Goal: Transaction & Acquisition: Purchase product/service

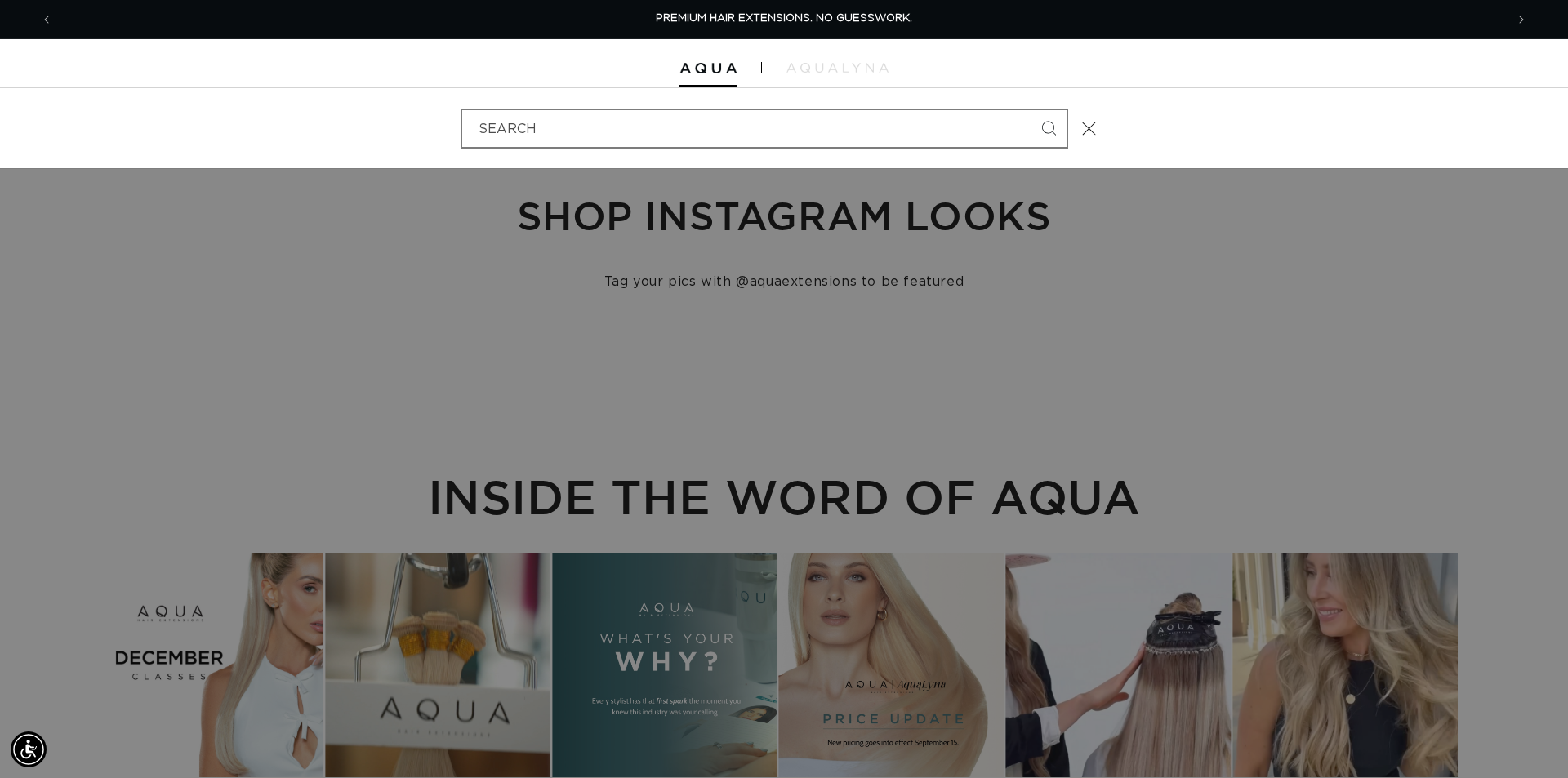
click at [622, 125] on input "Search" at bounding box center [764, 128] width 604 height 37
type input "pacific"
click at [1031, 110] on button "Search" at bounding box center [1048, 128] width 36 height 36
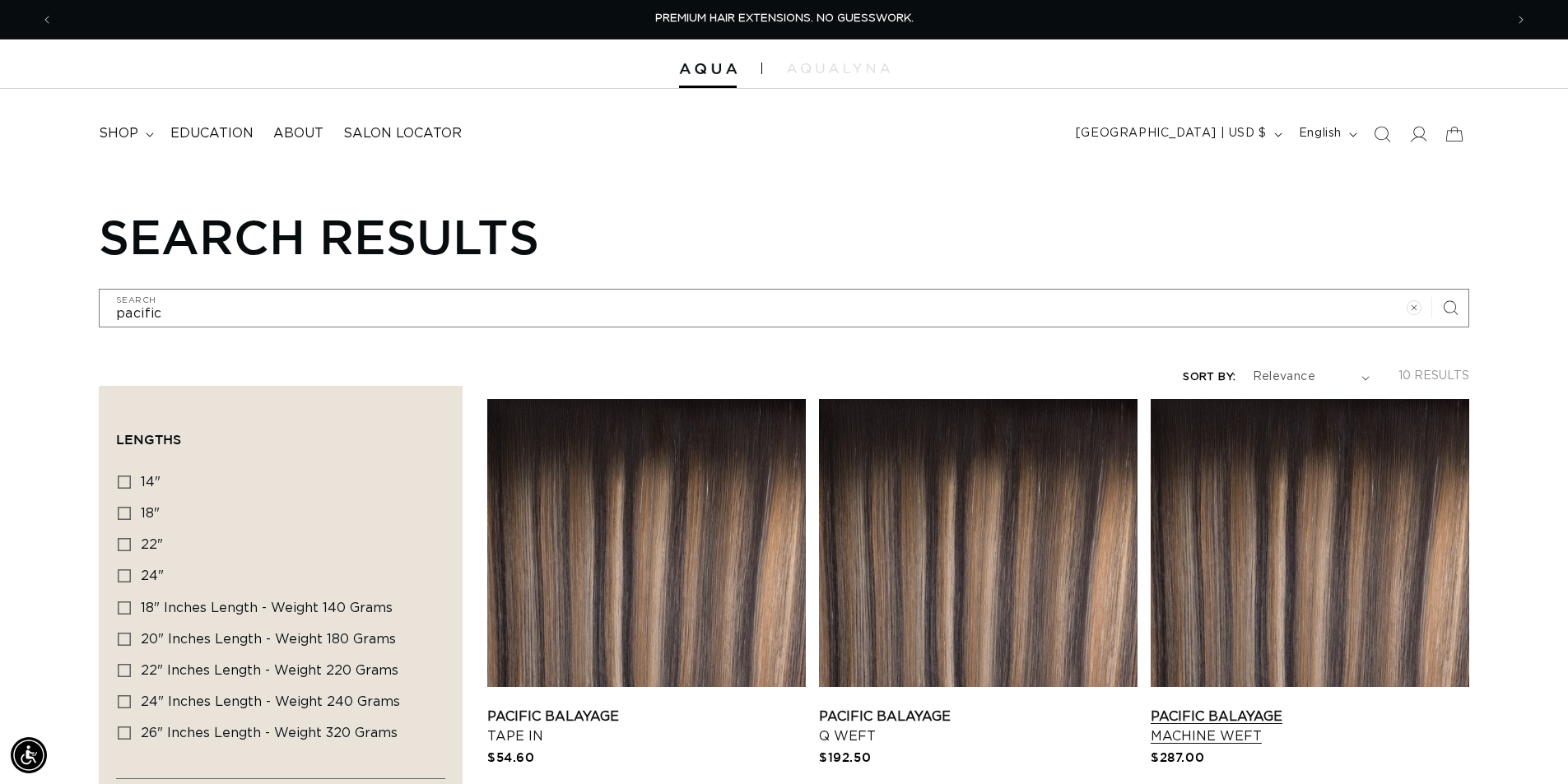
click at [1283, 707] on link "Pacific Balayage Machine Weft" at bounding box center [1309, 726] width 318 height 40
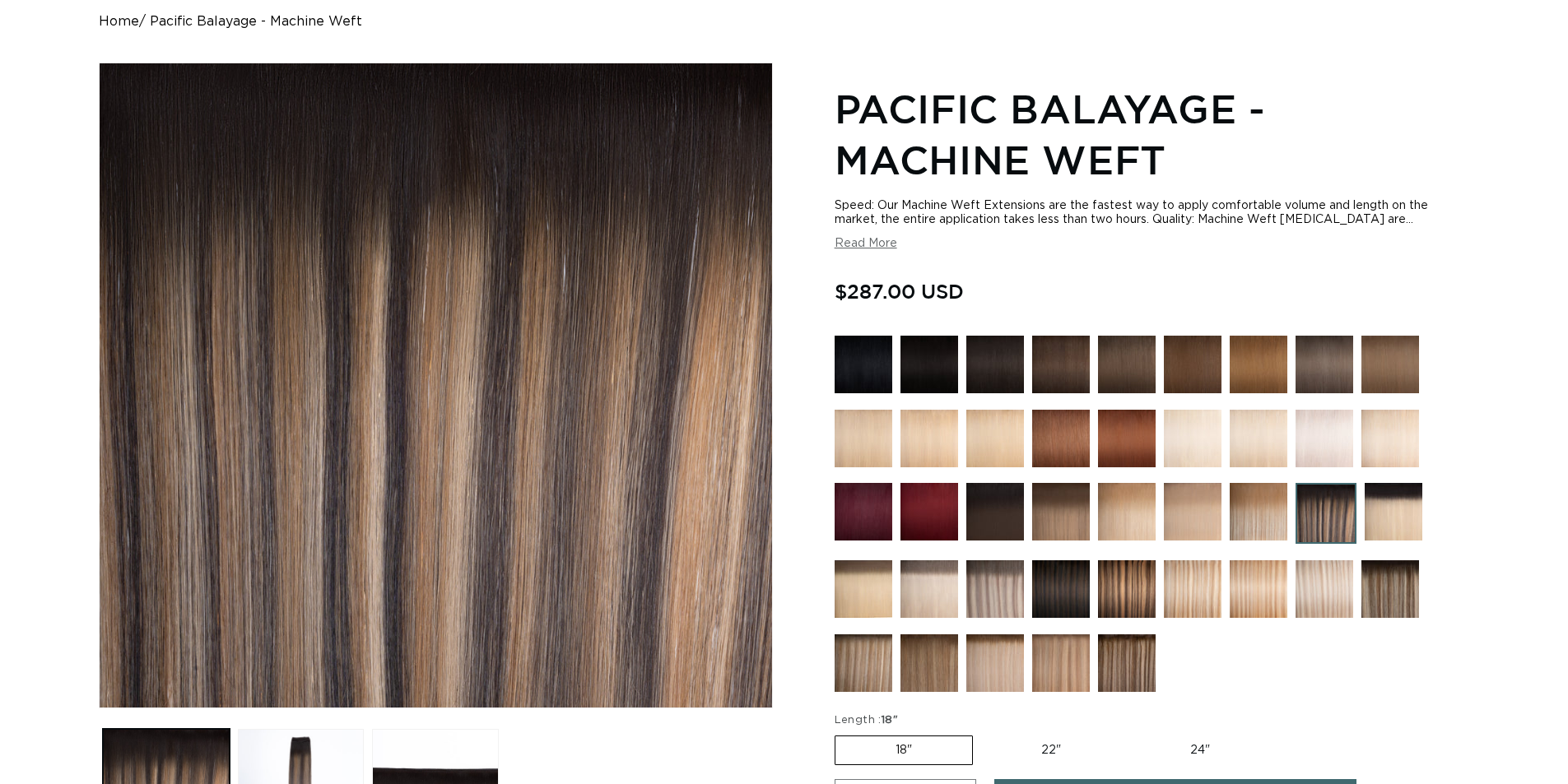
scroll to position [493, 0]
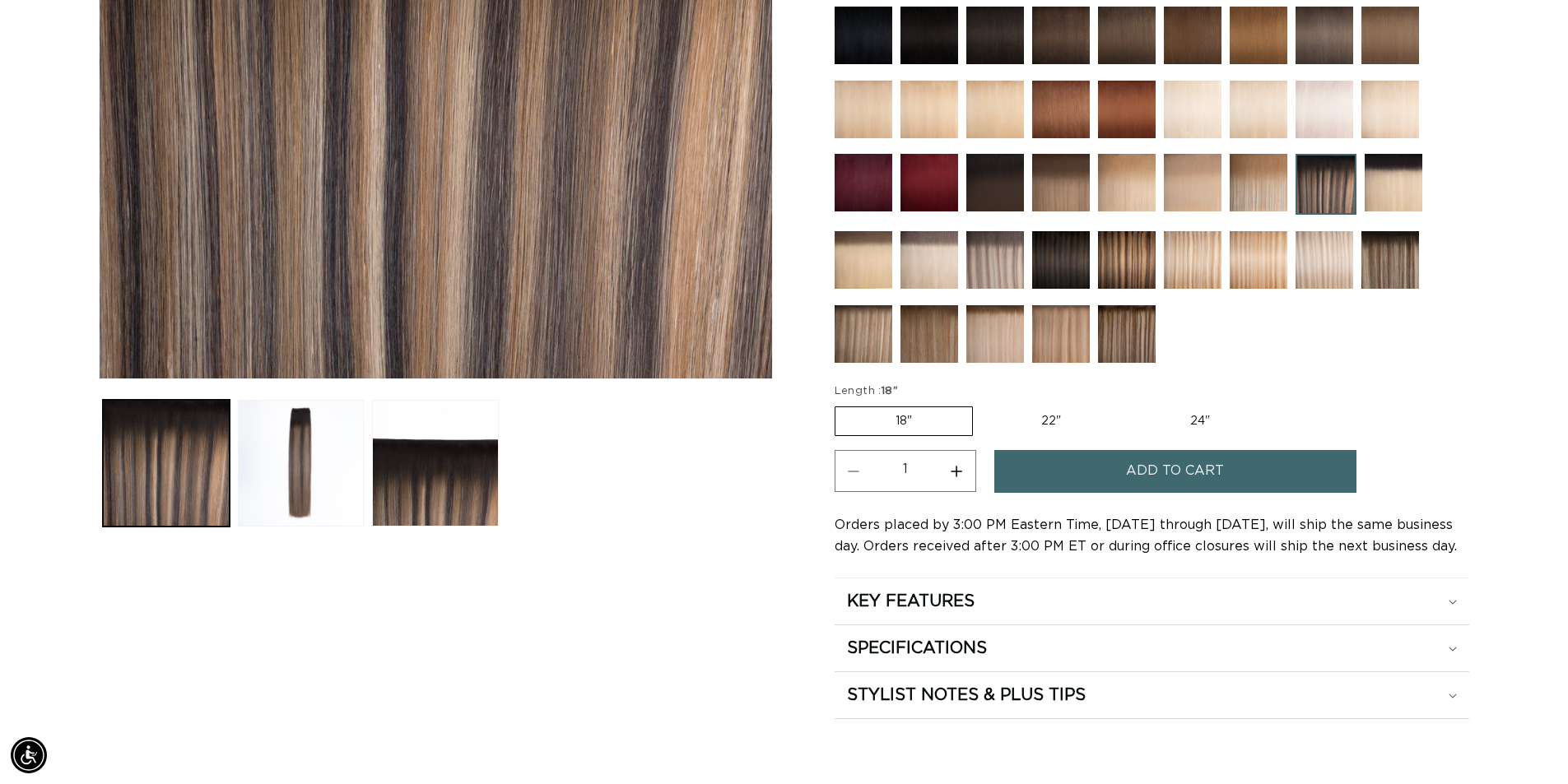
click at [1182, 425] on label "24" Variant sold out or unavailable" at bounding box center [1199, 421] width 140 height 28
click at [1130, 404] on input "24" Variant sold out or unavailable" at bounding box center [1129, 403] width 1 height 1
radio input "true"
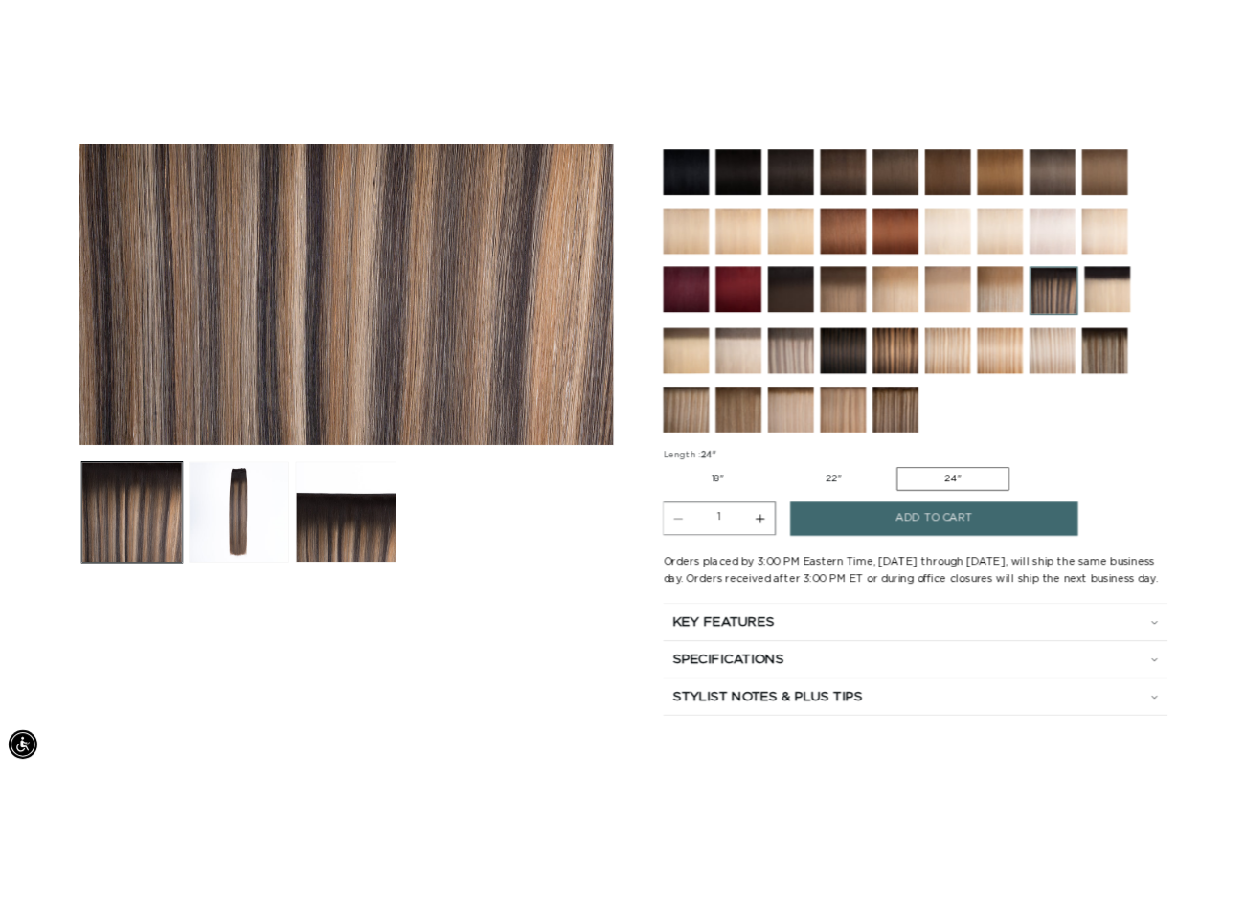
scroll to position [96, 0]
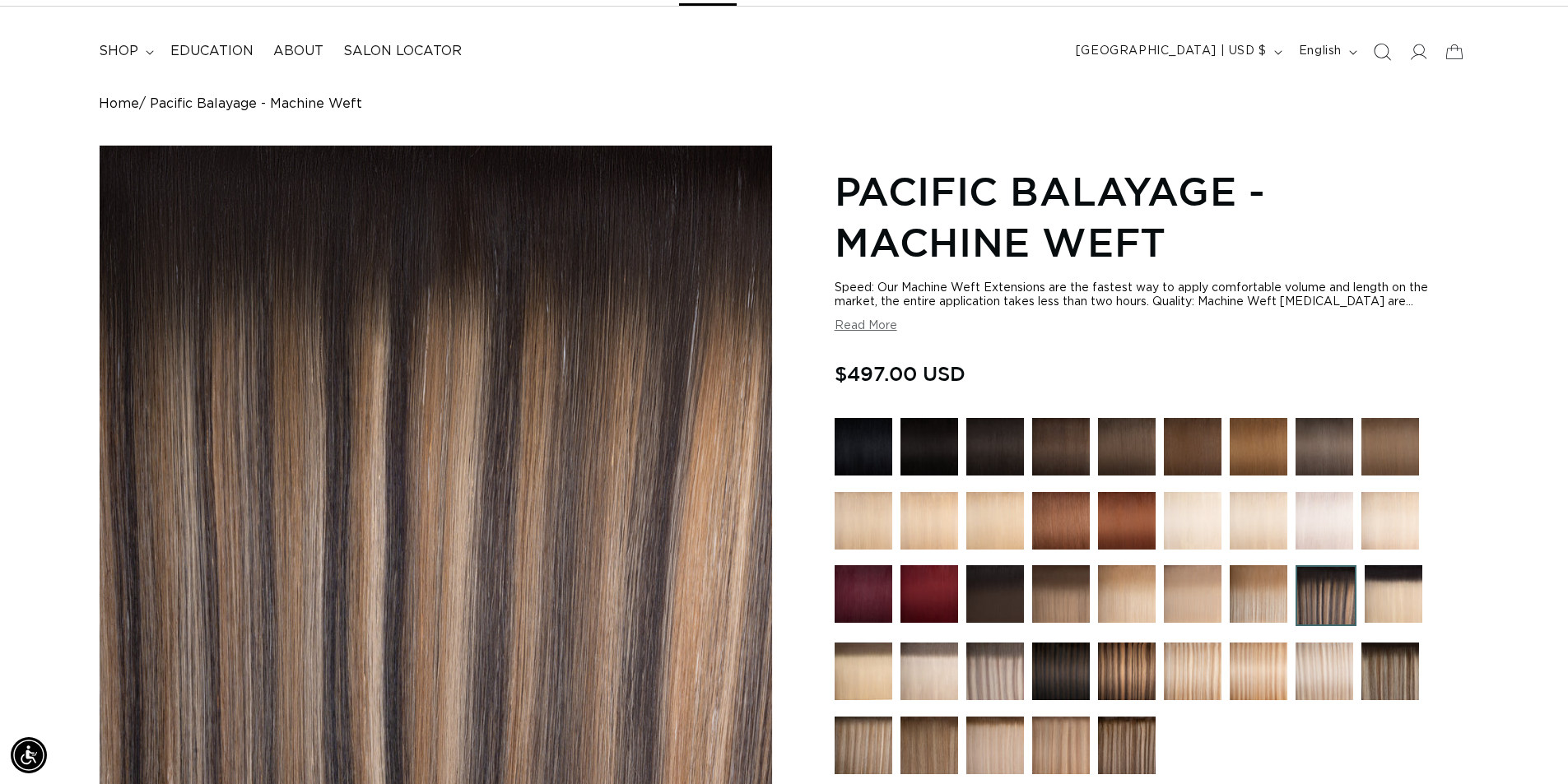
click at [1382, 52] on icon "Search" at bounding box center [1381, 52] width 17 height 17
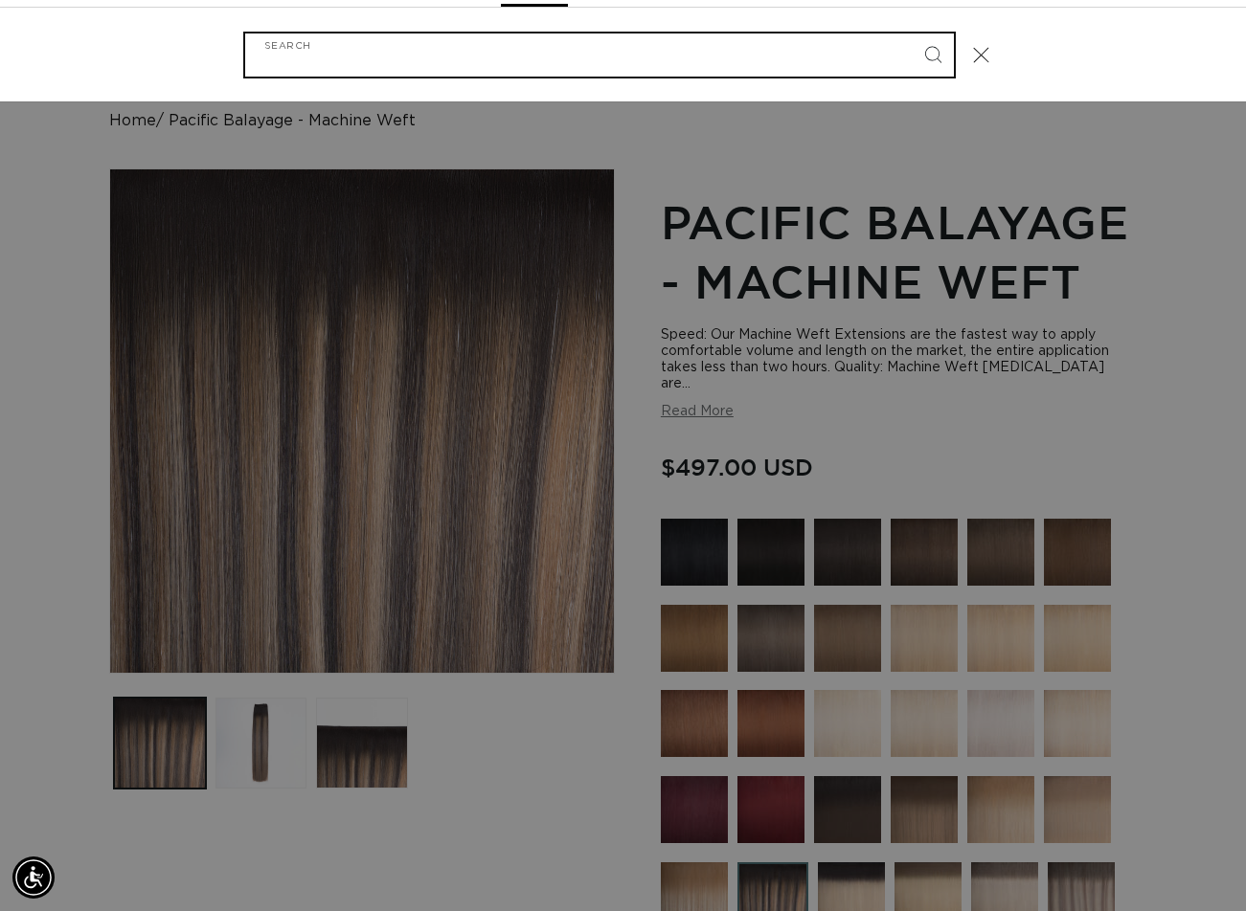
paste input "18" ULTRA NARROW CLIP-IN #33"
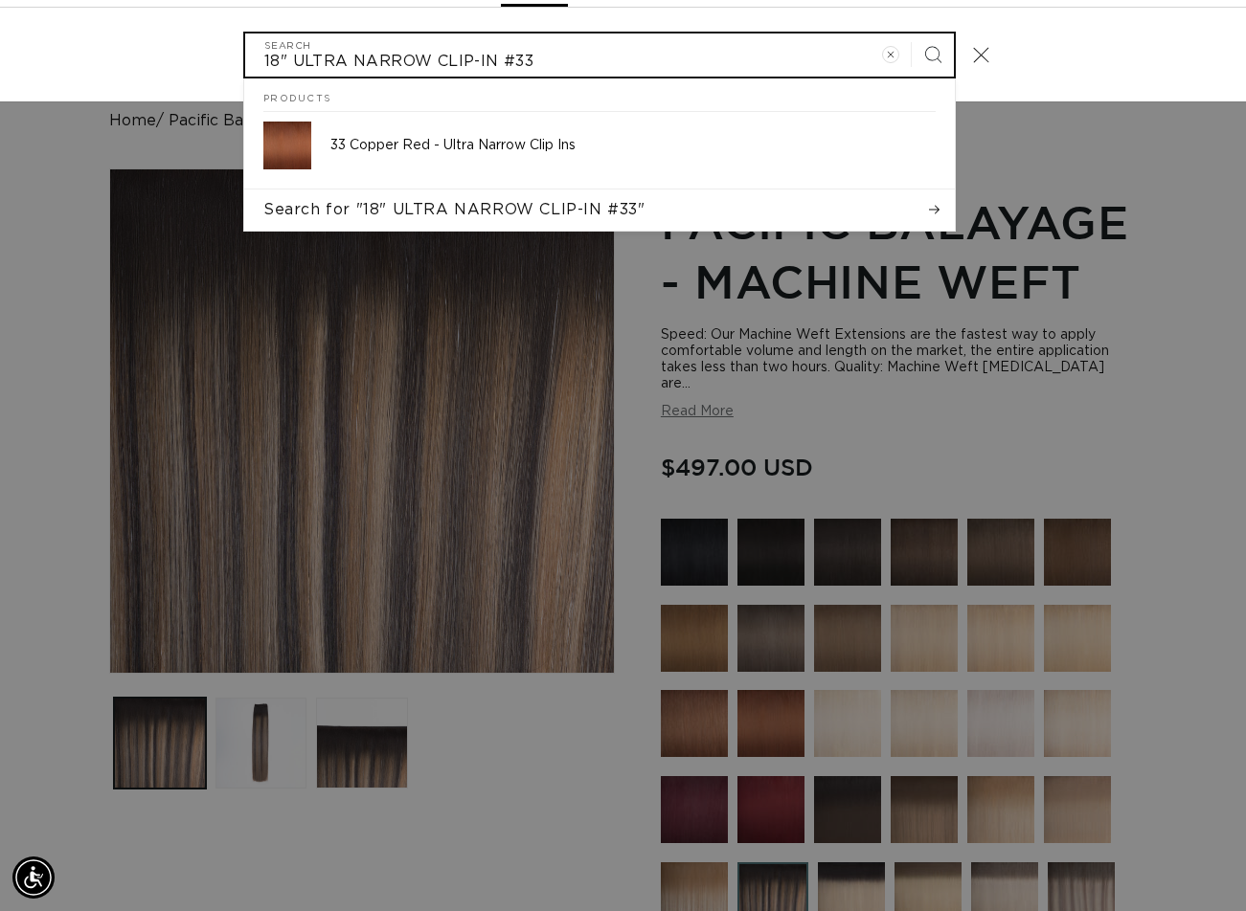
type input "18" ULTRA NARROW CLIP-IN #33"
click at [911, 34] on button "Search" at bounding box center [932, 55] width 42 height 42
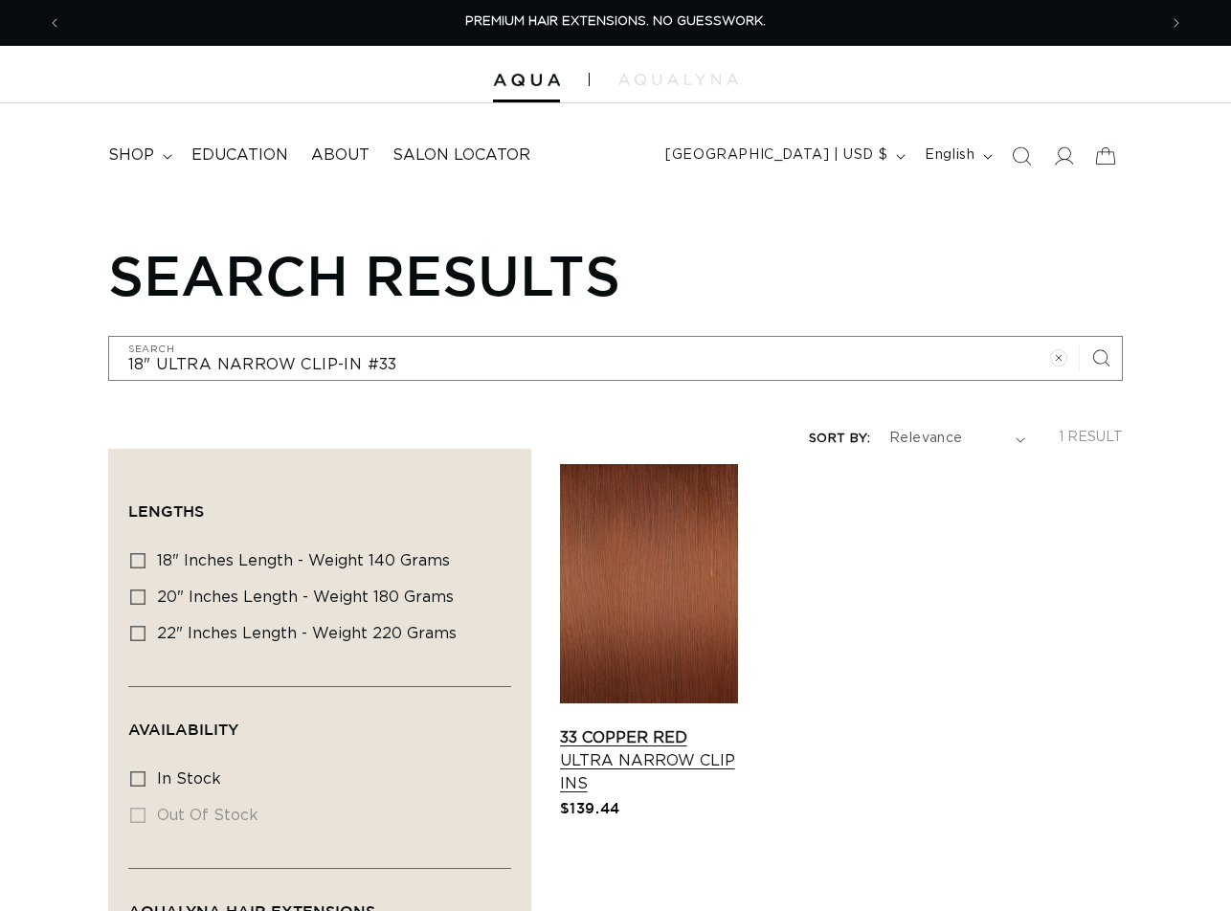
click at [651, 727] on link "33 Copper Red Ultra Narrow Clip Ins" at bounding box center [649, 761] width 178 height 69
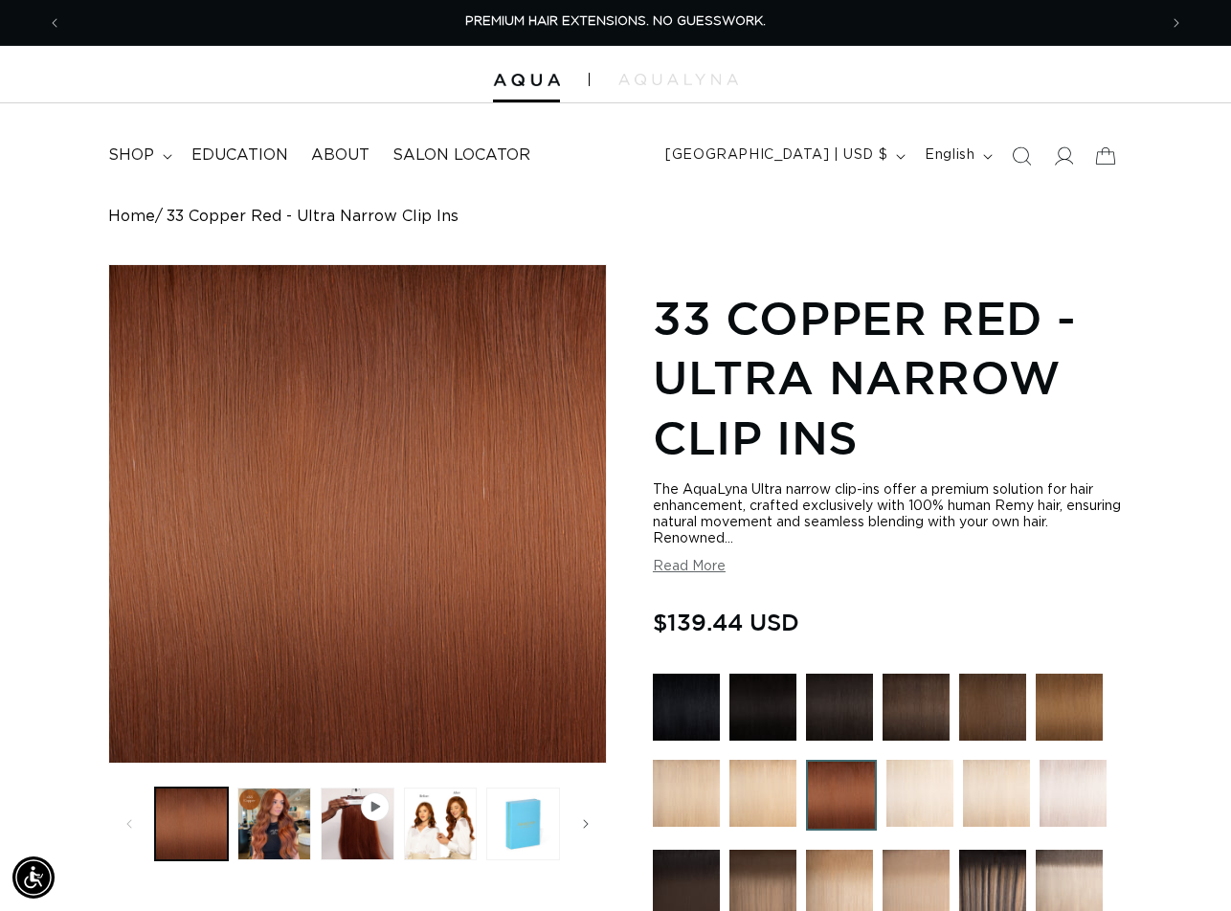
scroll to position [574, 0]
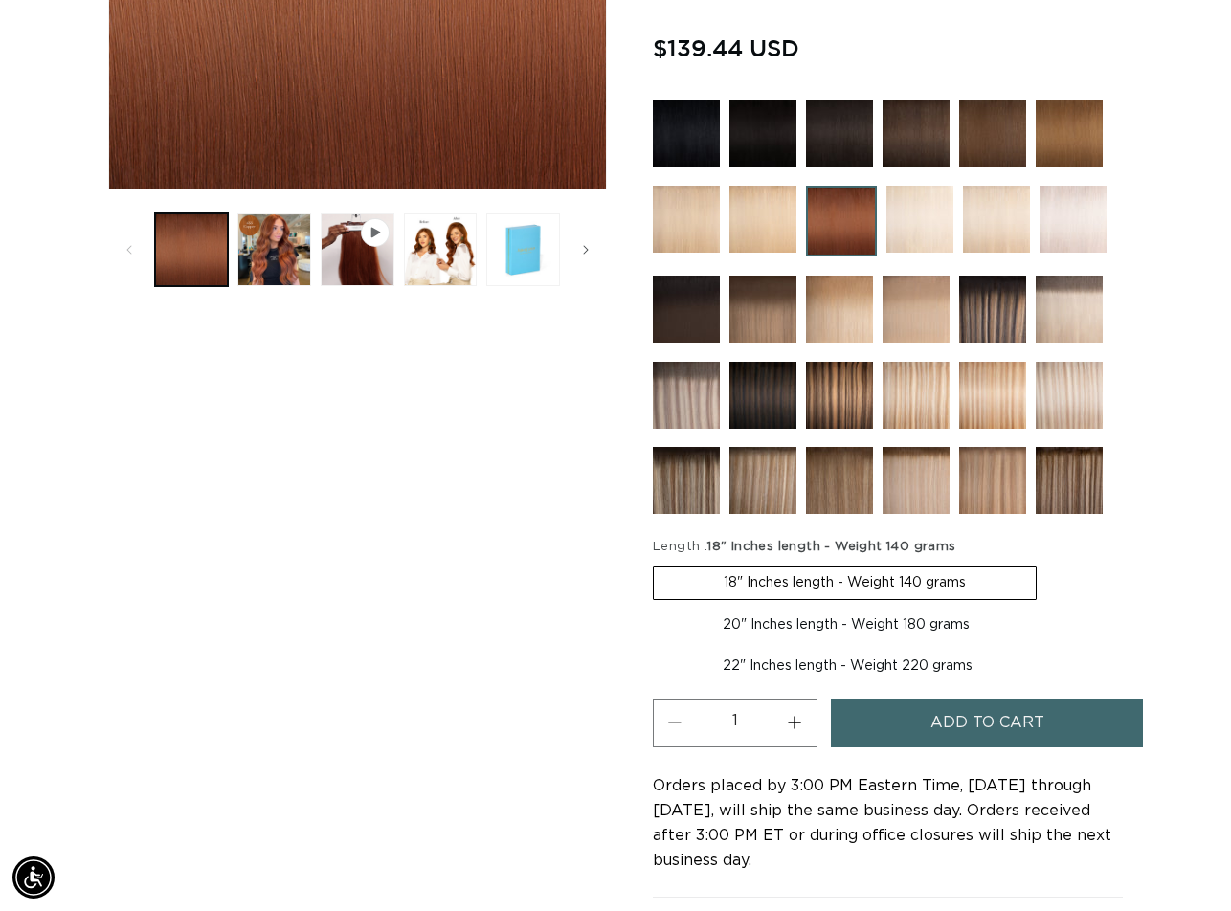
click at [993, 709] on span "Add to cart" at bounding box center [988, 723] width 114 height 49
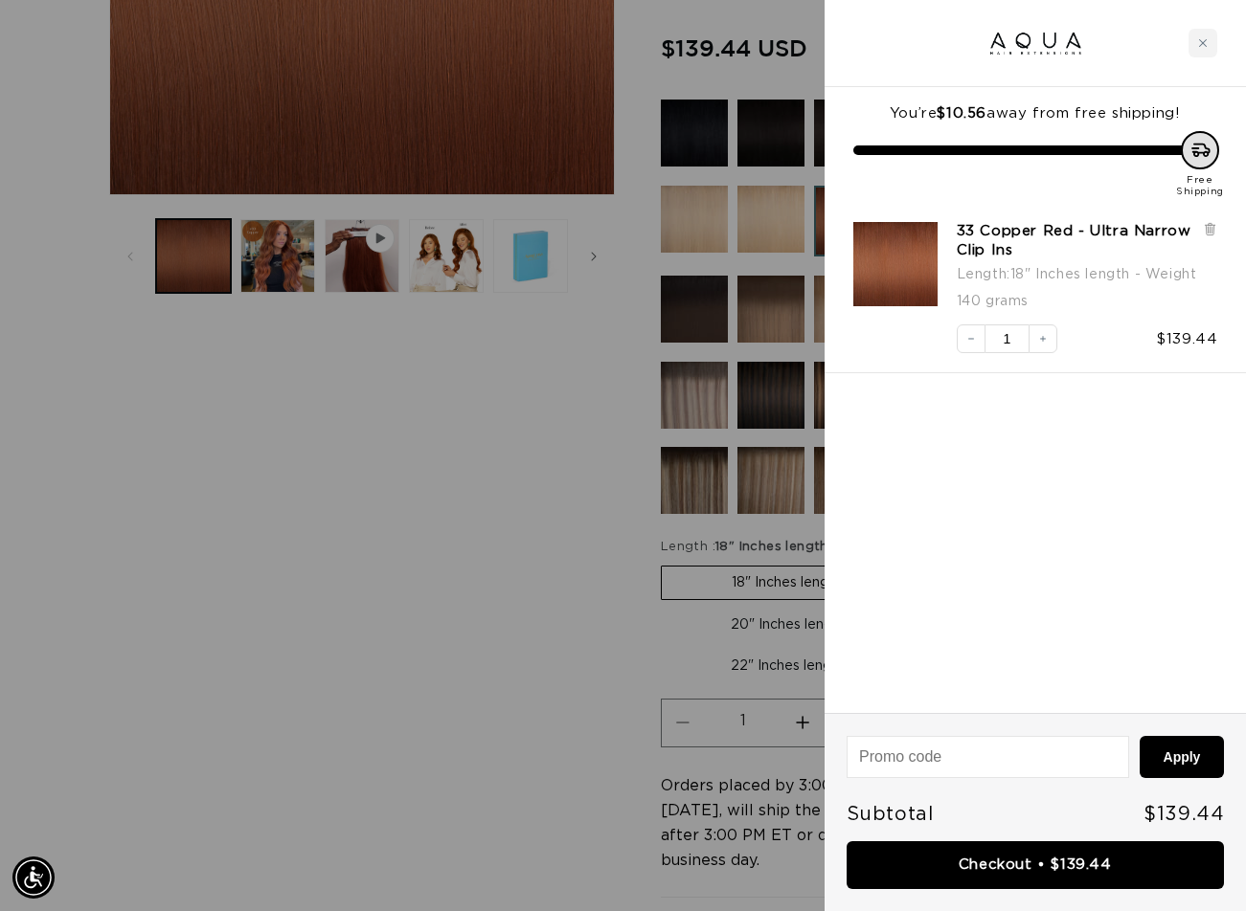
click at [199, 909] on div at bounding box center [623, 455] width 1246 height 911
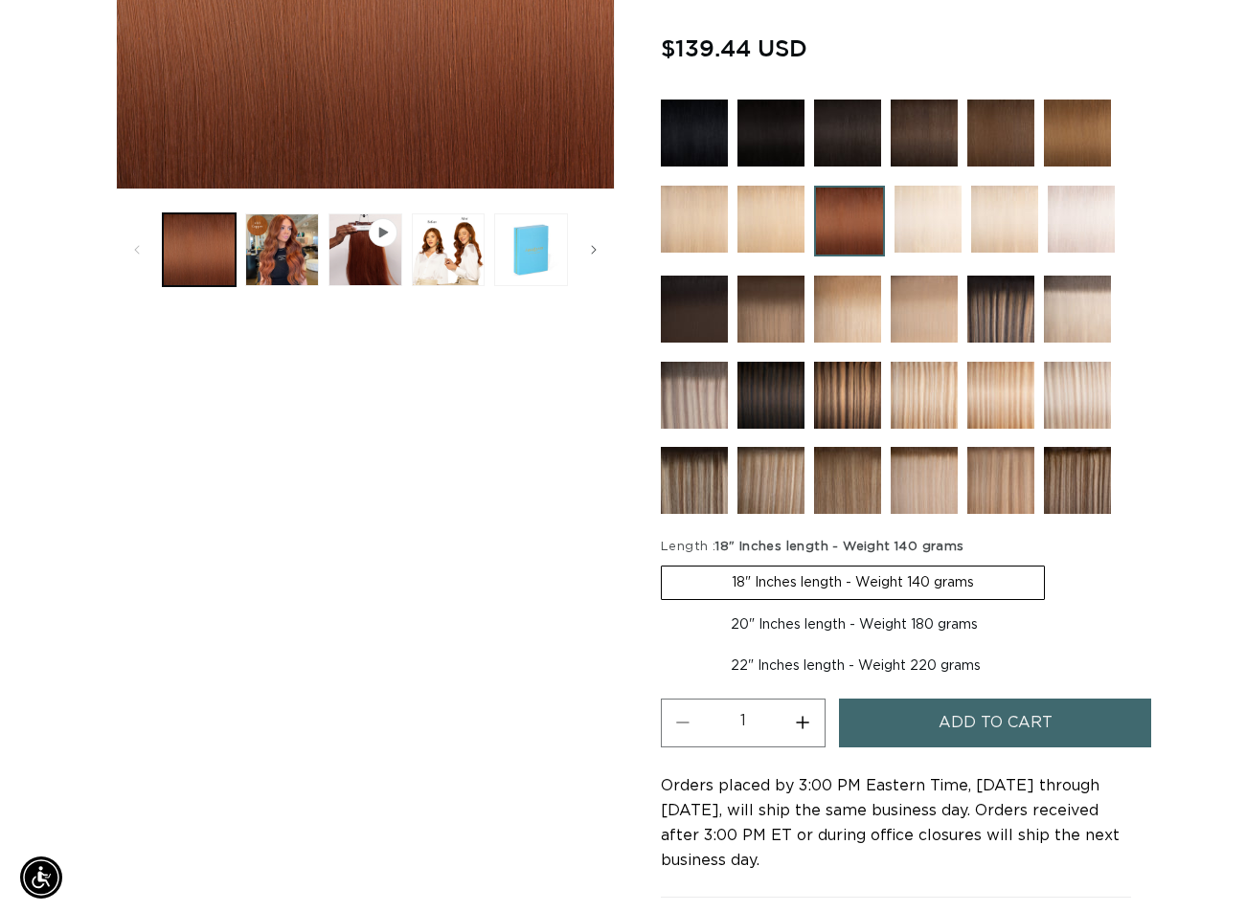
scroll to position [0, 0]
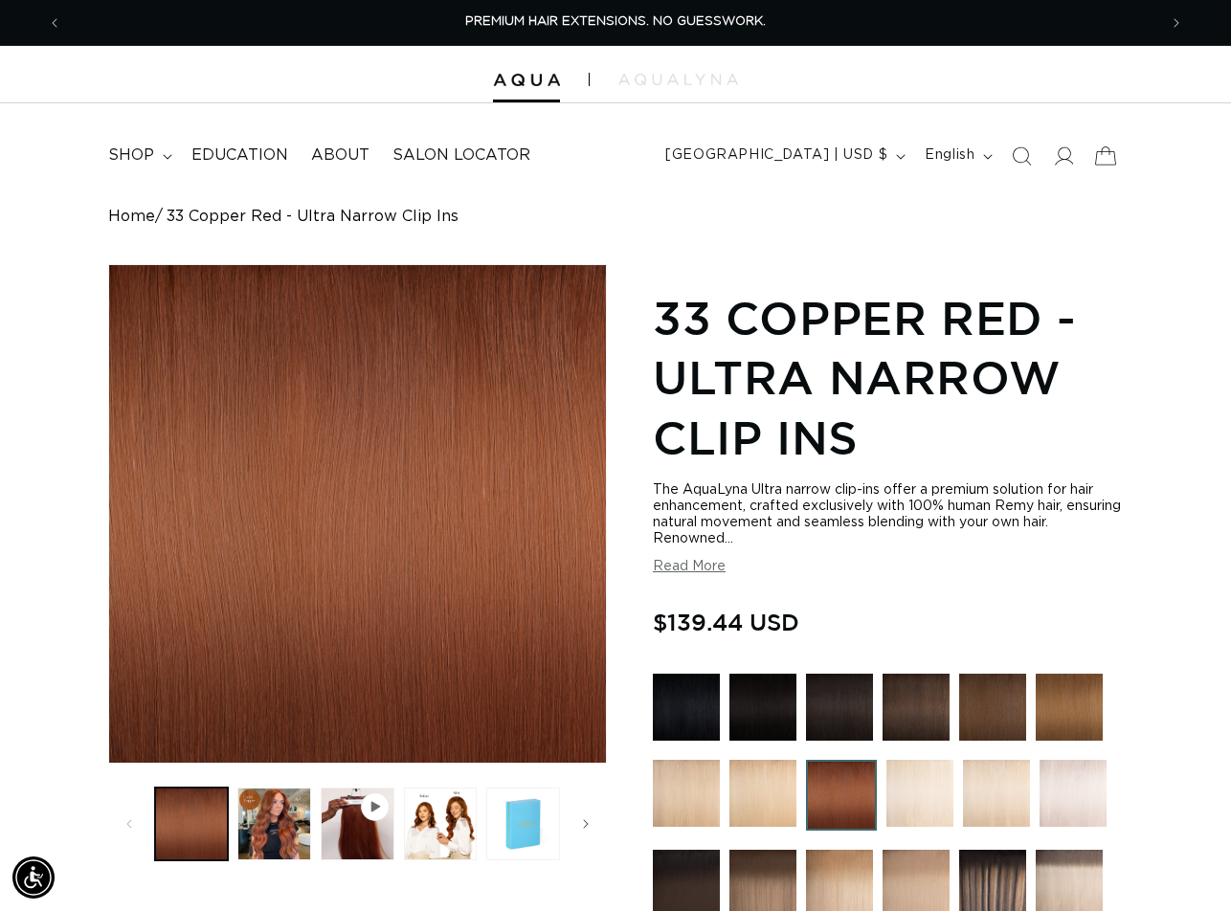
click at [1110, 155] on icon at bounding box center [1106, 155] width 45 height 45
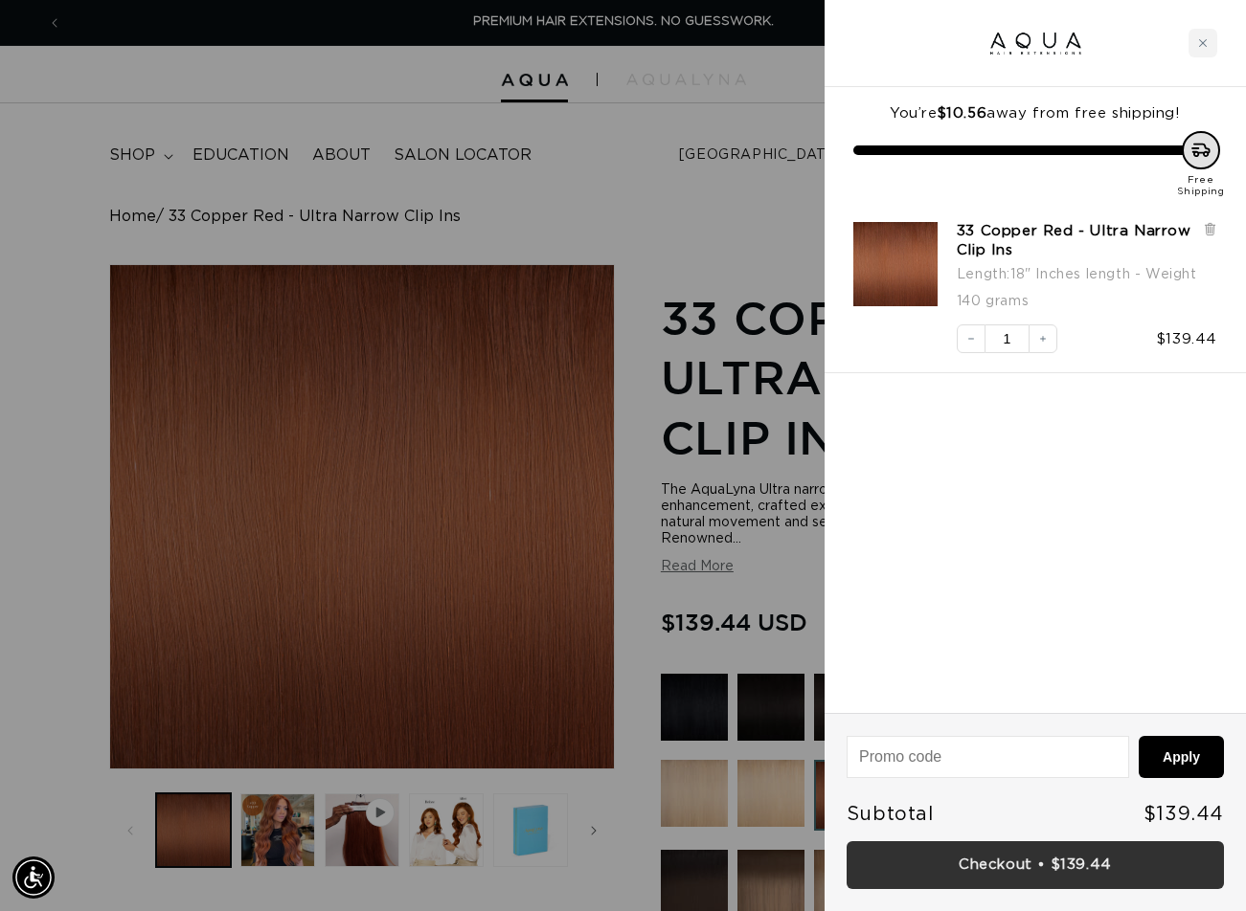
click at [1000, 854] on link "Checkout • $139.44" at bounding box center [1034, 866] width 377 height 49
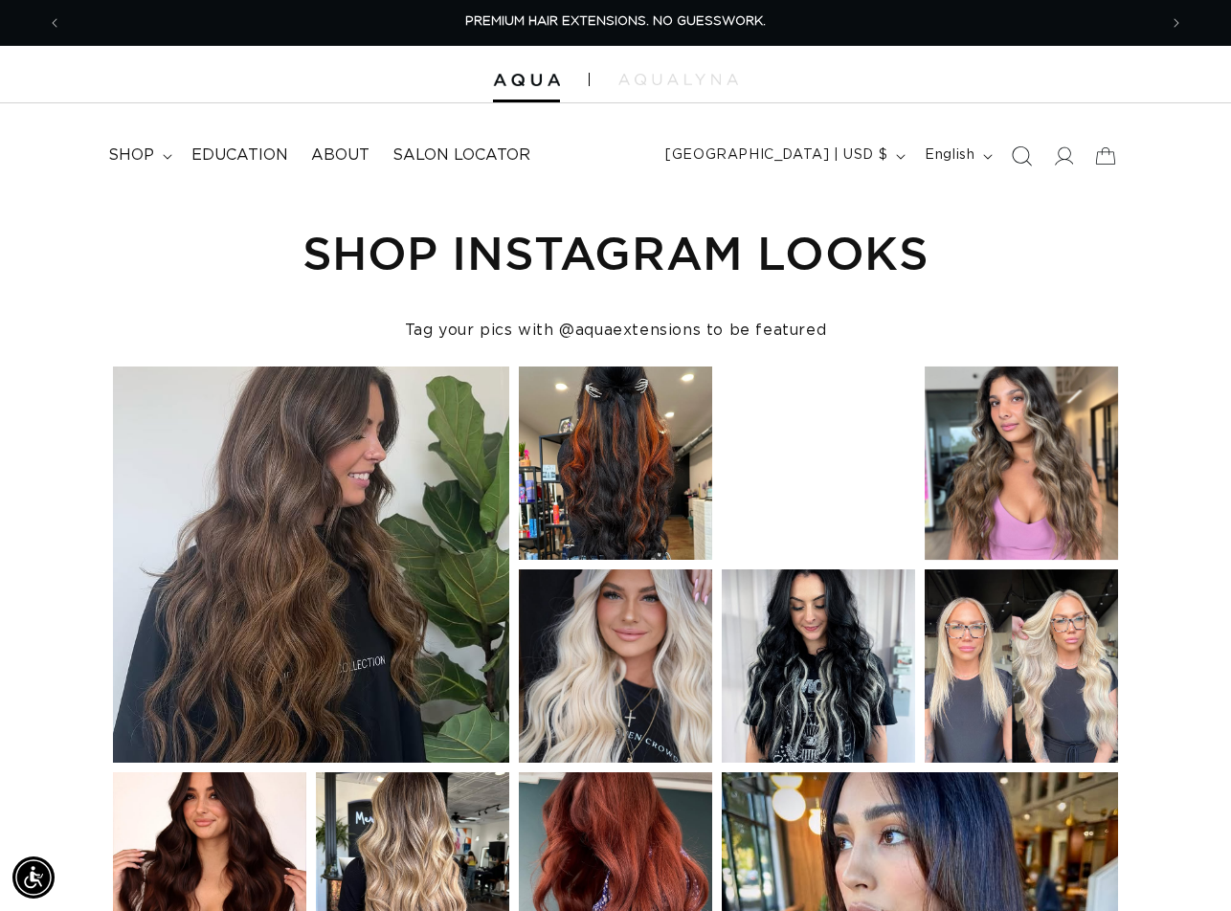
click at [1014, 152] on icon "Search" at bounding box center [1022, 156] width 20 height 20
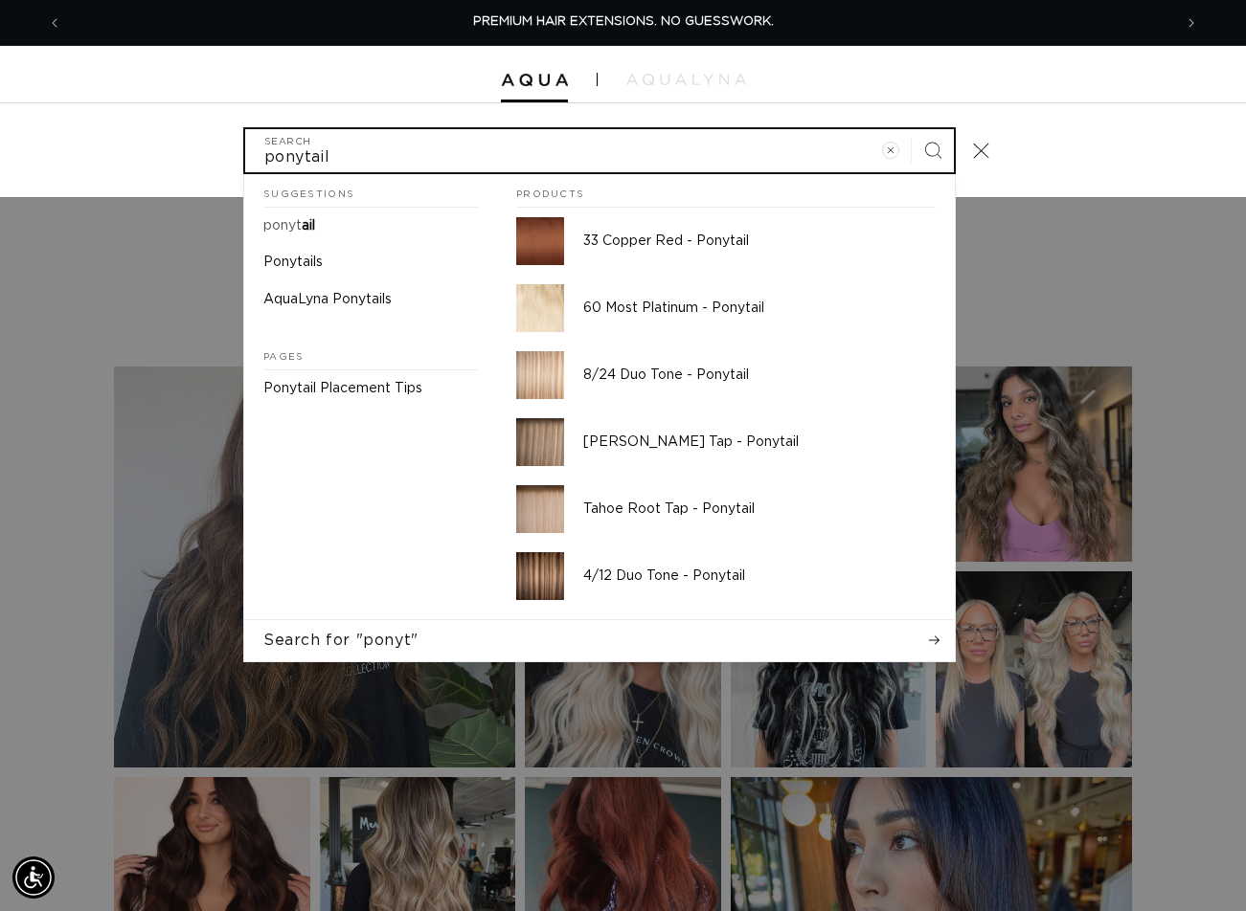
type input "ponytail"
click at [911, 129] on button "Search" at bounding box center [932, 150] width 42 height 42
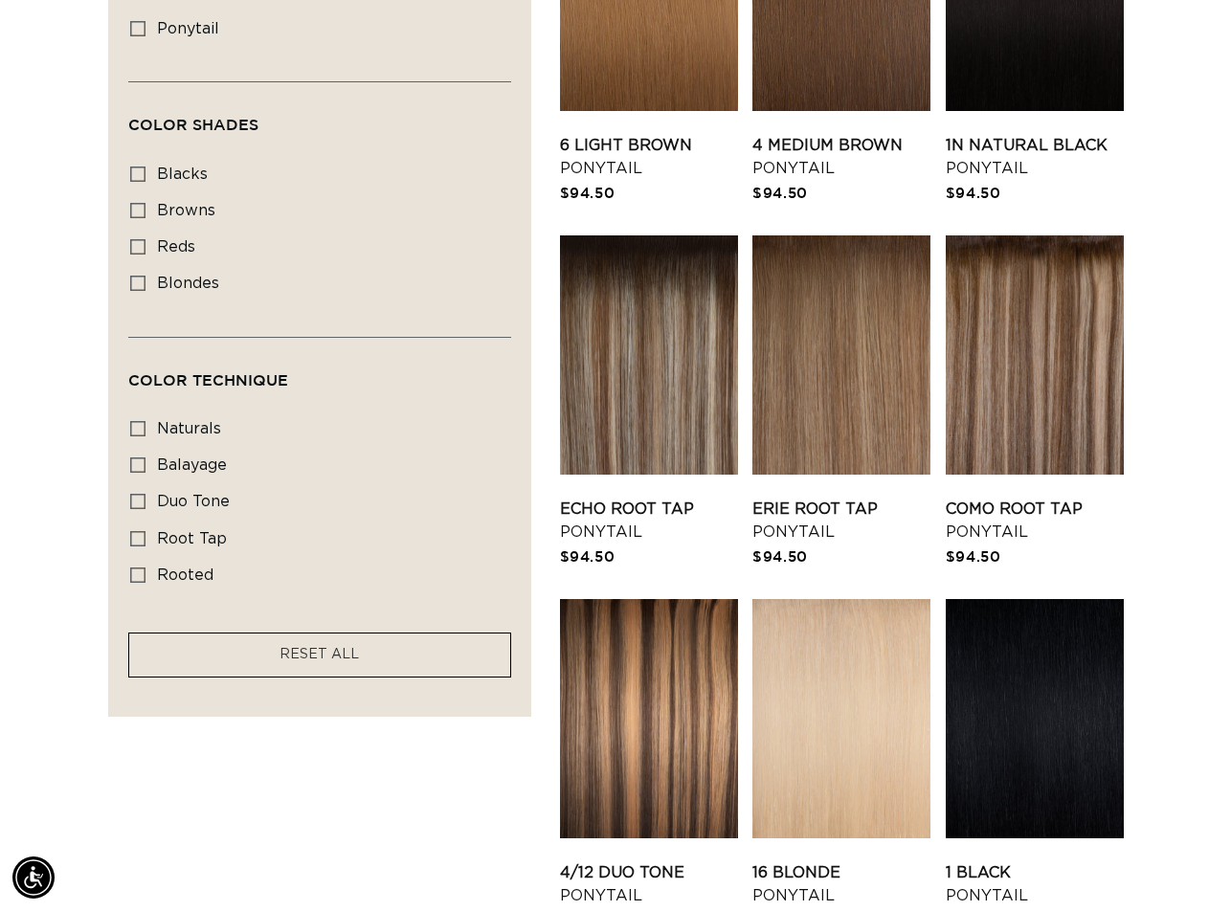
scroll to position [1532, 0]
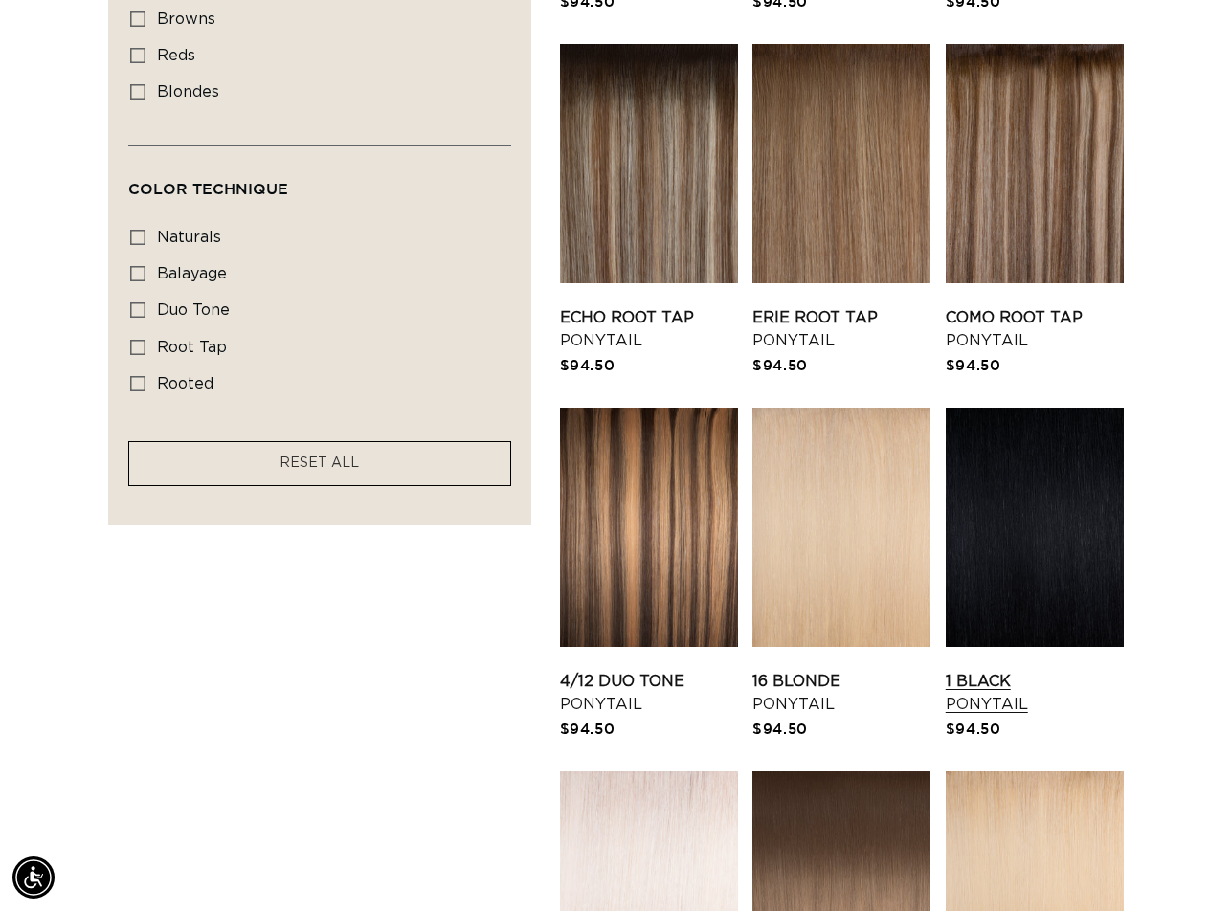
click at [1035, 670] on link "1 Black Ponytail" at bounding box center [1035, 693] width 178 height 46
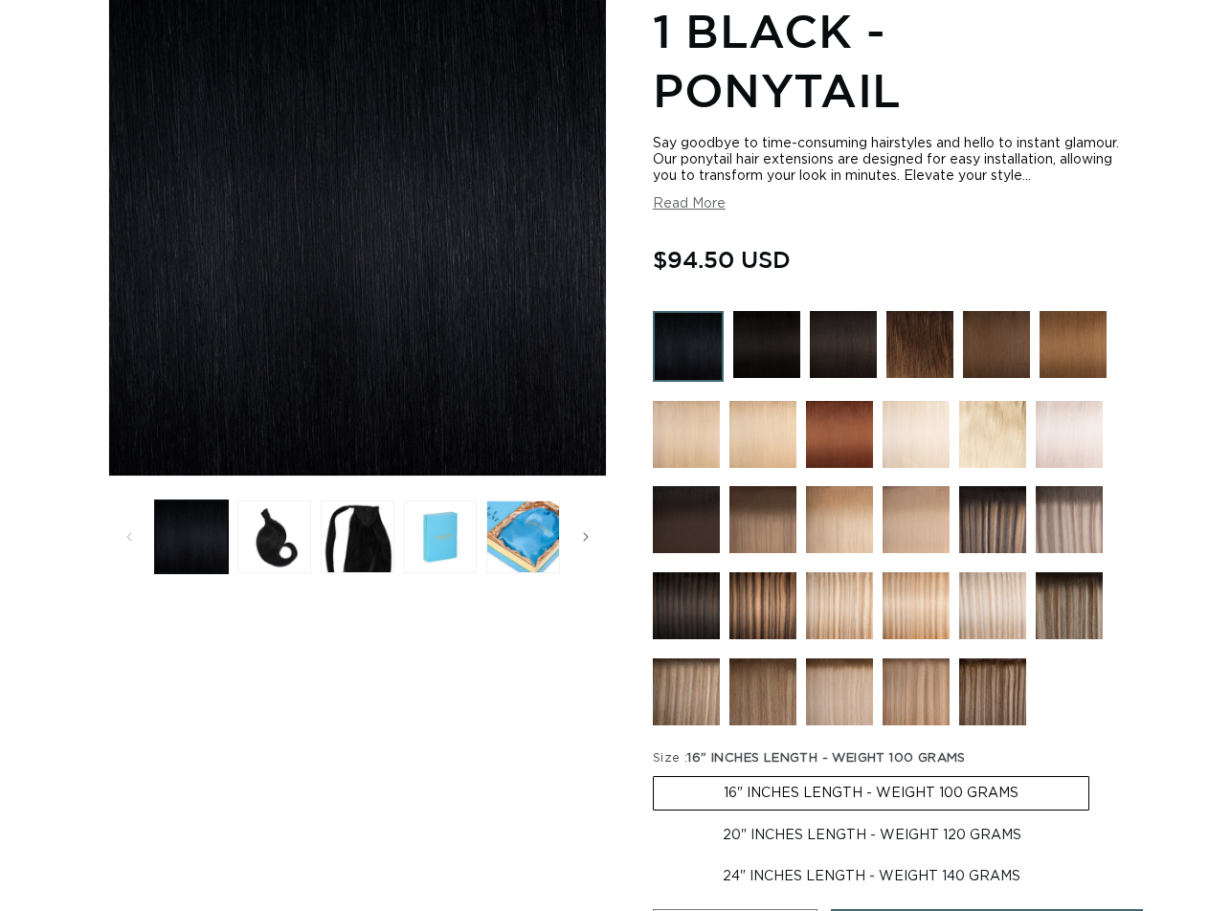
scroll to position [383, 0]
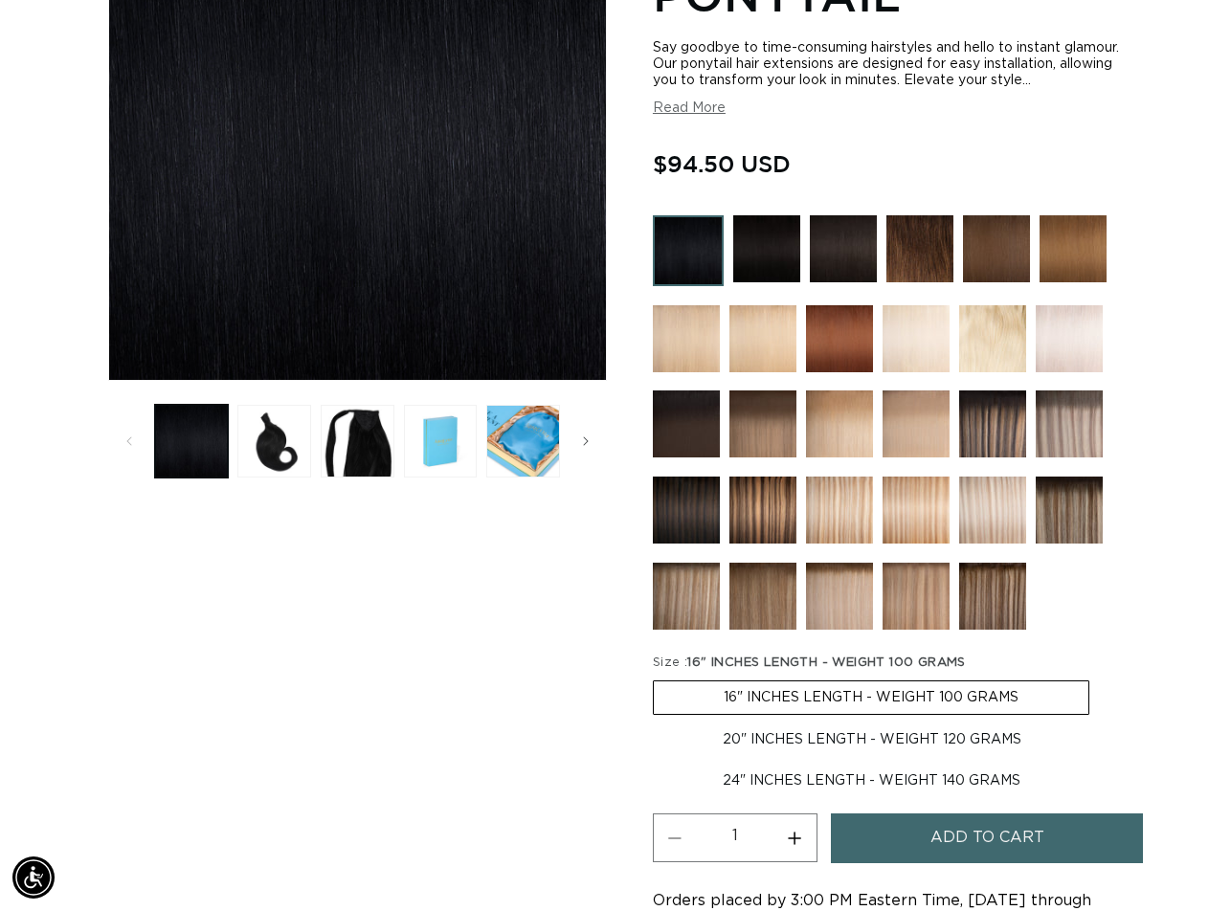
click at [772, 261] on img at bounding box center [766, 248] width 67 height 67
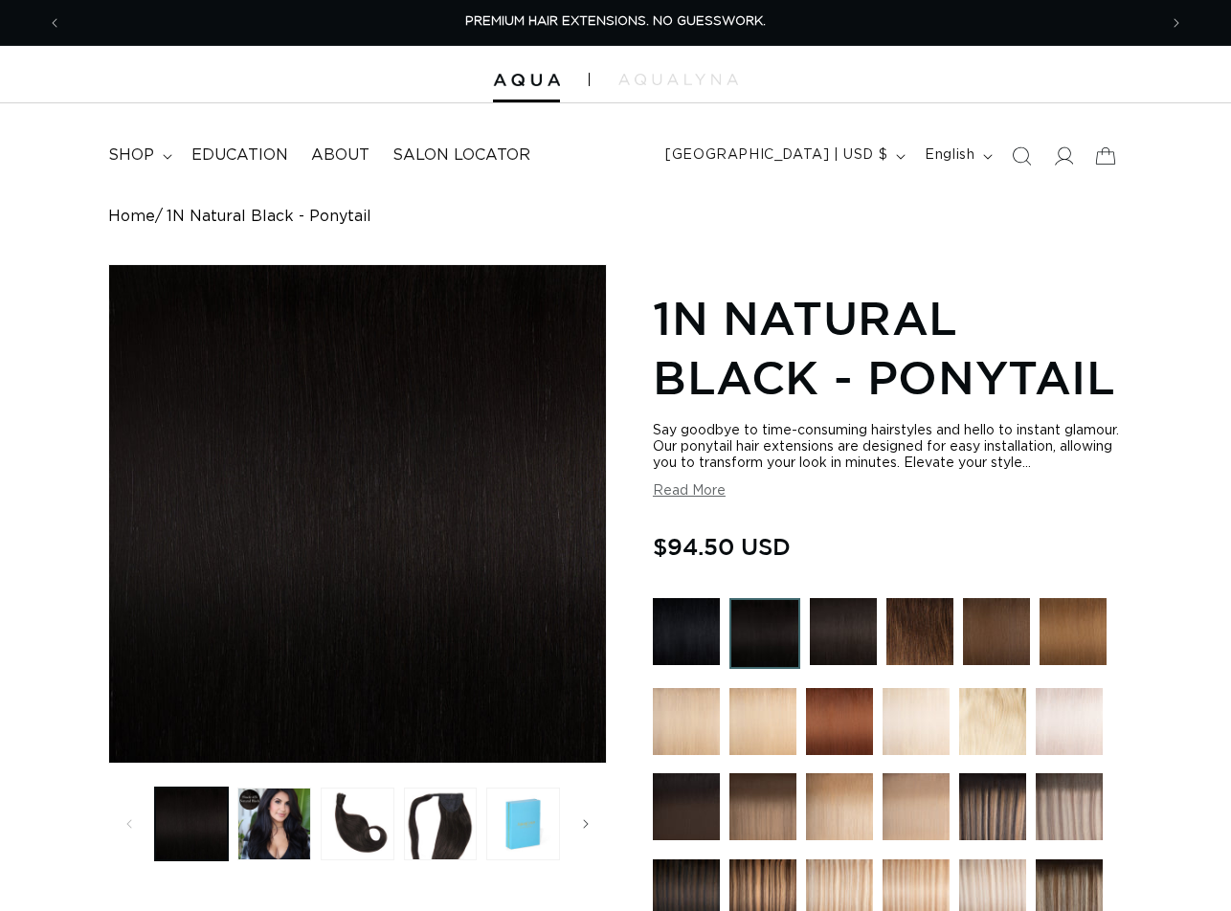
click at [845, 615] on img at bounding box center [843, 631] width 67 height 67
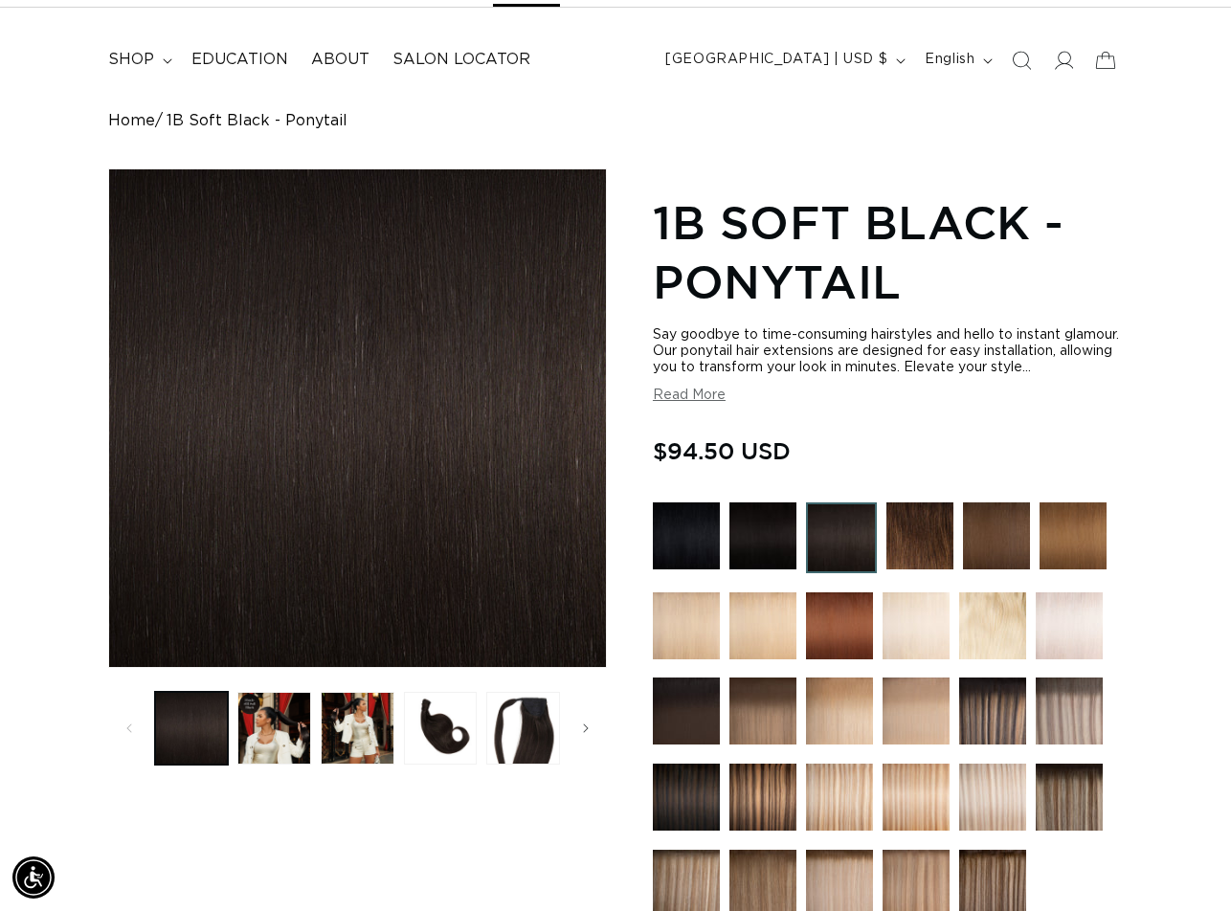
scroll to position [383, 0]
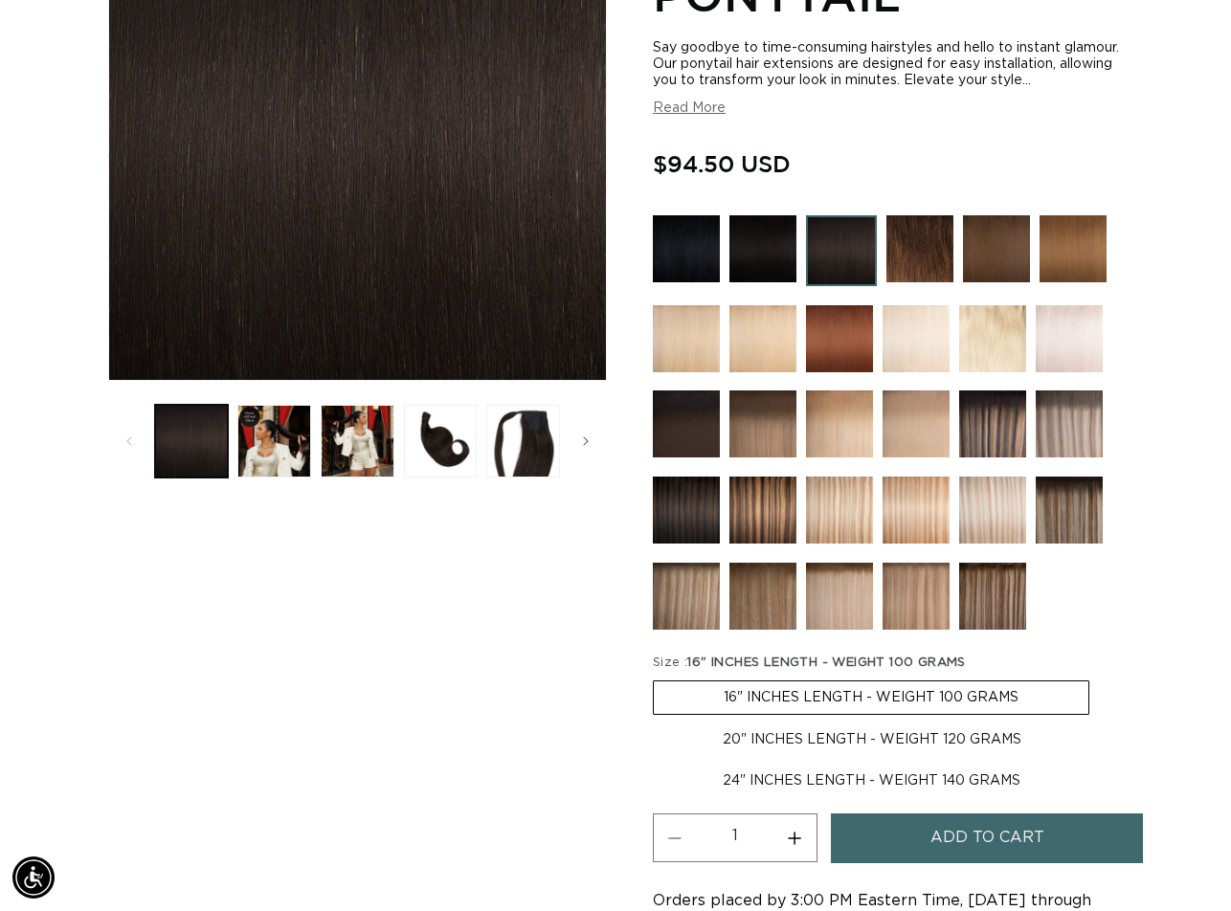
click at [946, 861] on span "Add to cart" at bounding box center [988, 838] width 114 height 49
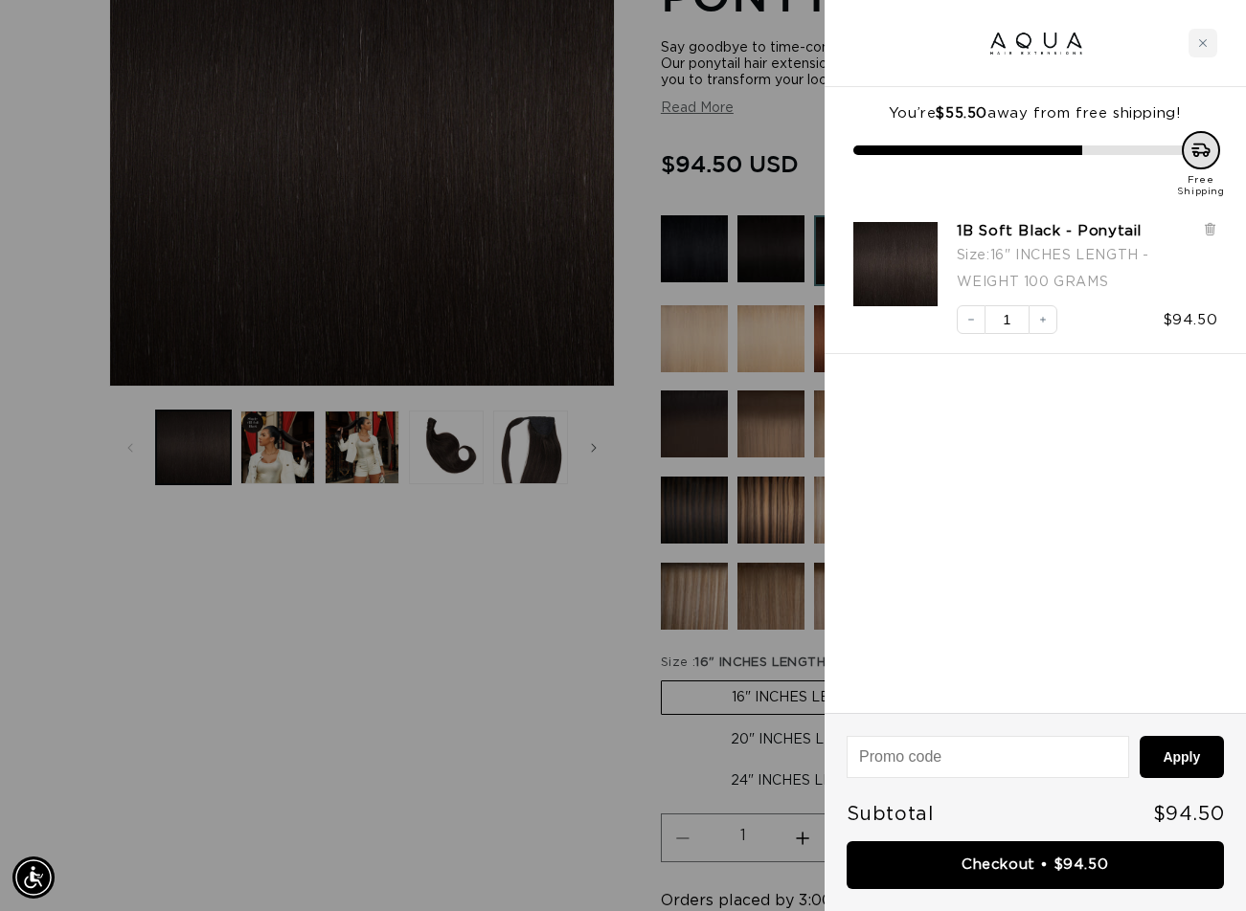
click at [586, 593] on div at bounding box center [623, 455] width 1246 height 911
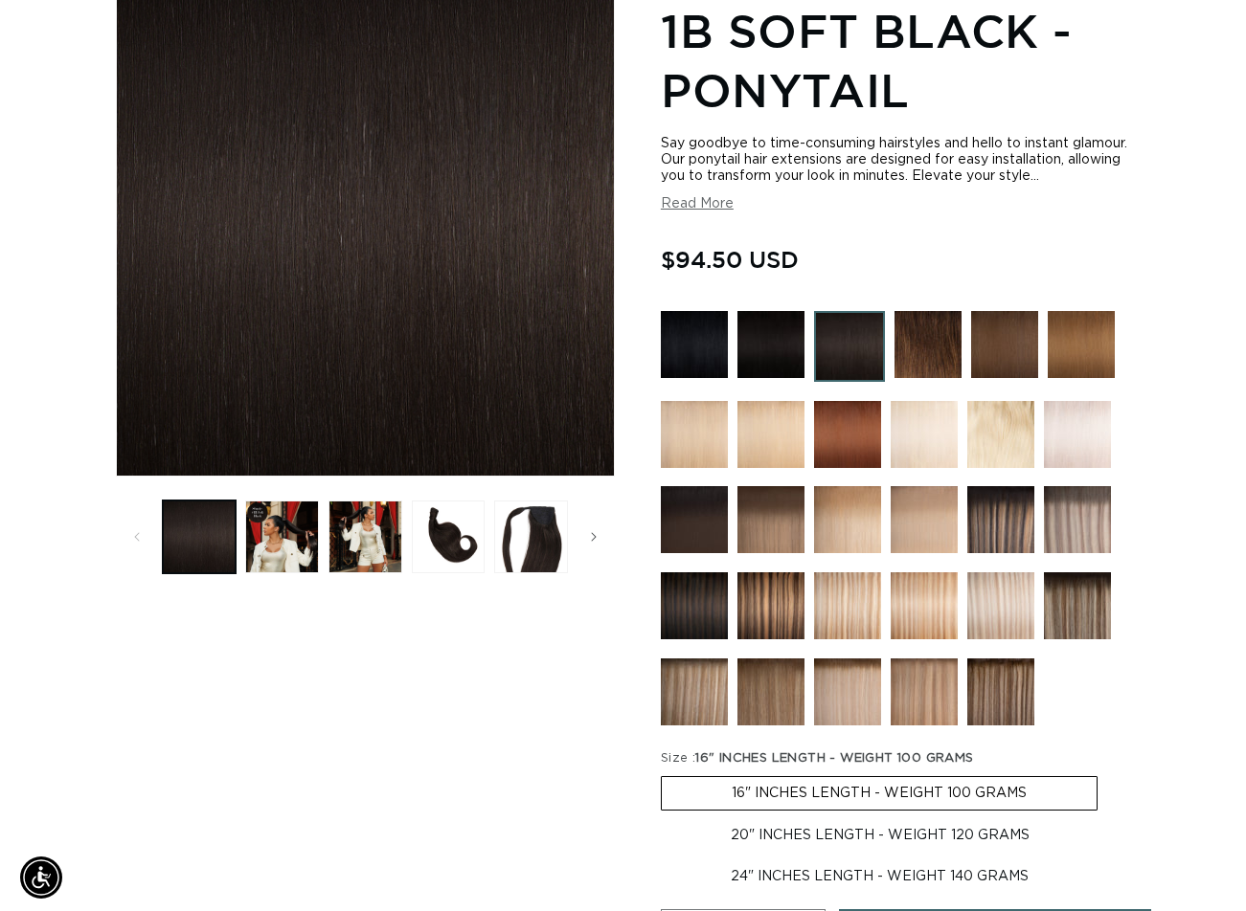
scroll to position [0, 0]
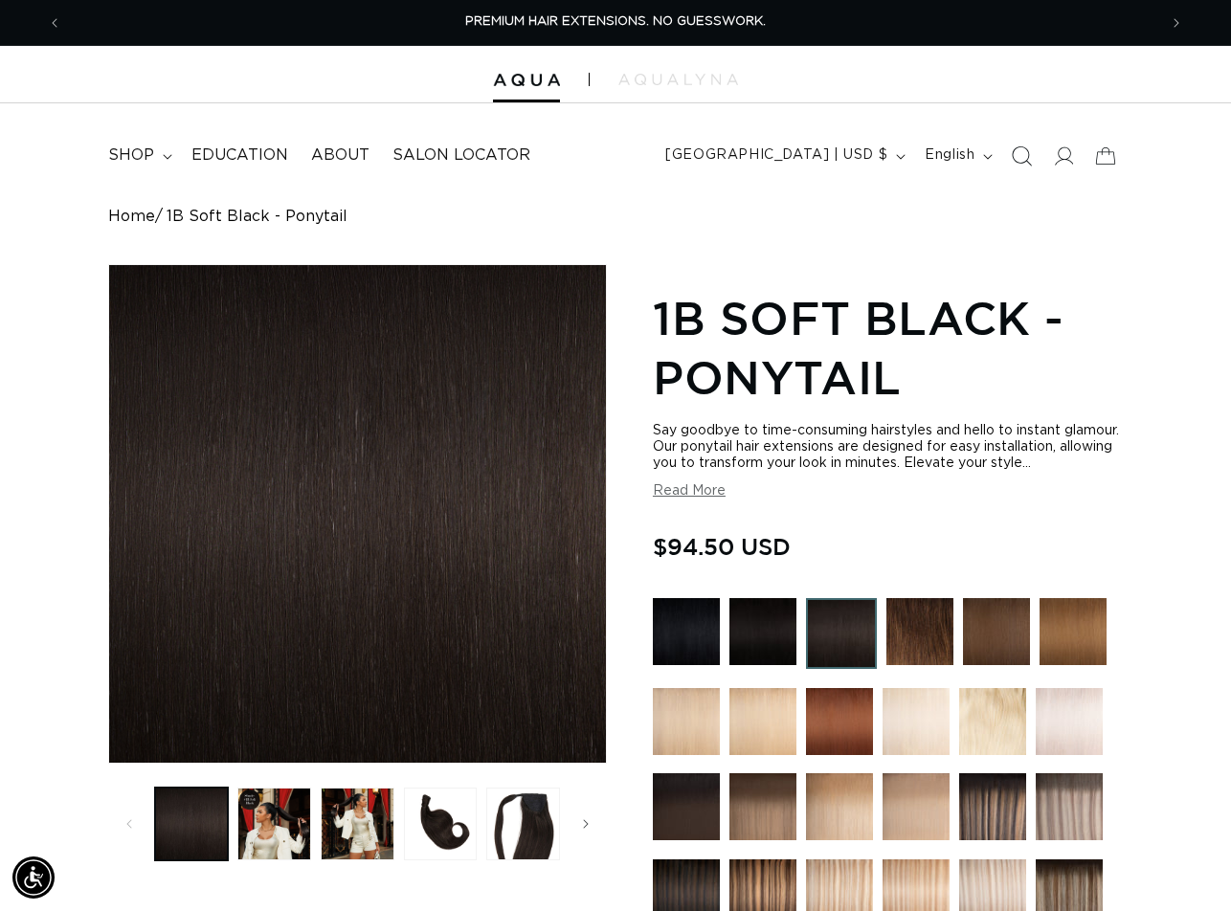
click at [1016, 153] on icon "Search" at bounding box center [1022, 156] width 20 height 20
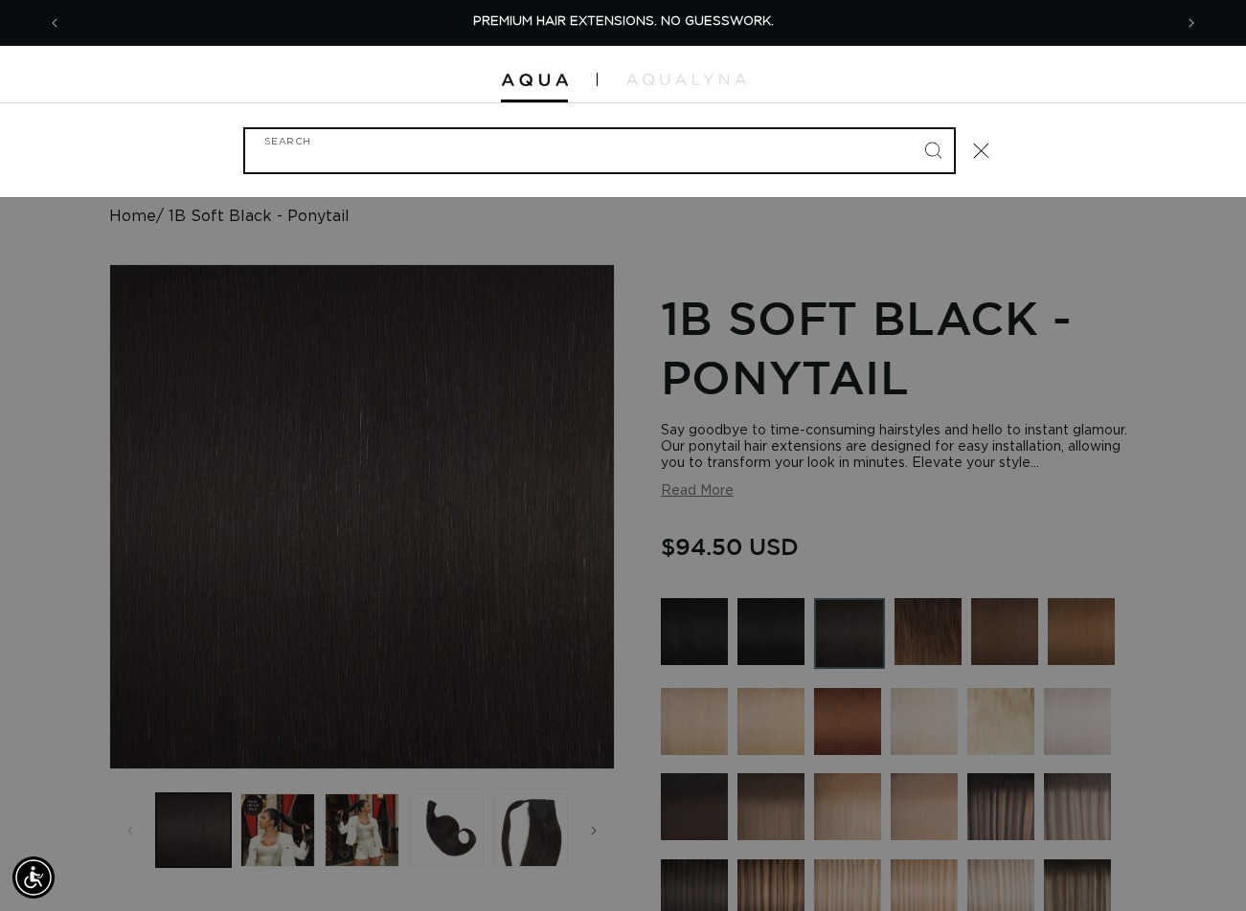
paste input "16" PONYTAIL #1B/4 DUO TONE"
type input "16" PONYTAIL #1B/4 DUO TONE"
click at [911, 129] on button "Search" at bounding box center [932, 150] width 42 height 42
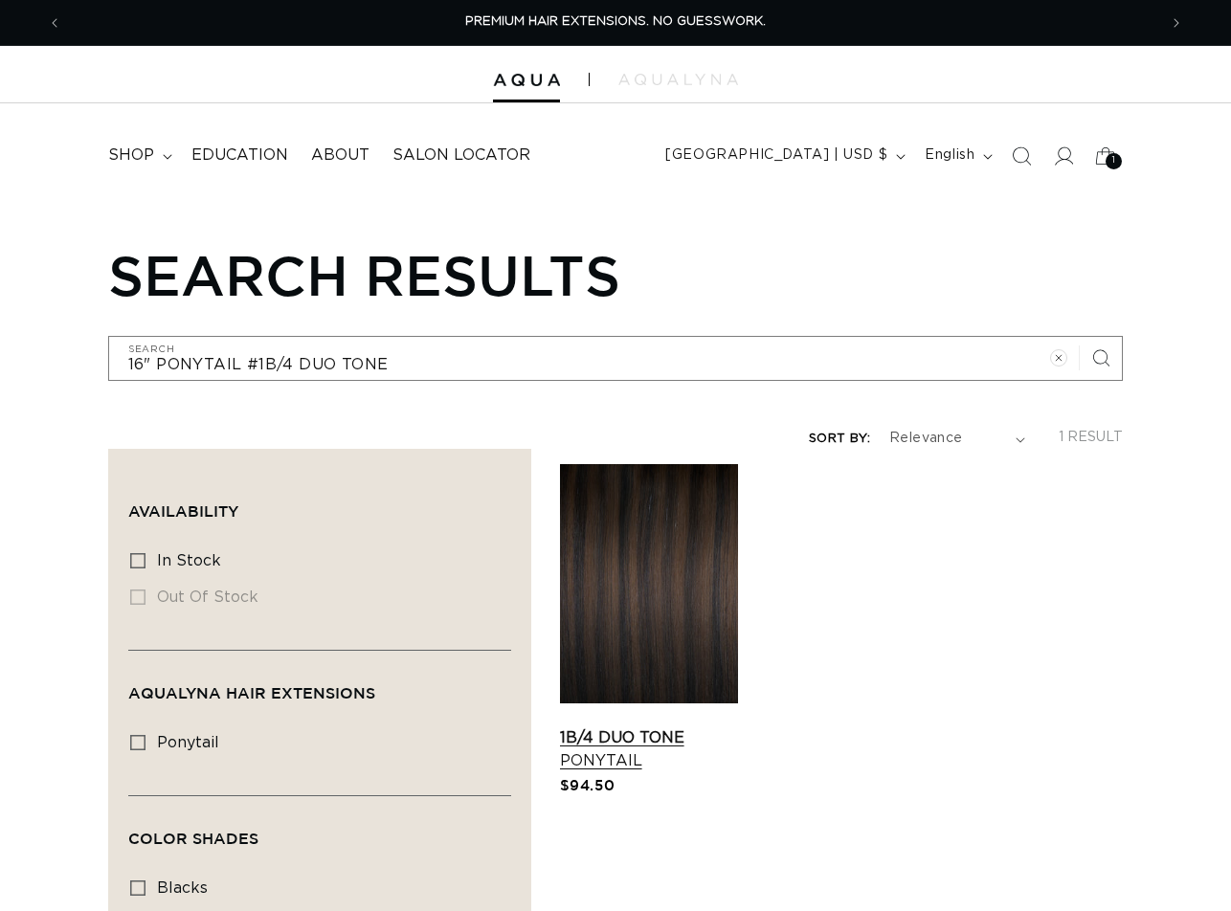
click at [651, 727] on link "1B/4 Duo Tone Ponytail" at bounding box center [649, 750] width 178 height 46
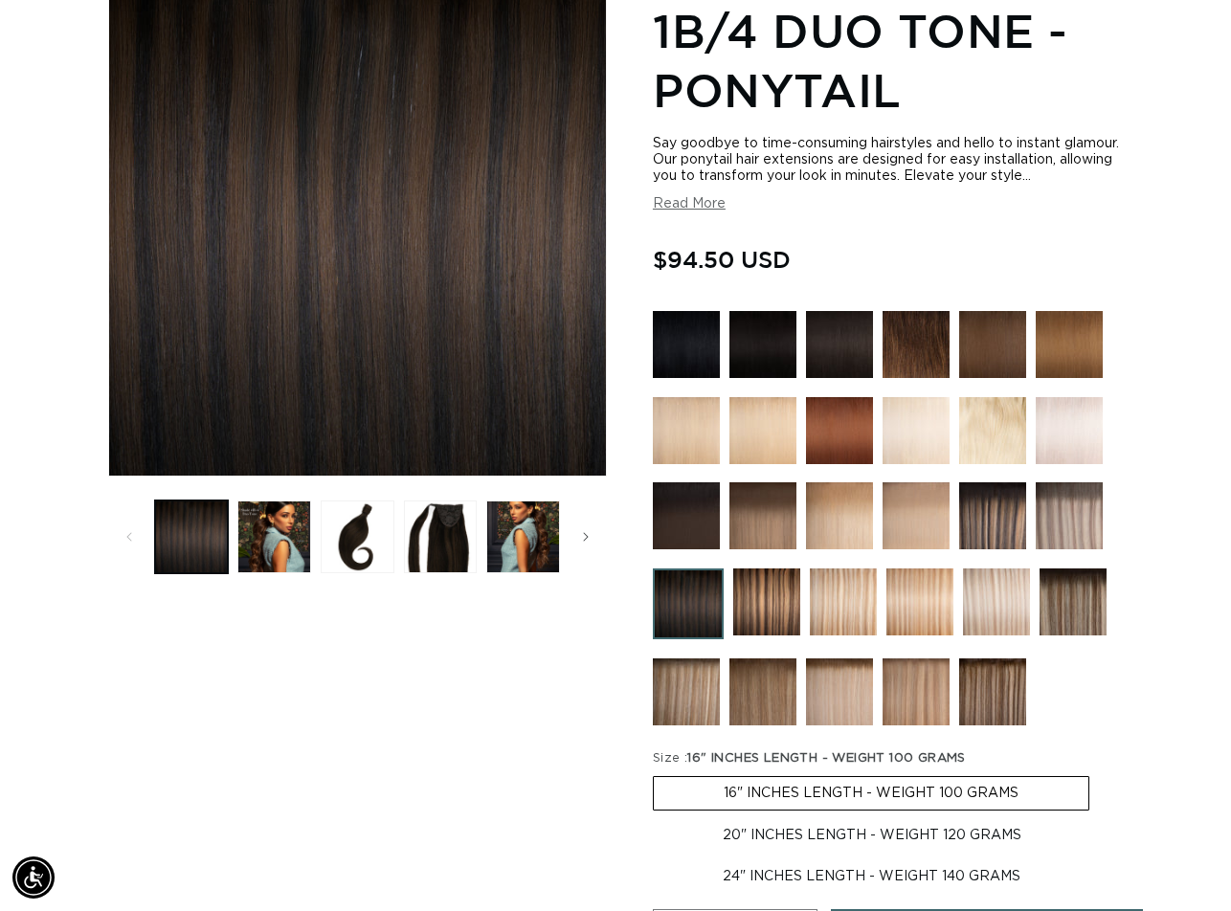
scroll to position [479, 0]
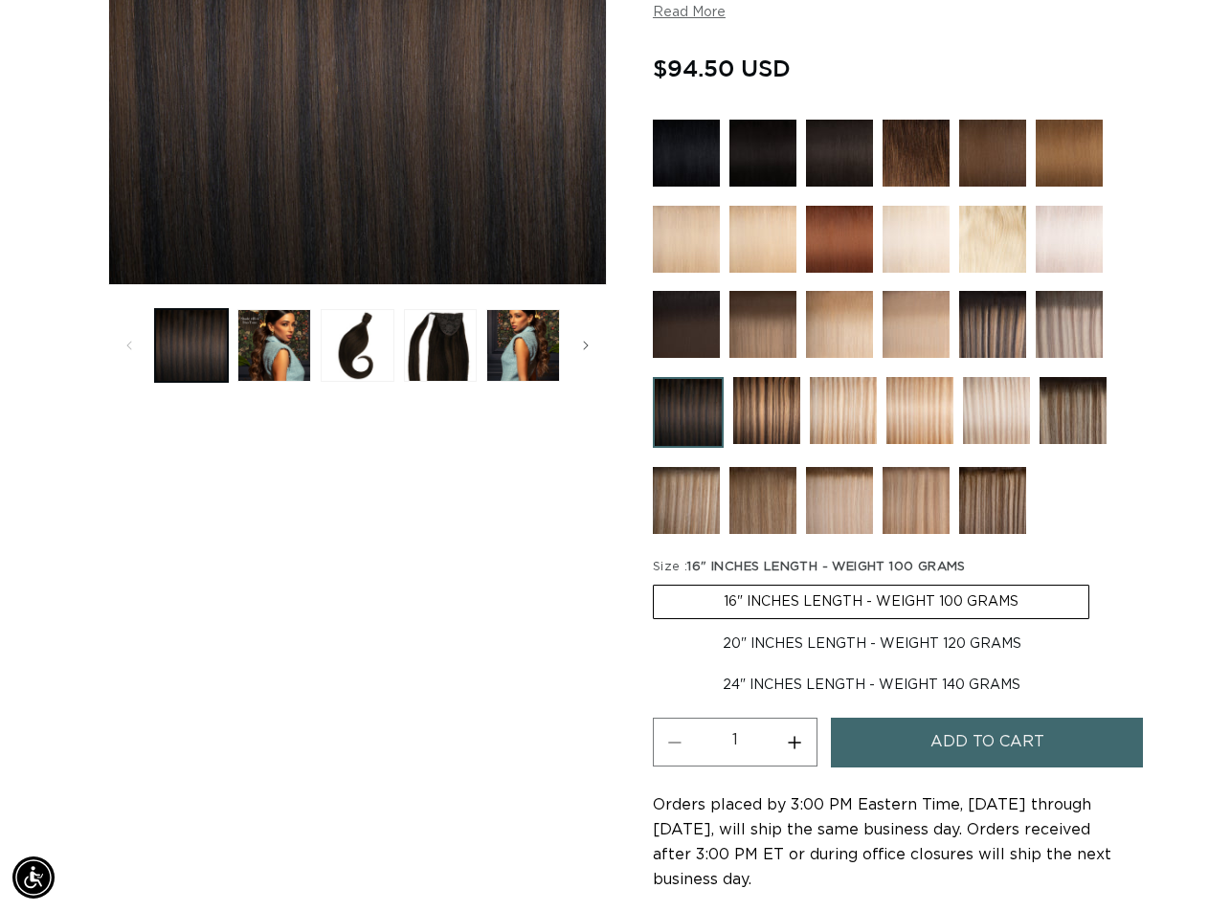
click at [939, 750] on span "Add to cart" at bounding box center [988, 742] width 114 height 49
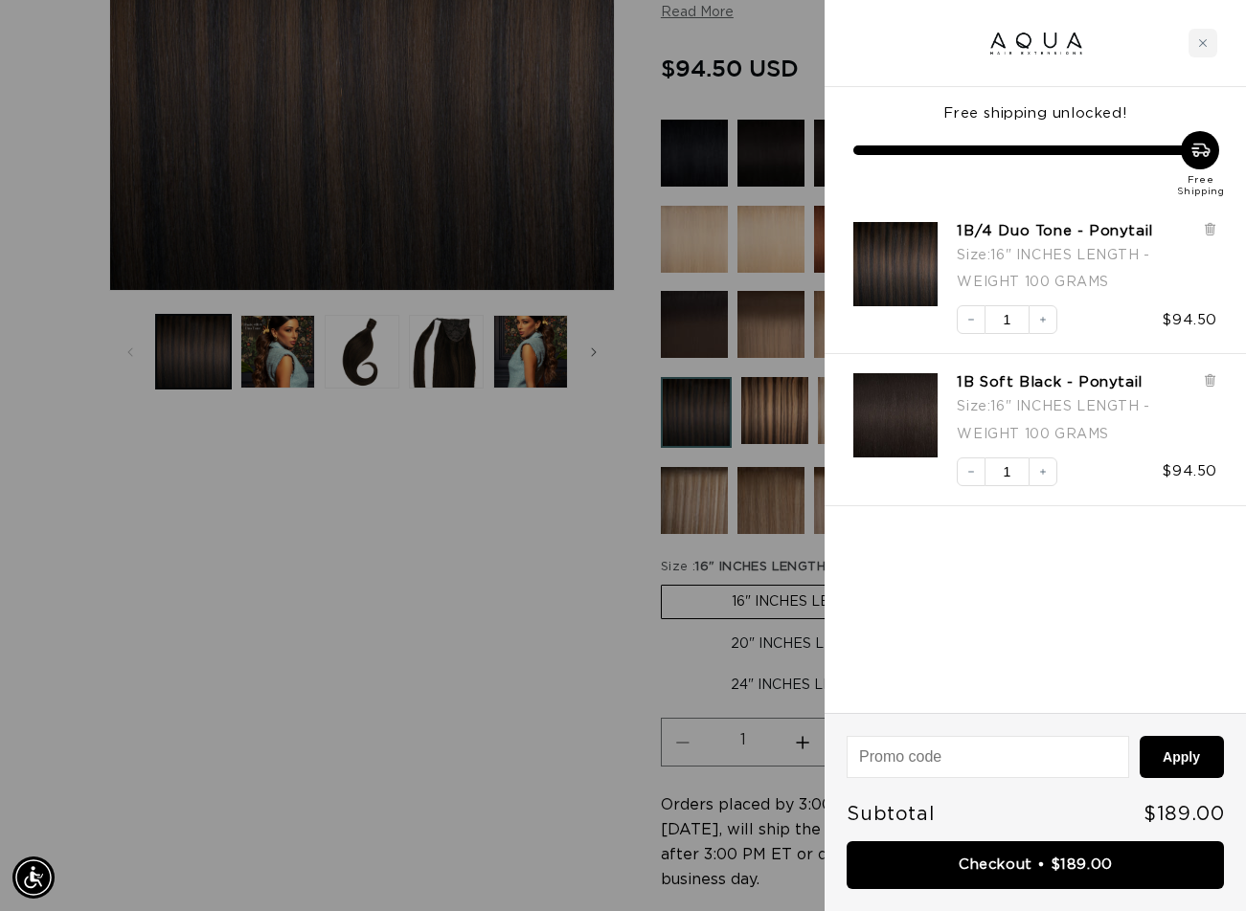
click at [553, 739] on div at bounding box center [623, 455] width 1246 height 911
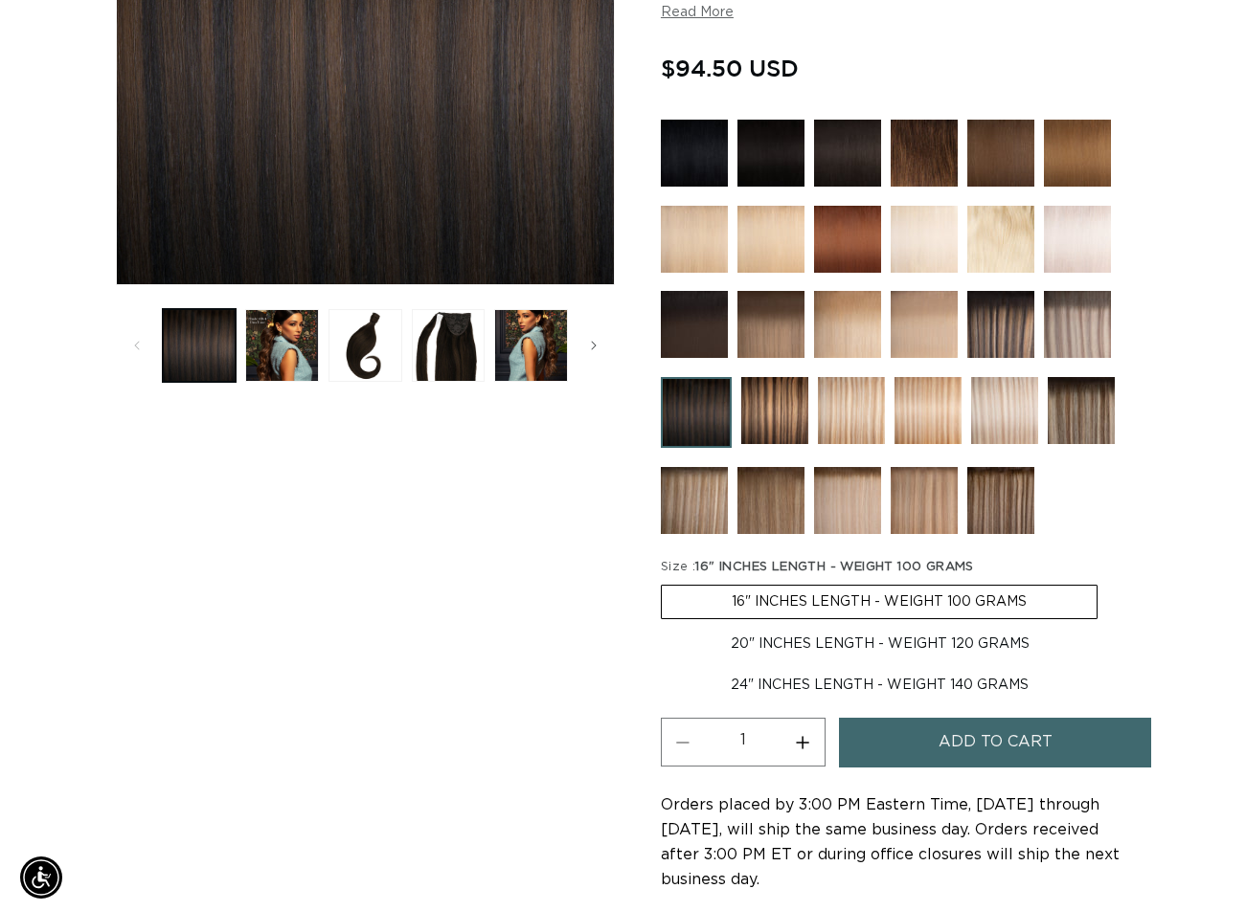
scroll to position [0, 0]
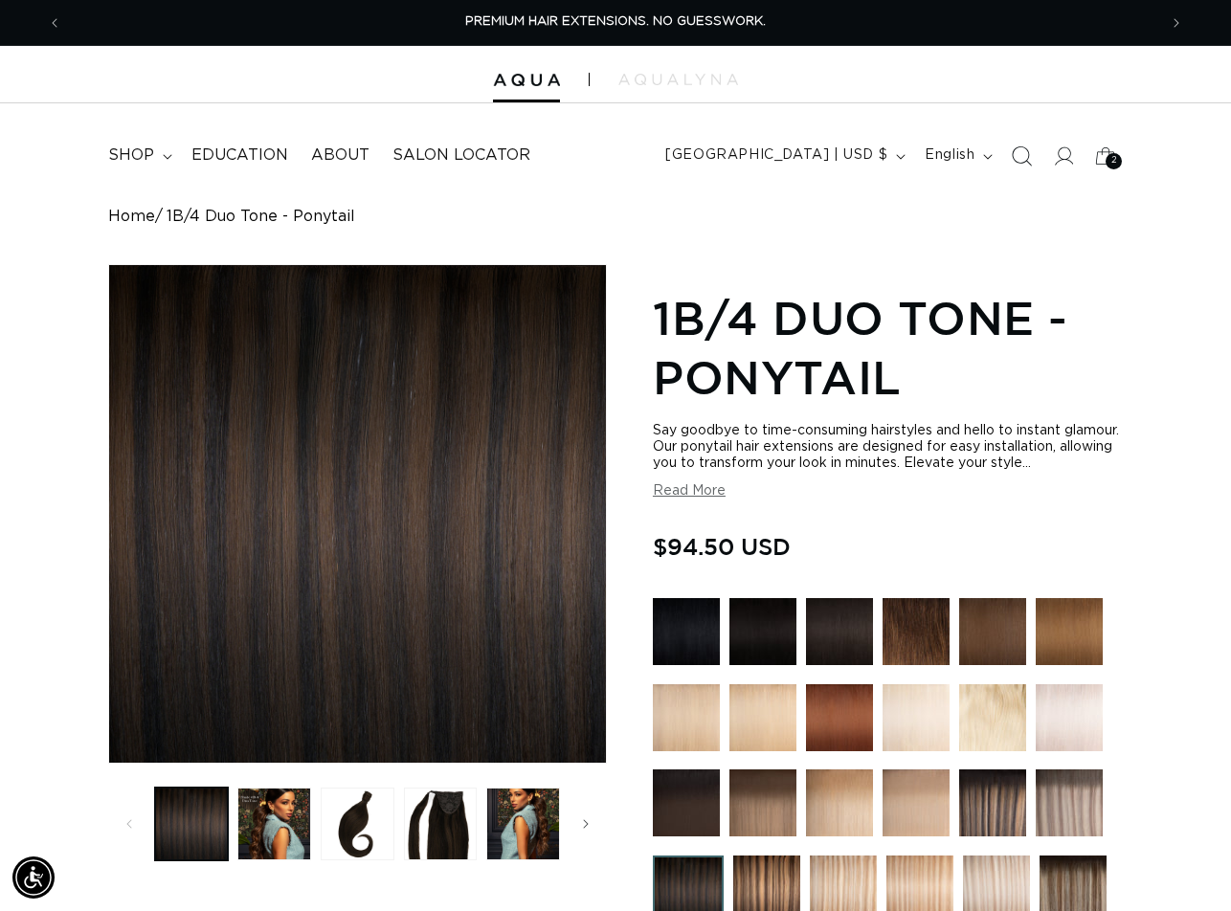
click at [1020, 161] on icon "Search" at bounding box center [1022, 156] width 20 height 20
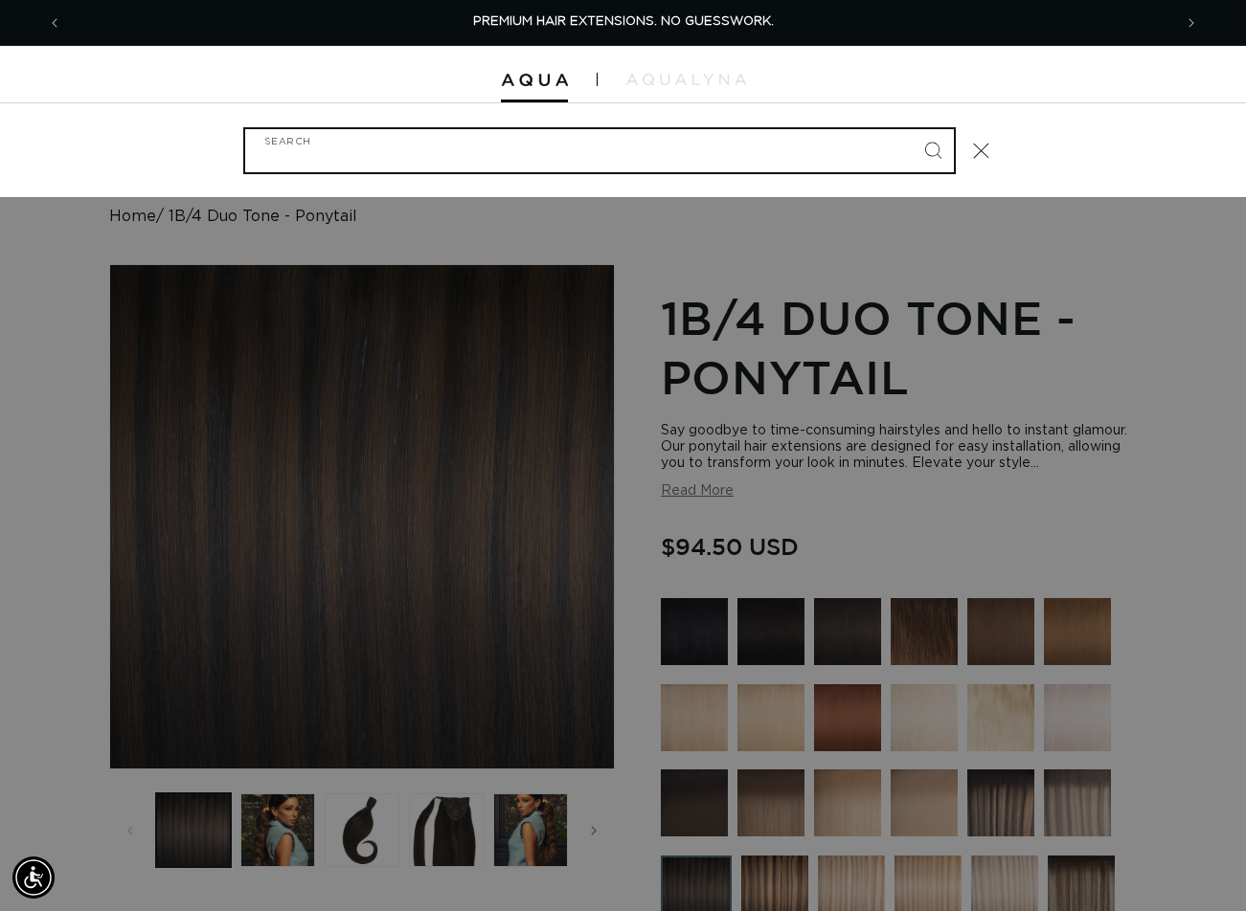
paste input "16" PONYTAIL #1N"
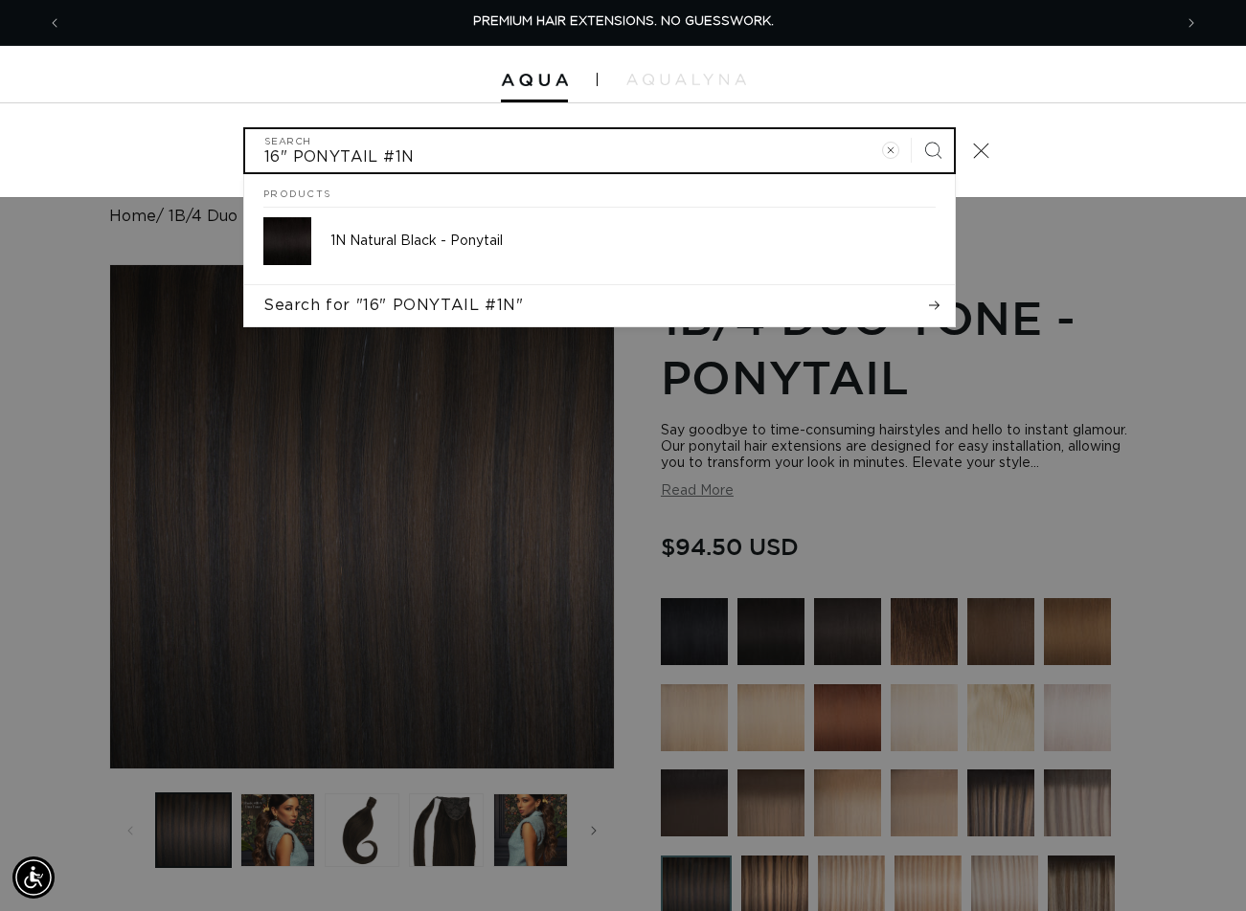
type input "16" PONYTAIL #1N"
click at [911, 129] on button "Search" at bounding box center [932, 150] width 42 height 42
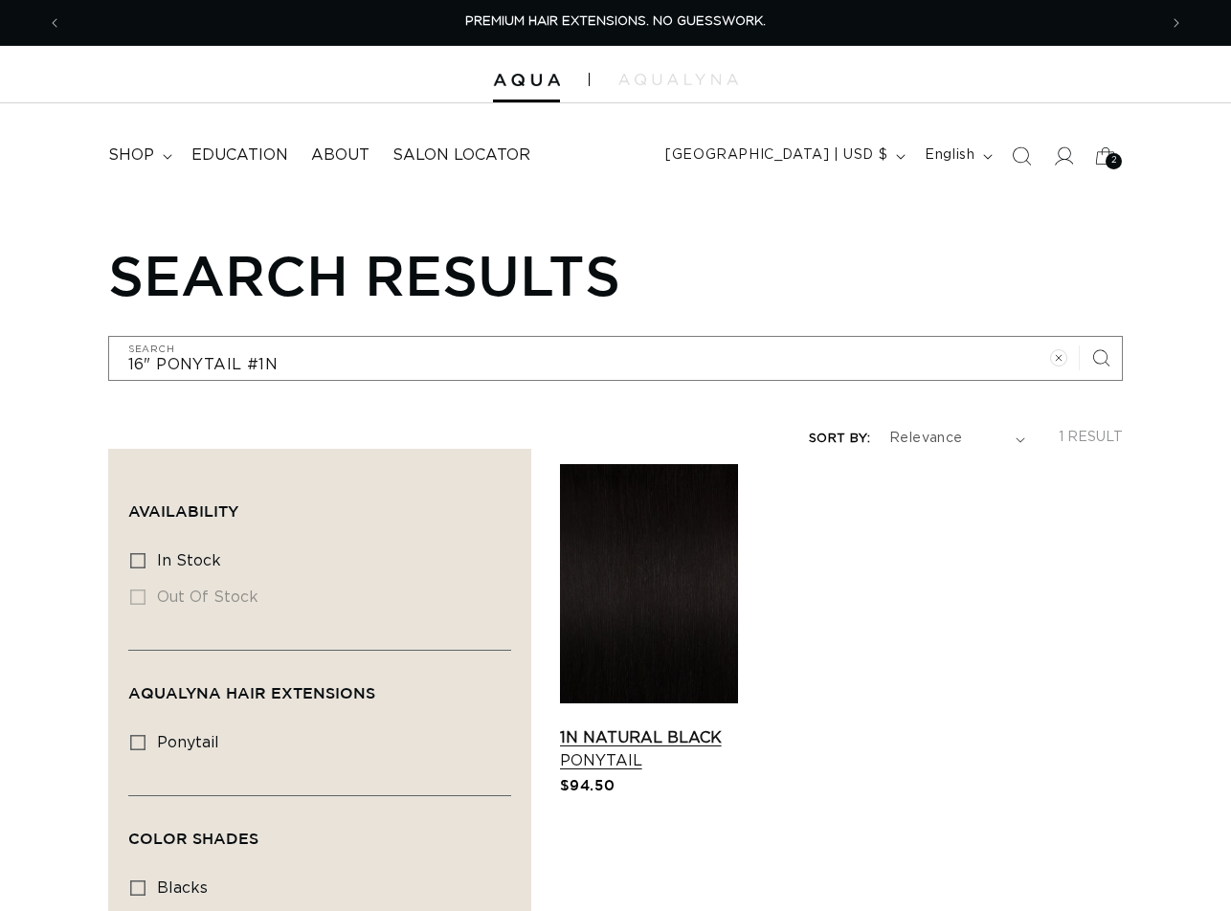
click at [719, 727] on link "1N Natural Black Ponytail" at bounding box center [649, 750] width 178 height 46
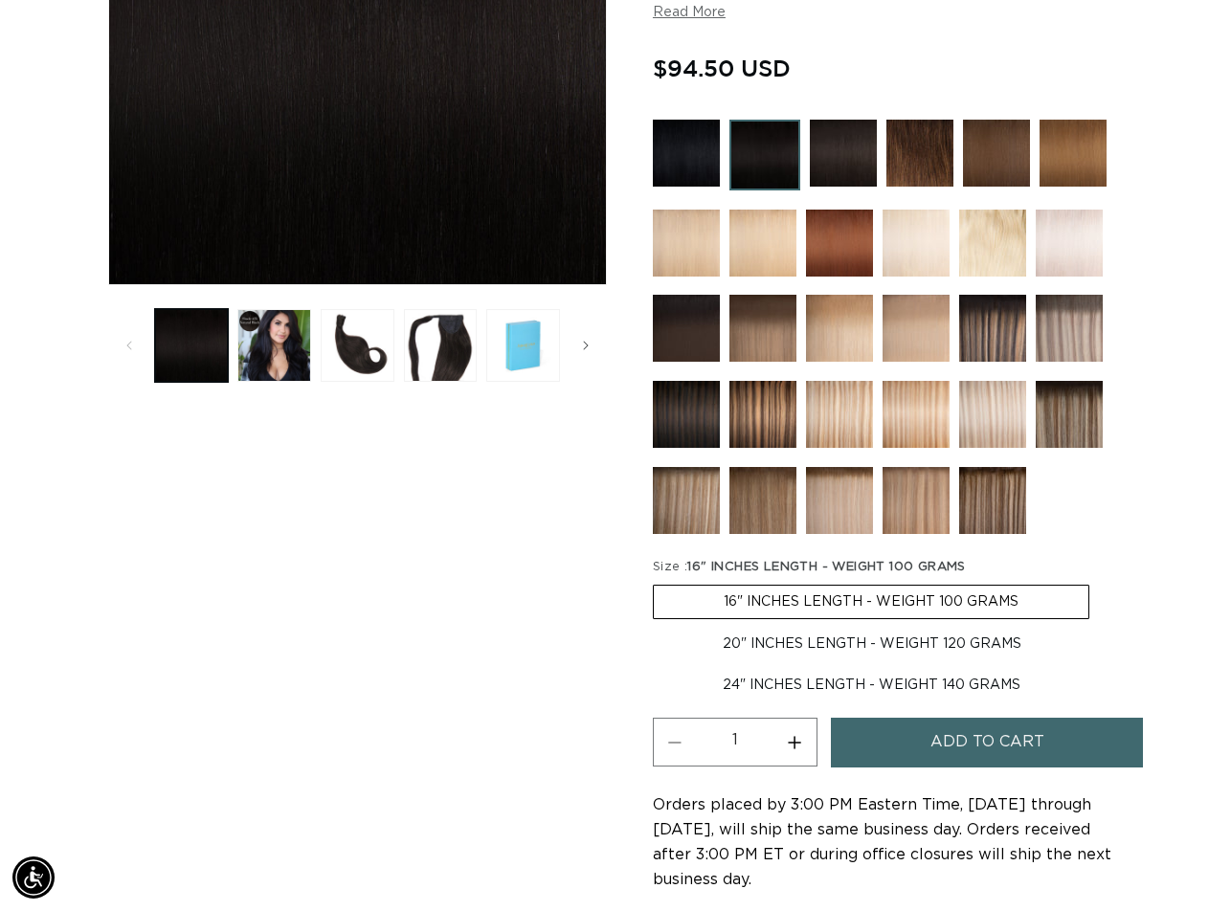
click at [976, 758] on span "Add to cart" at bounding box center [988, 742] width 114 height 49
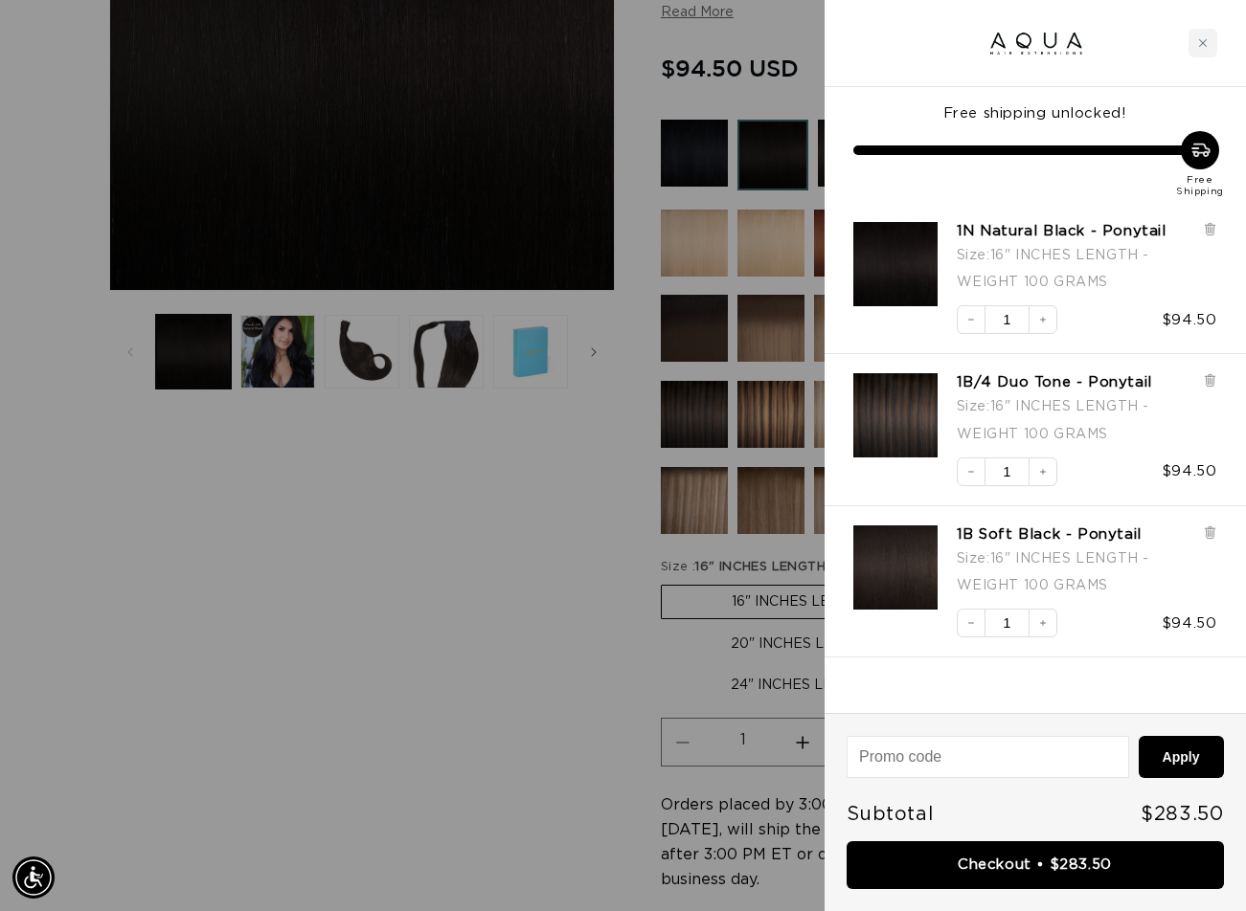
click at [507, 616] on div at bounding box center [623, 455] width 1246 height 911
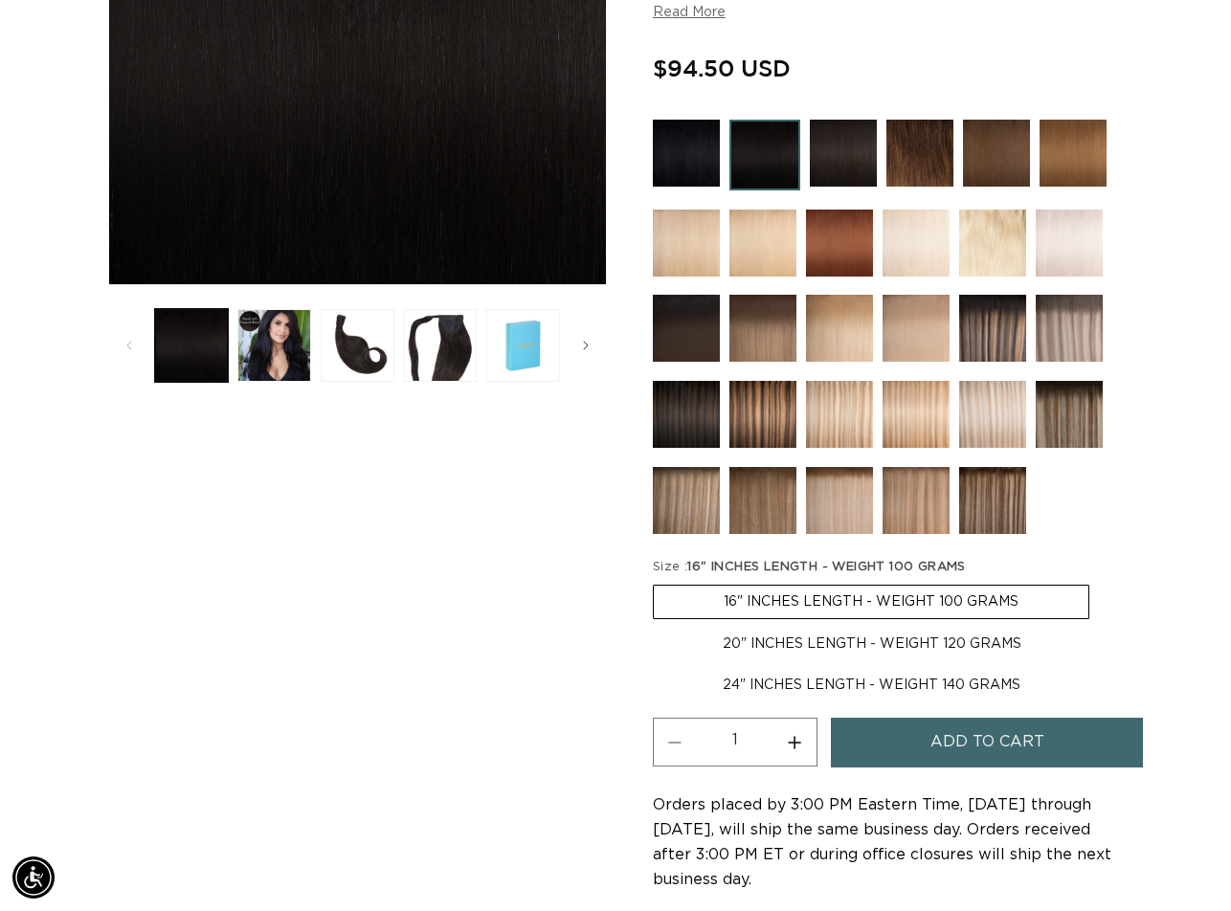
click at [925, 163] on img at bounding box center [920, 153] width 67 height 67
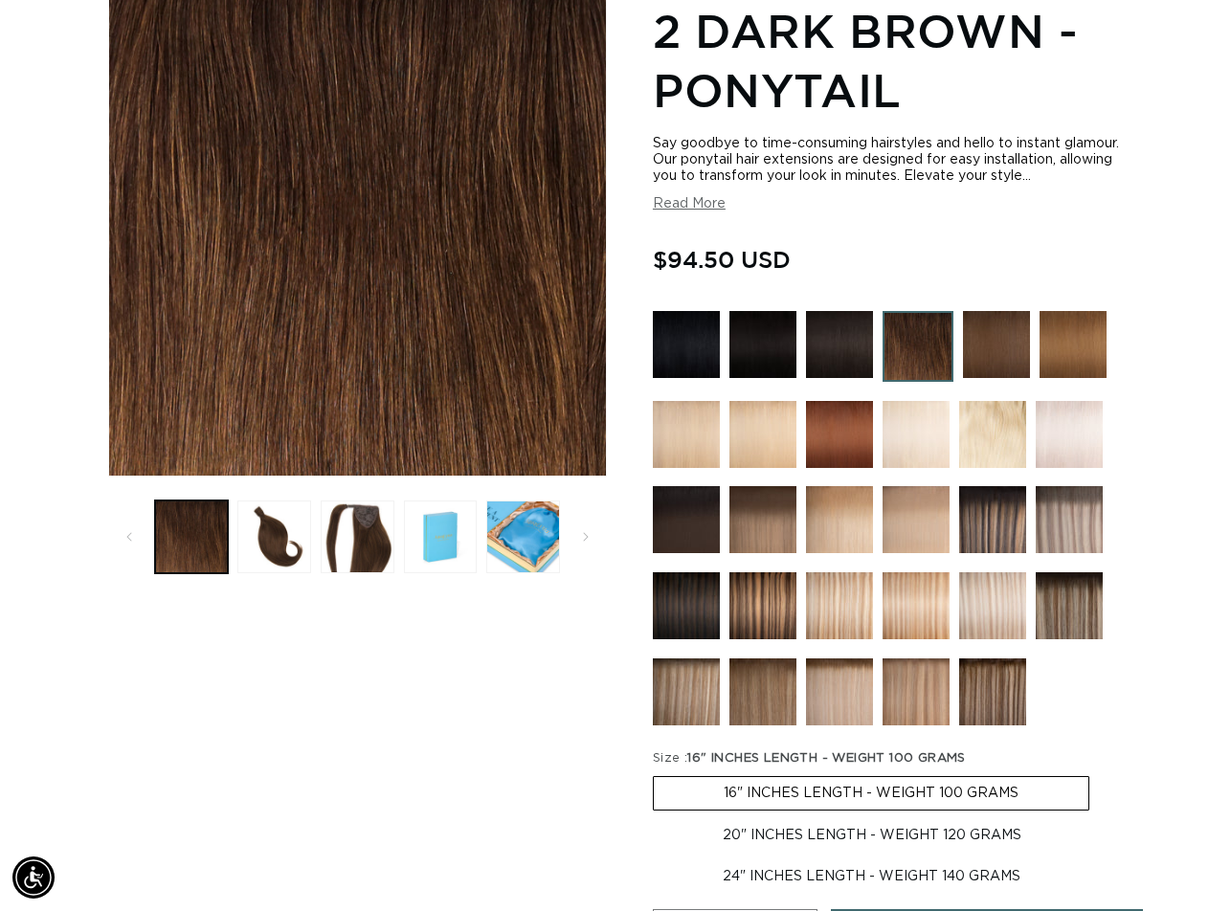
scroll to position [479, 0]
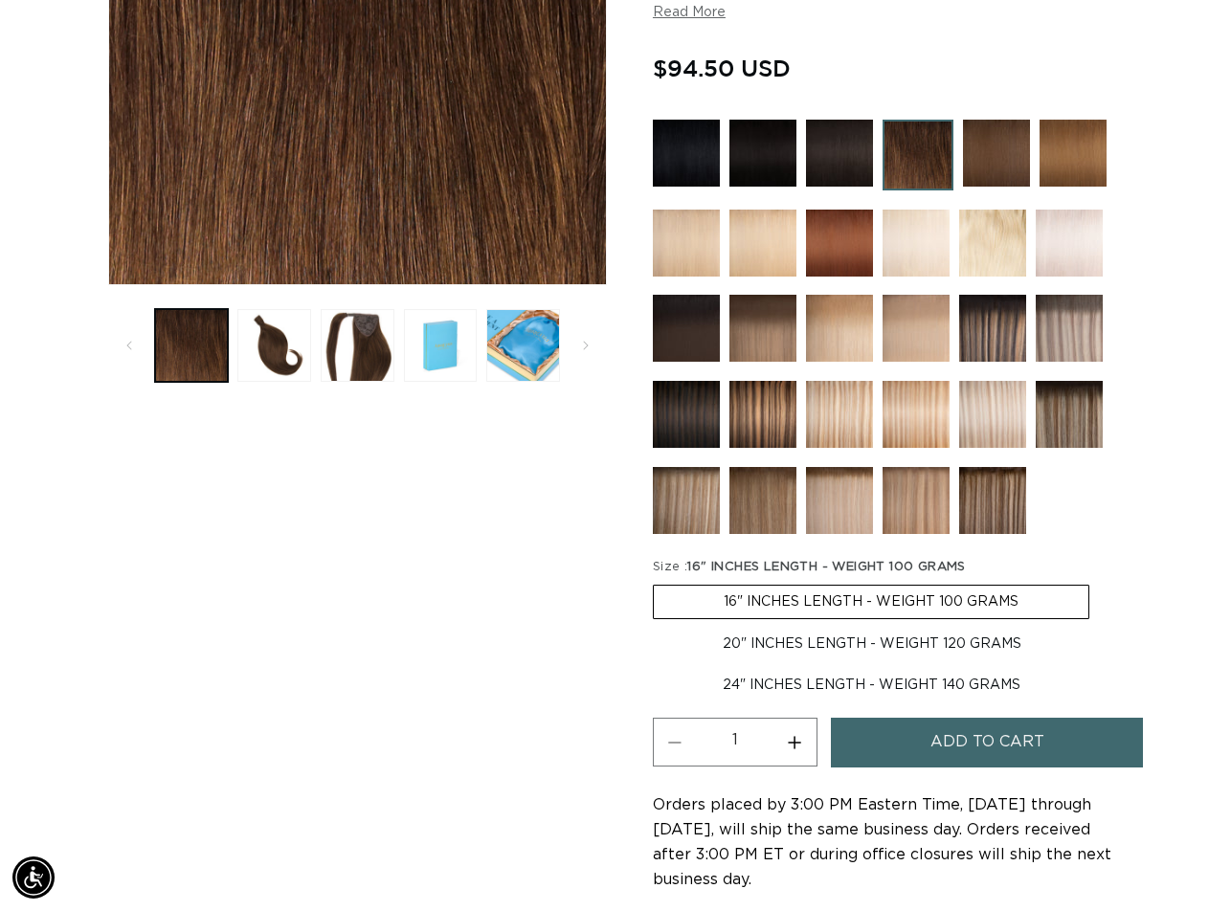
click at [980, 762] on span "Add to cart" at bounding box center [988, 742] width 114 height 49
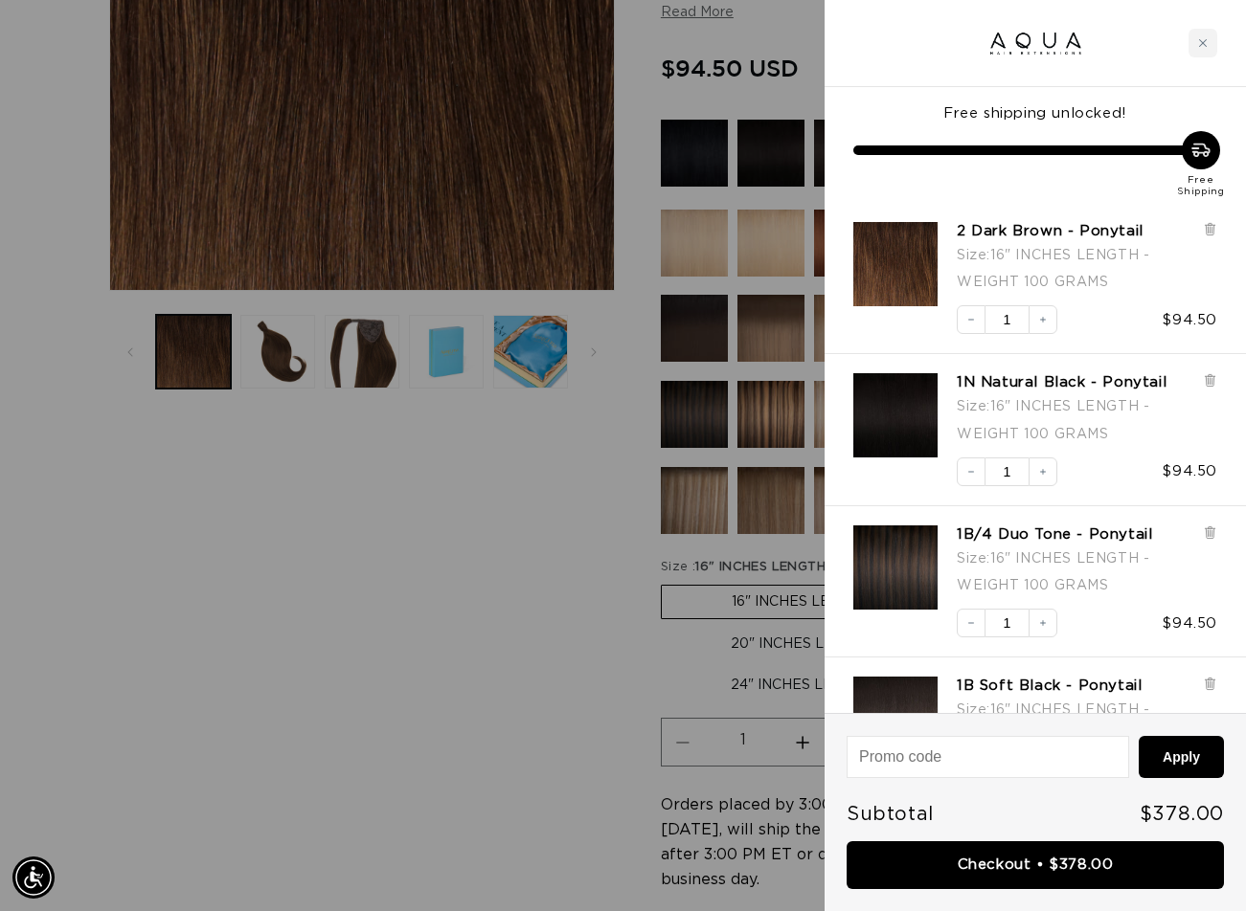
click at [503, 611] on div at bounding box center [623, 455] width 1246 height 911
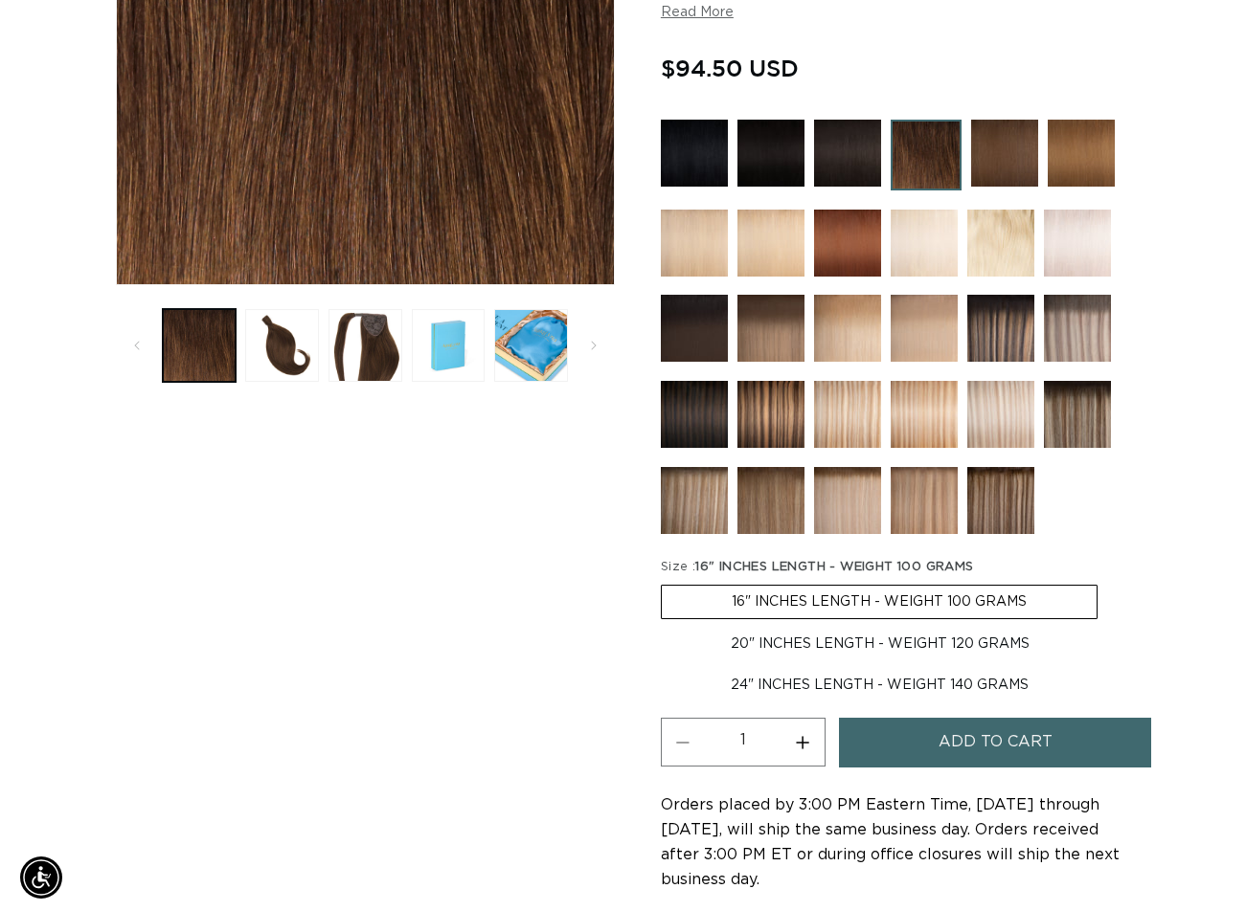
scroll to position [0, 0]
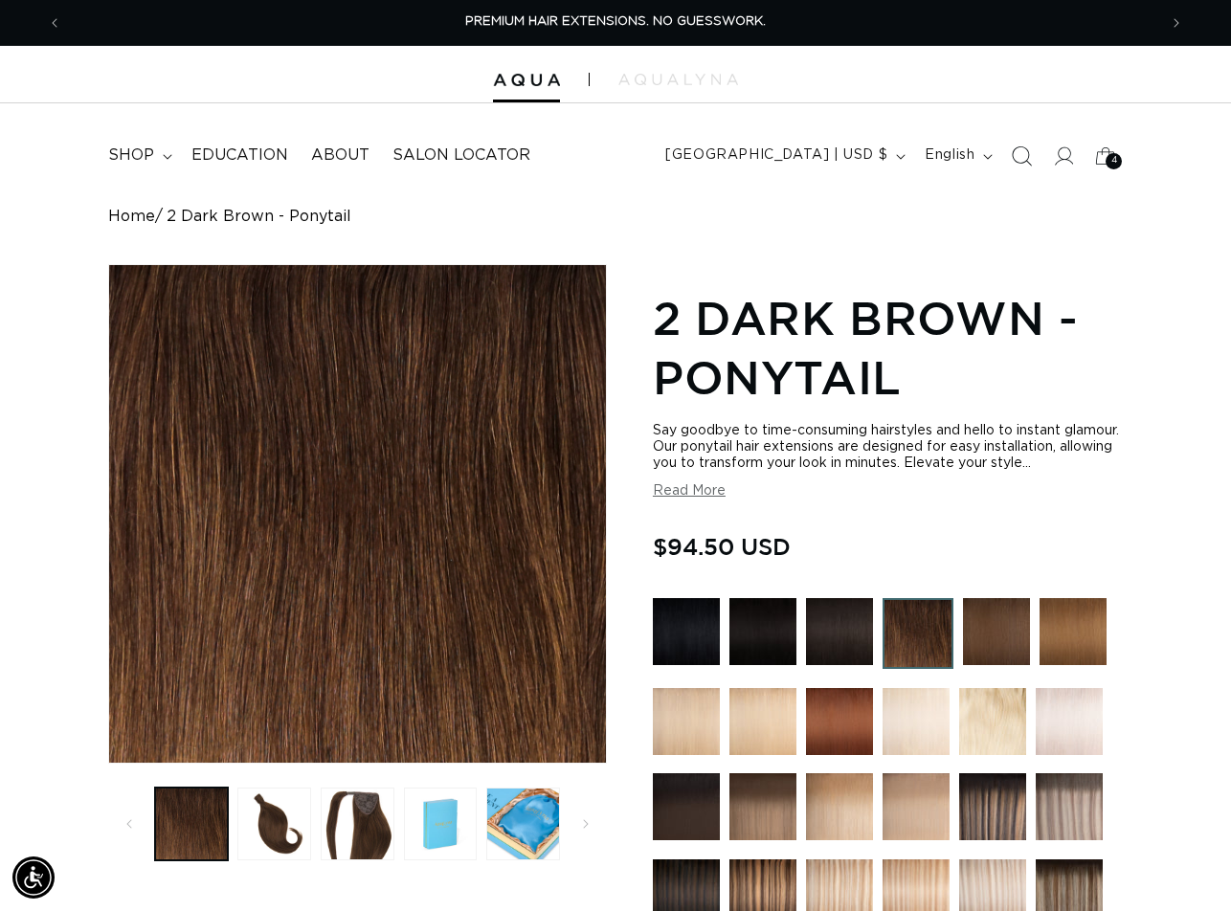
click at [1011, 145] on span "Search" at bounding box center [1021, 156] width 42 height 42
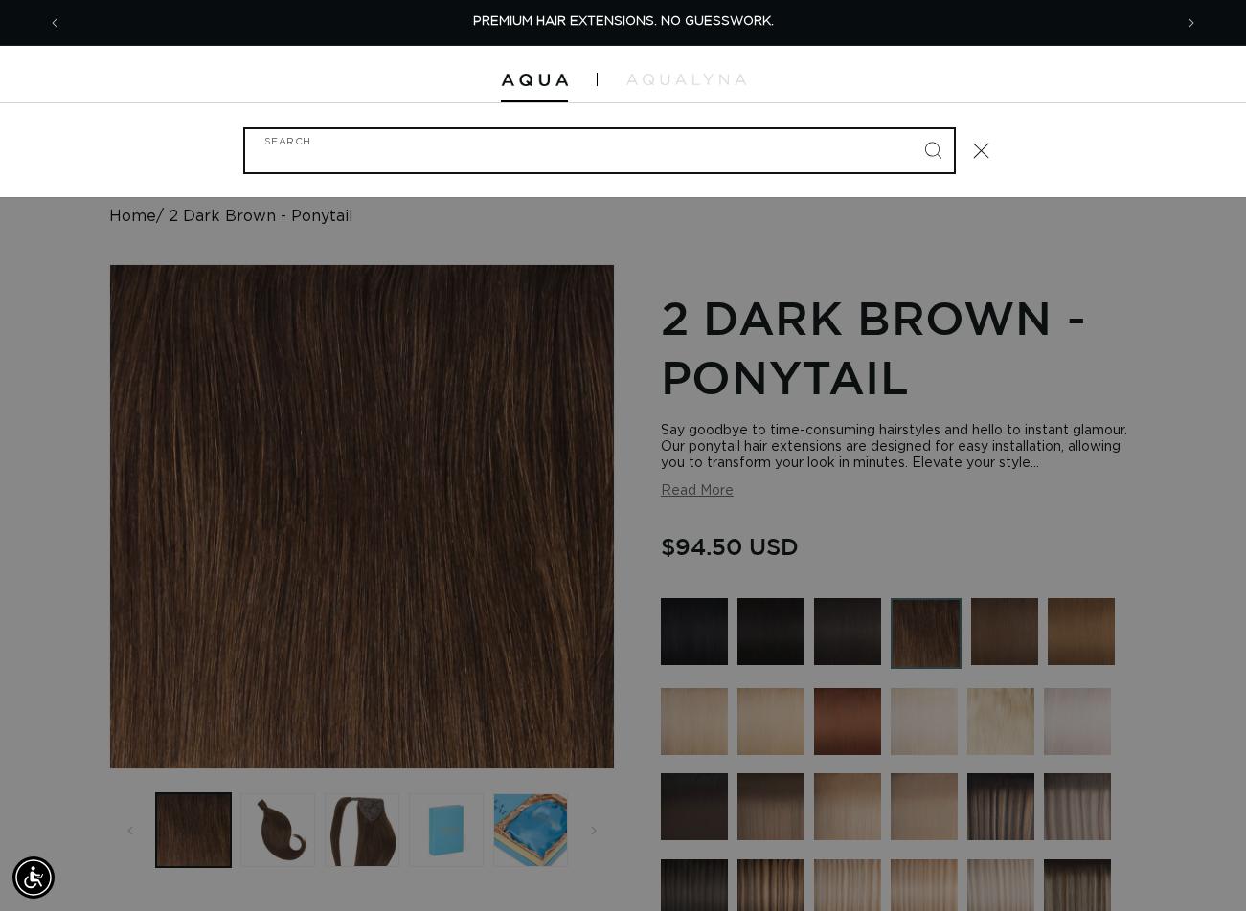
paste input "16" PONYTAIL #8/24 DUO TONE"
type input "16" PONYTAIL #8/24 DUO TONE"
click at [911, 129] on button "Search" at bounding box center [932, 150] width 42 height 42
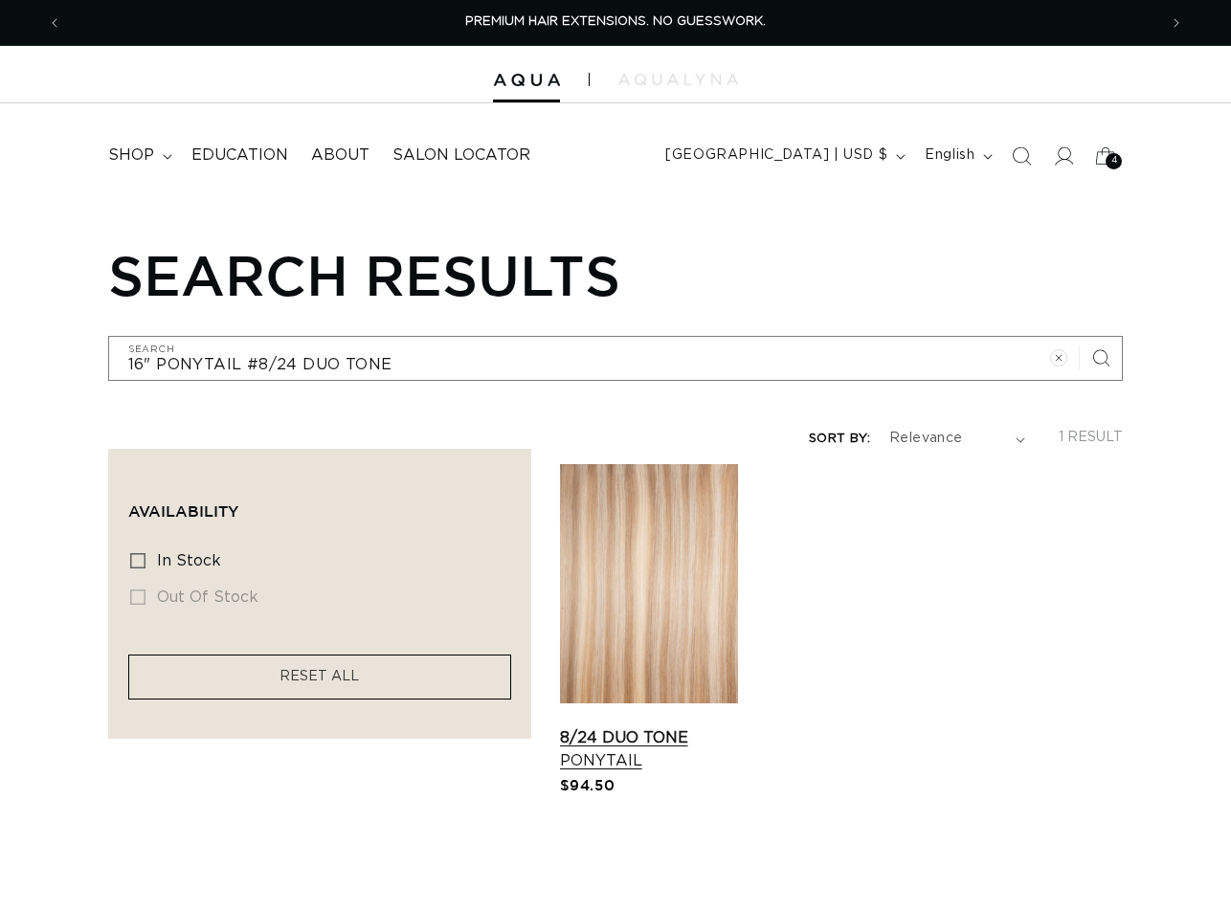
click at [619, 727] on link "8/24 Duo Tone Ponytail" at bounding box center [649, 750] width 178 height 46
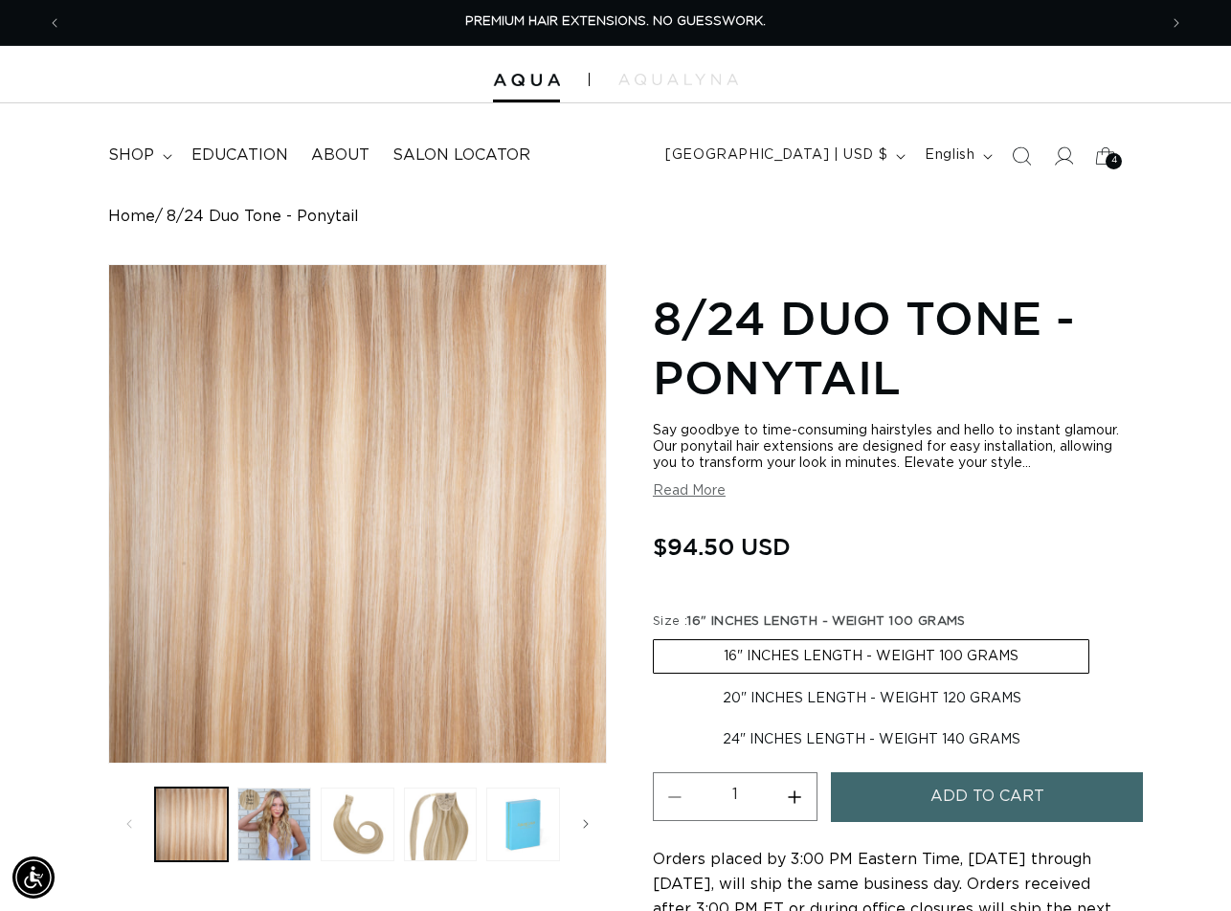
click at [981, 809] on span "Add to cart" at bounding box center [988, 797] width 114 height 49
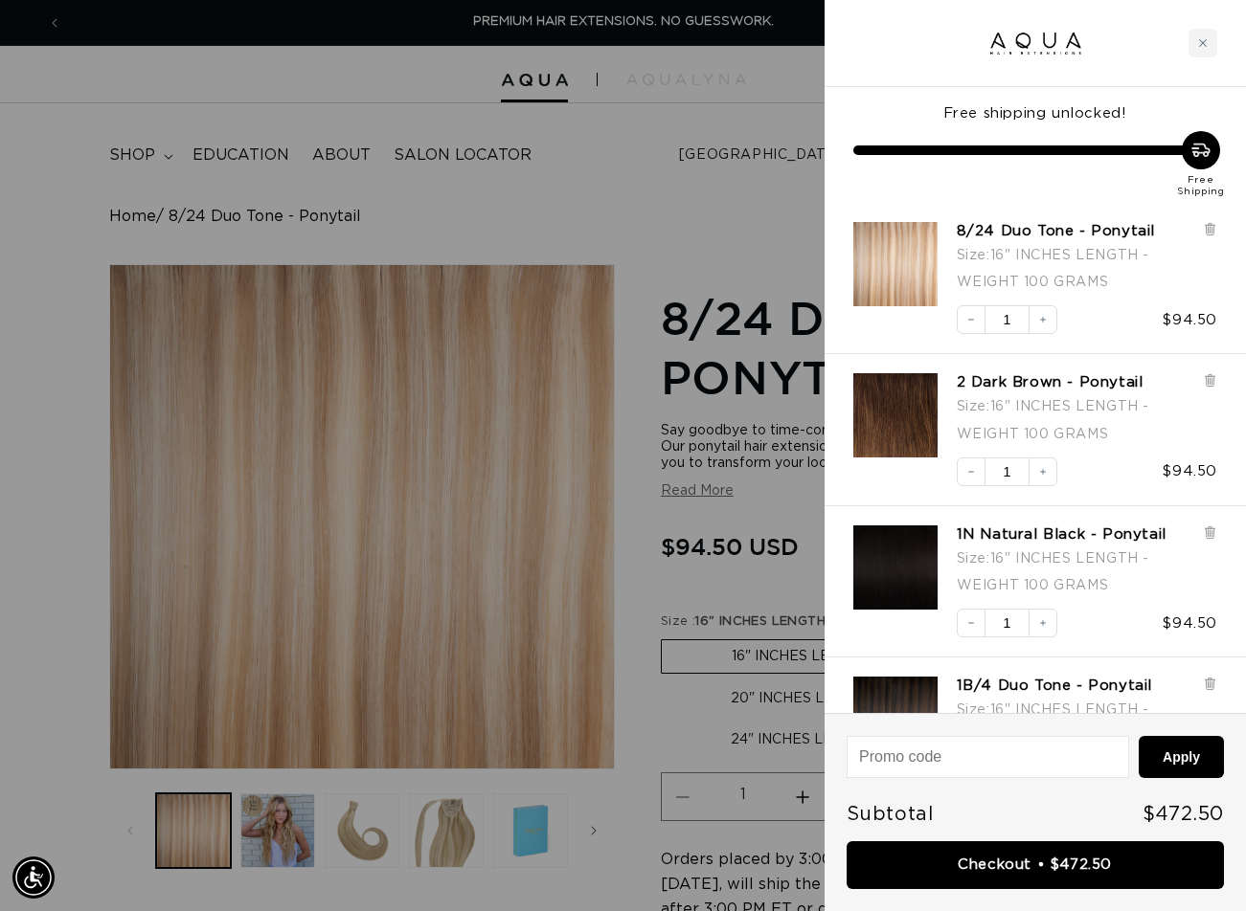
click at [652, 218] on div at bounding box center [623, 455] width 1246 height 911
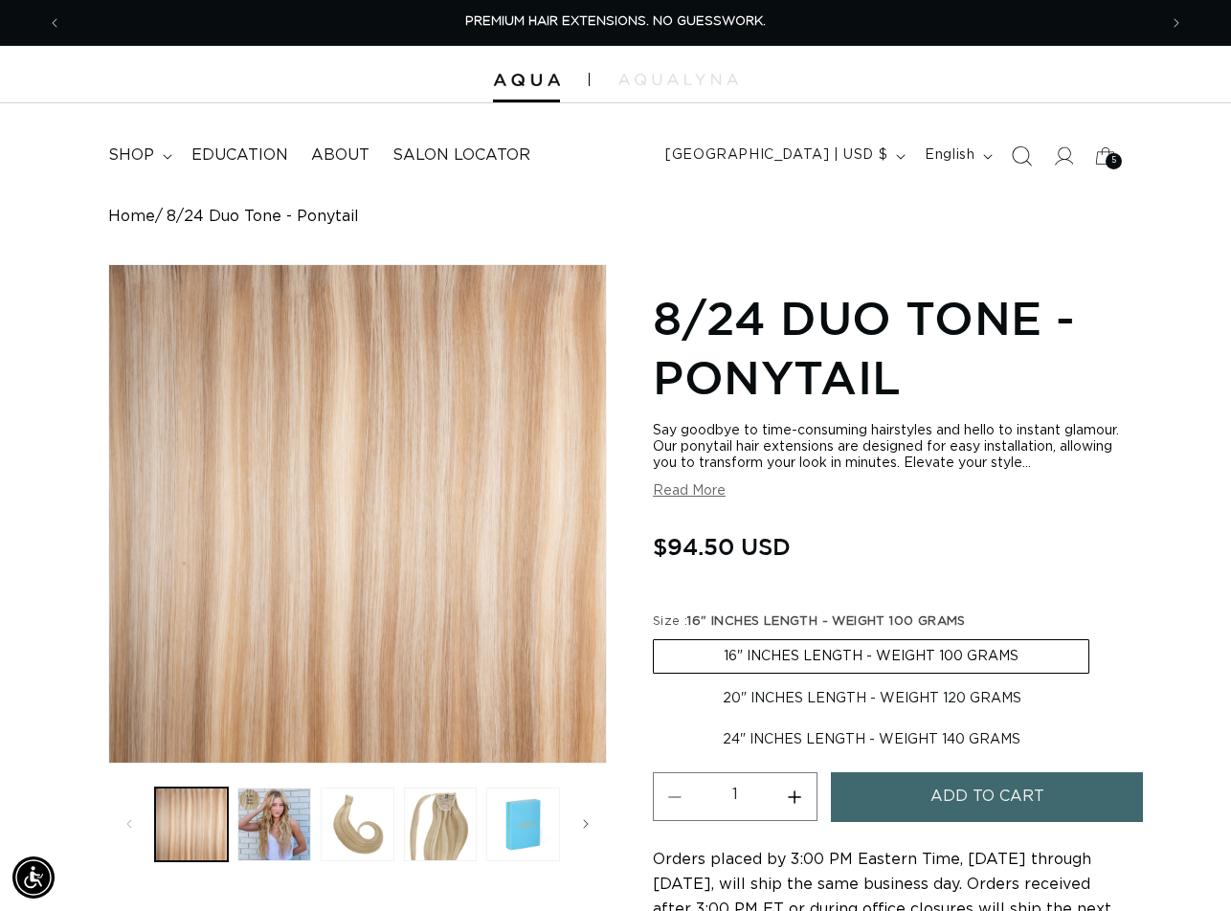
click at [1009, 151] on span "Search" at bounding box center [1021, 156] width 42 height 42
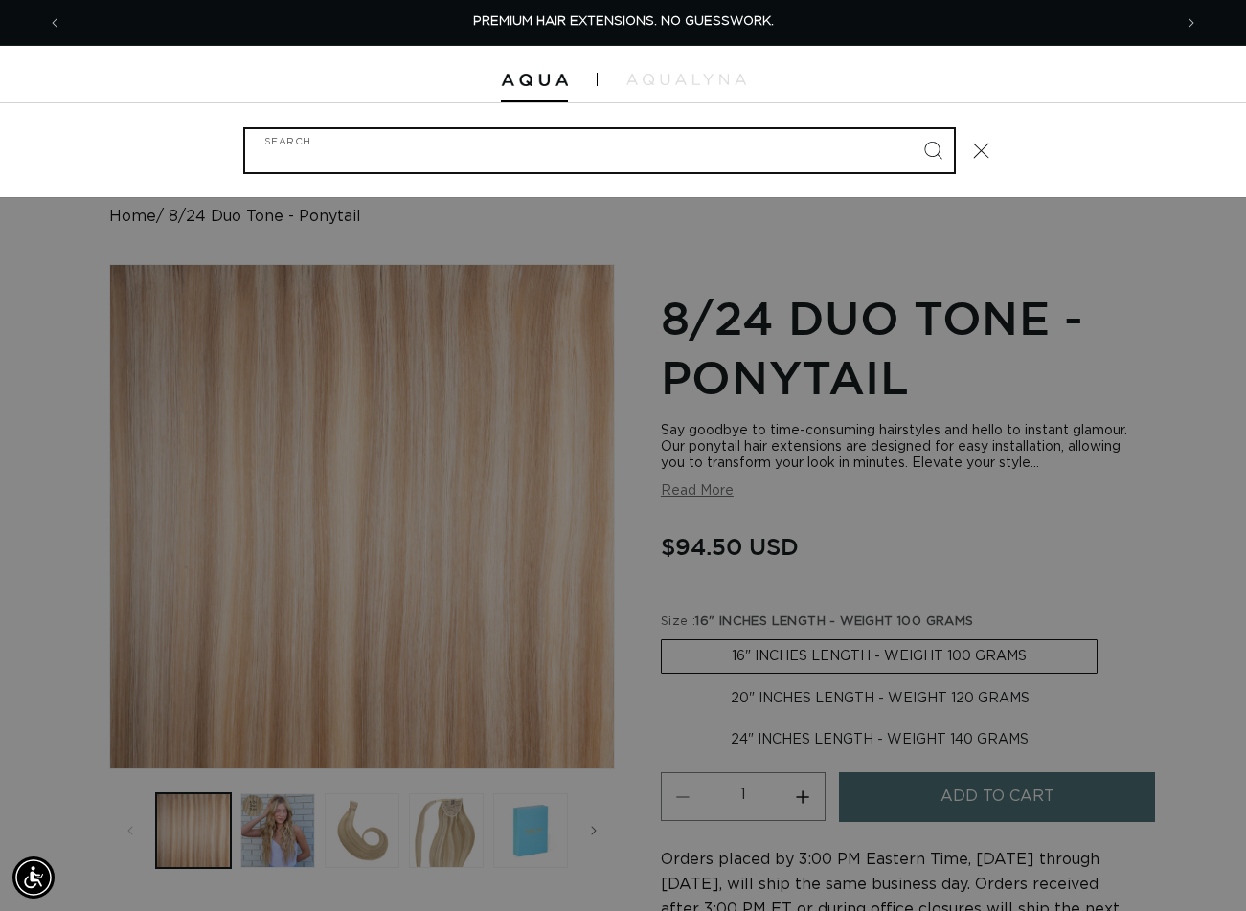
paste input "16" PONYTAIL #COMO ROOT TAP"
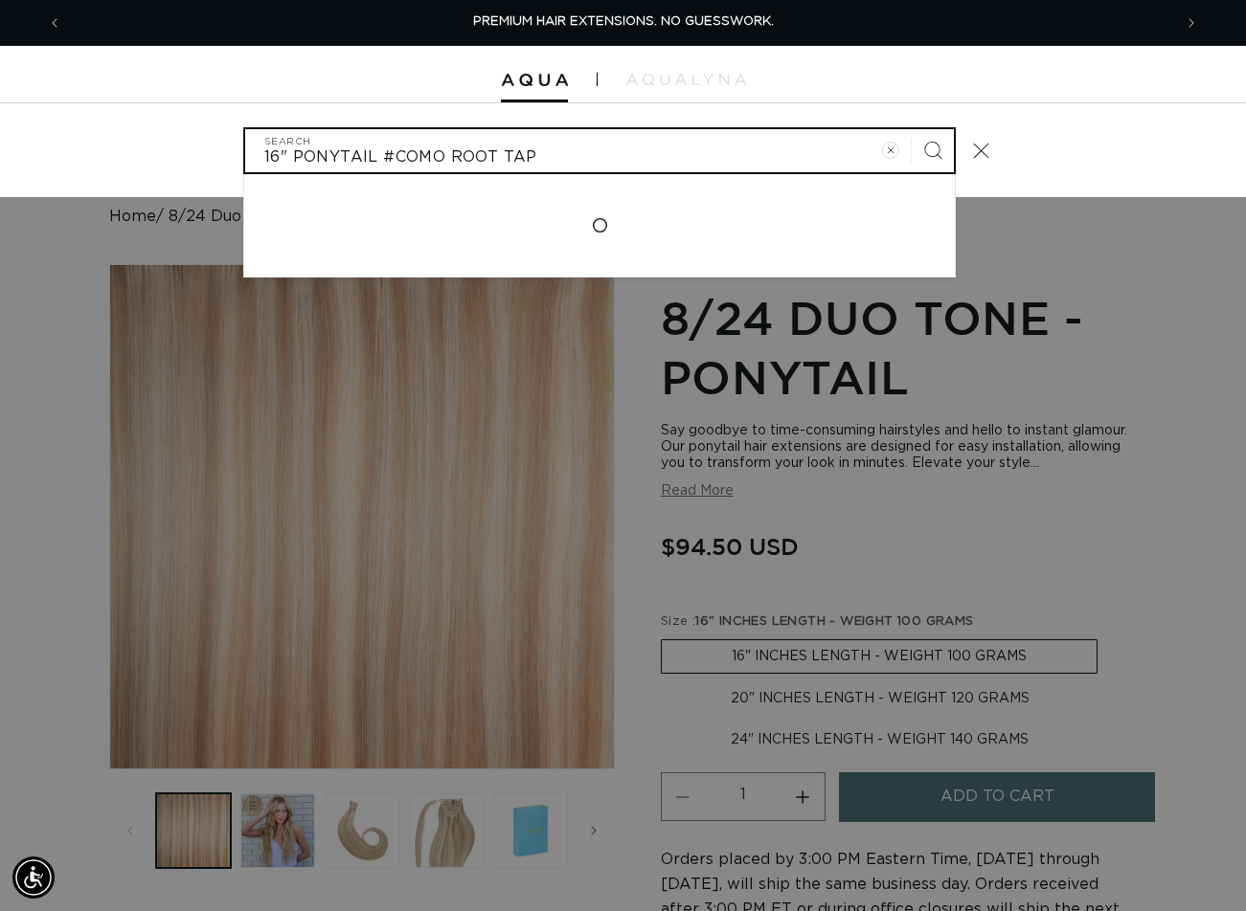
type input "16" PONYTAIL #COMO ROOT TAP"
click at [911, 129] on button "Search" at bounding box center [932, 150] width 42 height 42
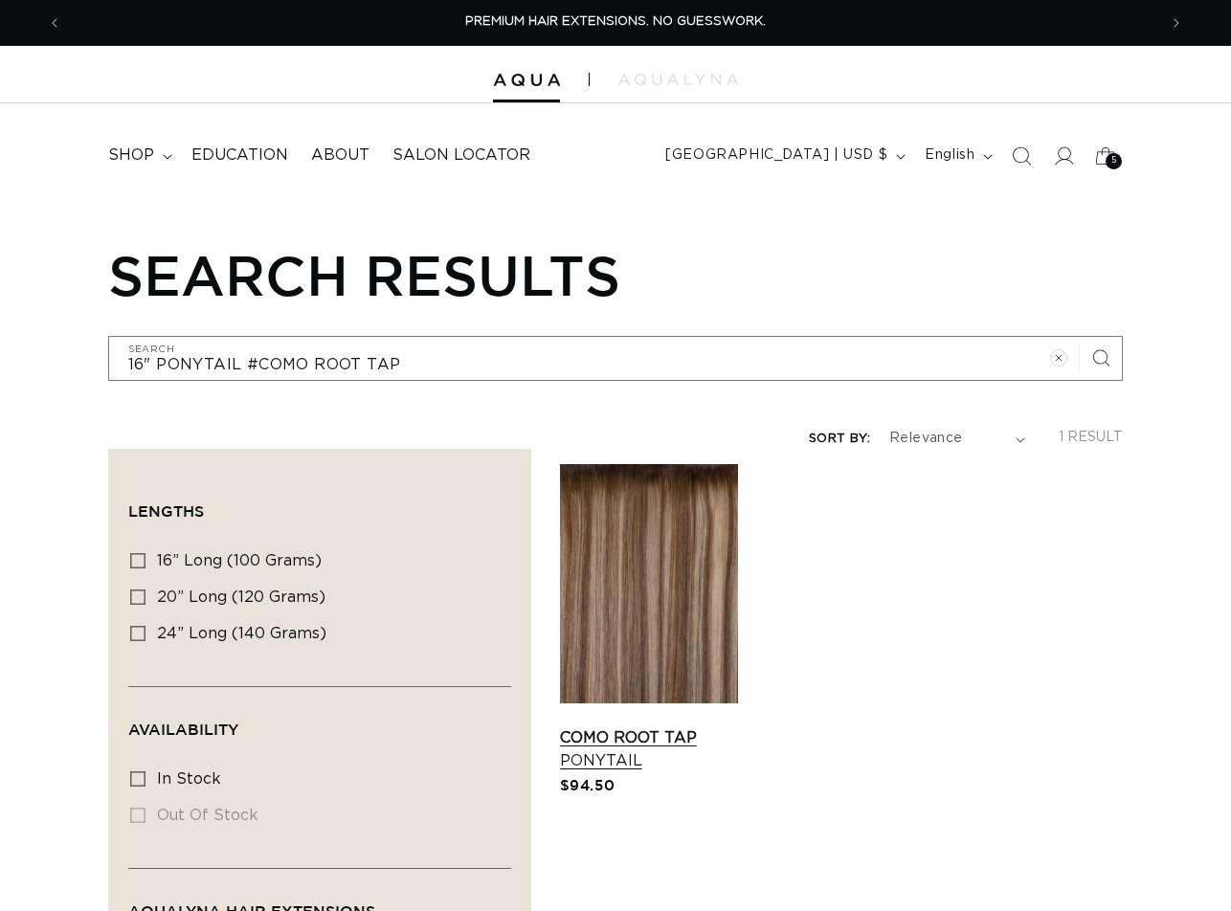
click at [685, 727] on link "Como Root Tap Ponytail" at bounding box center [649, 750] width 178 height 46
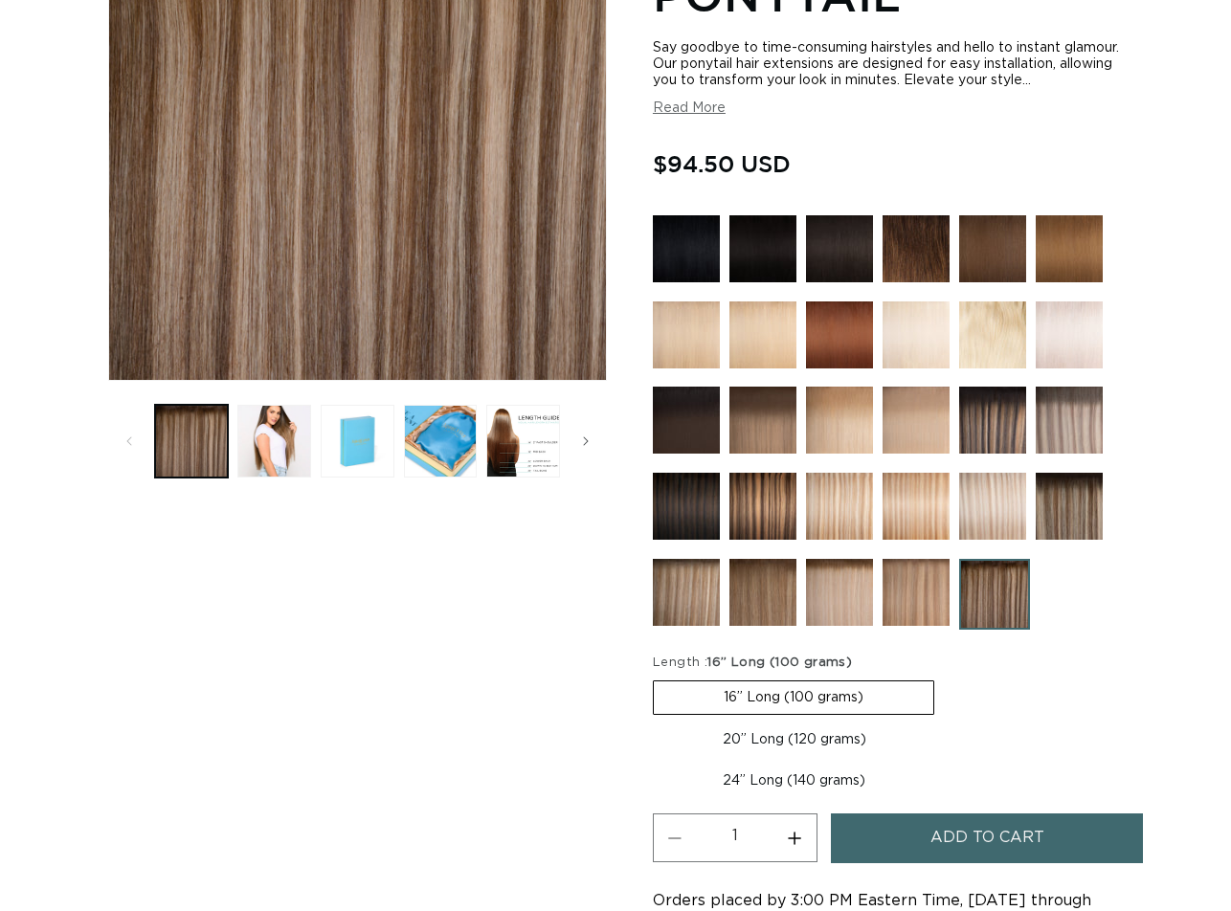
scroll to position [670, 0]
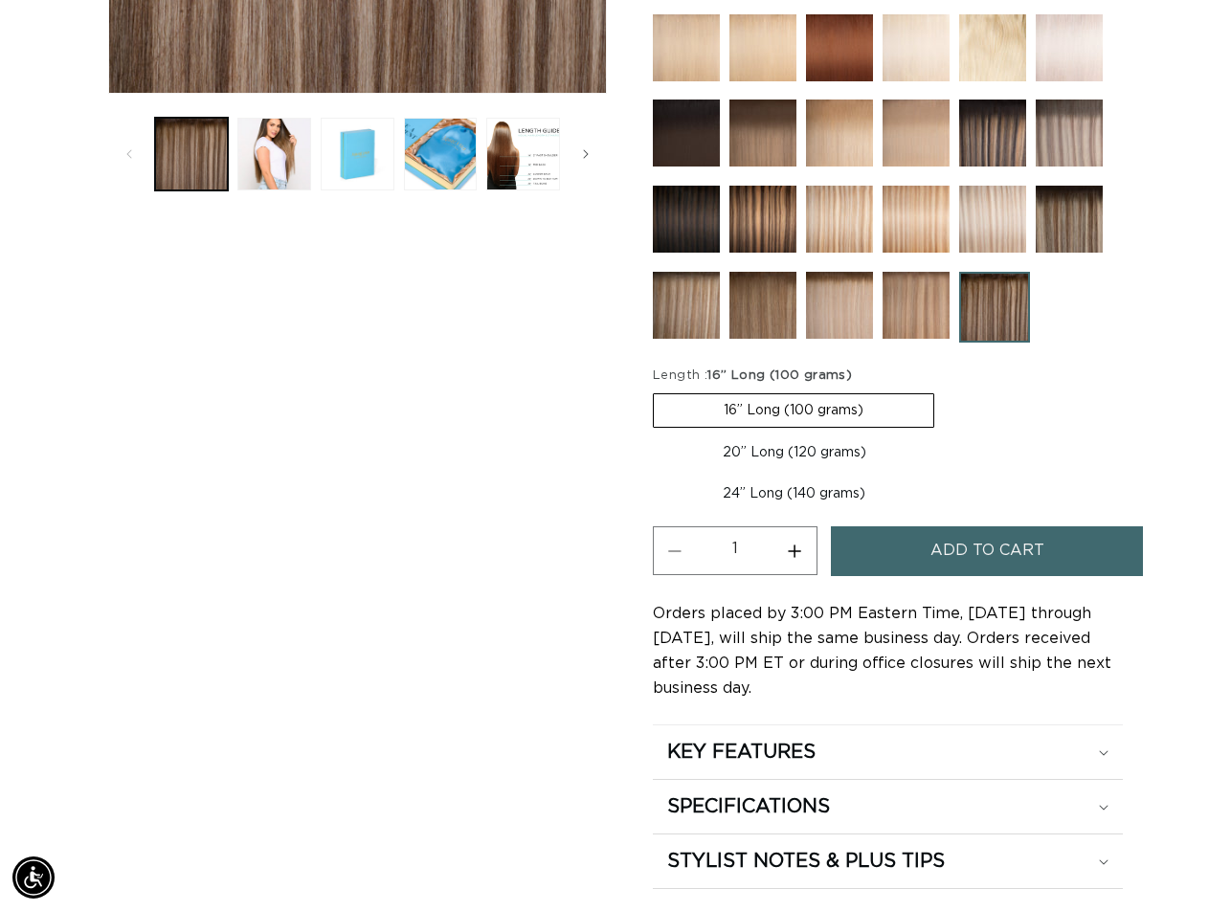
click at [974, 575] on span "Add to cart" at bounding box center [988, 551] width 114 height 49
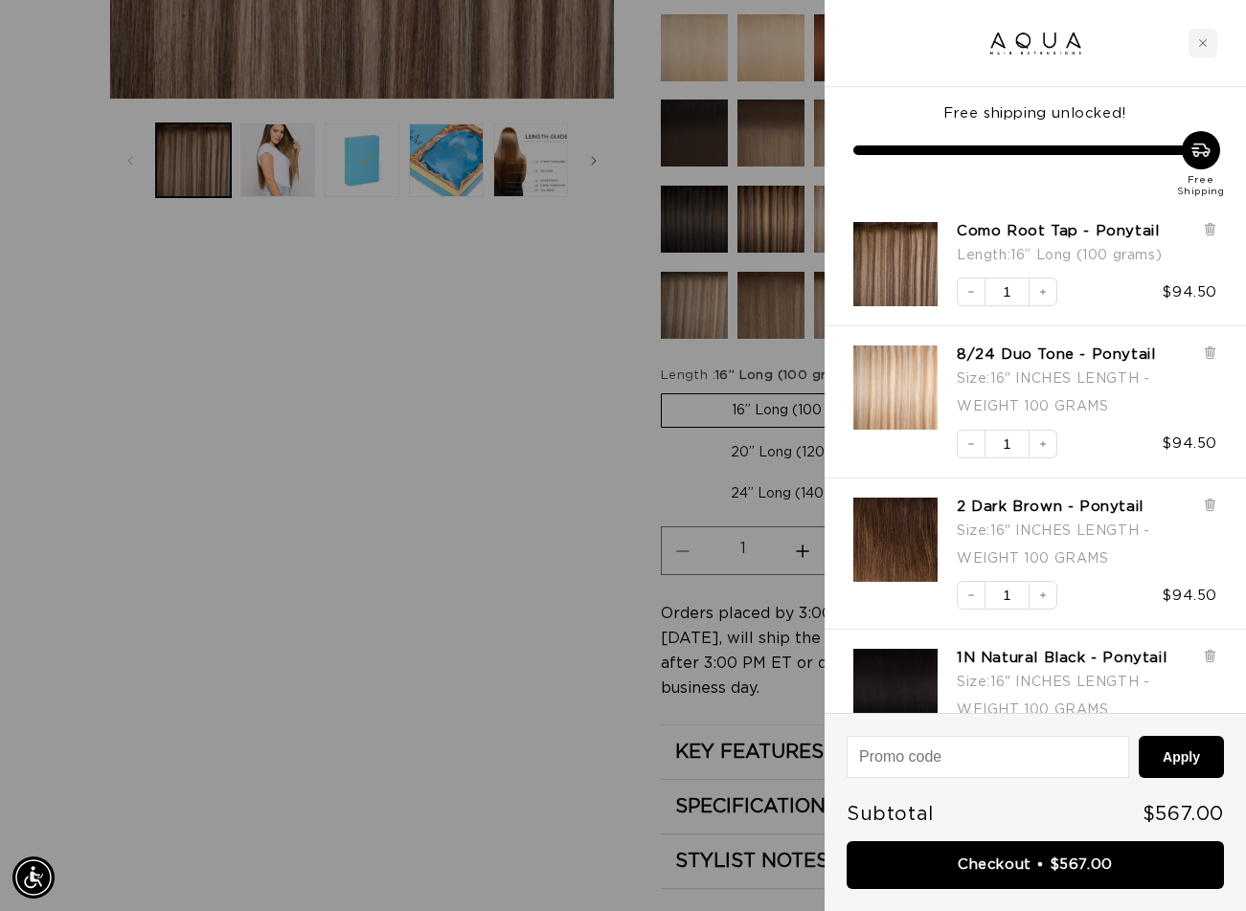
click at [527, 415] on div at bounding box center [623, 455] width 1246 height 911
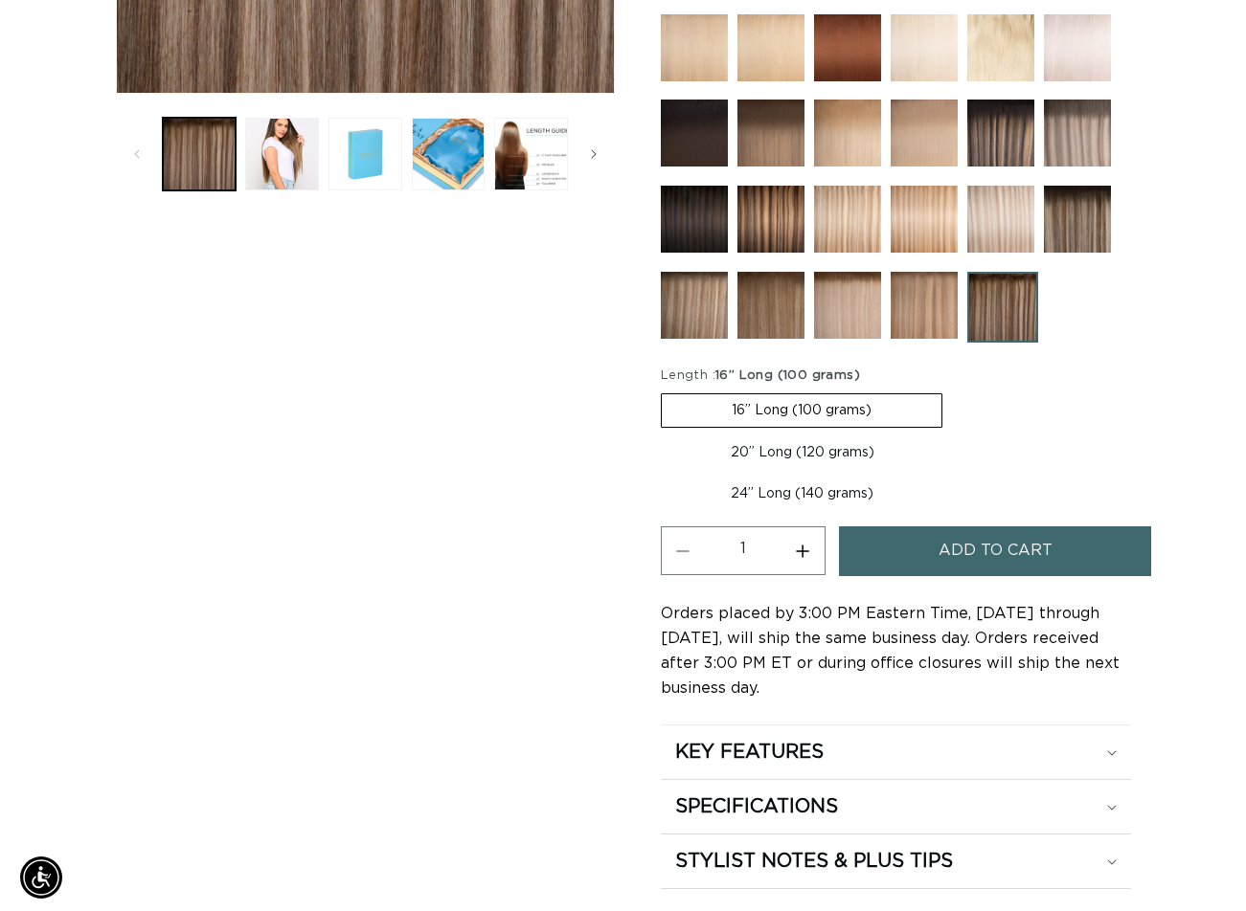
scroll to position [0, 0]
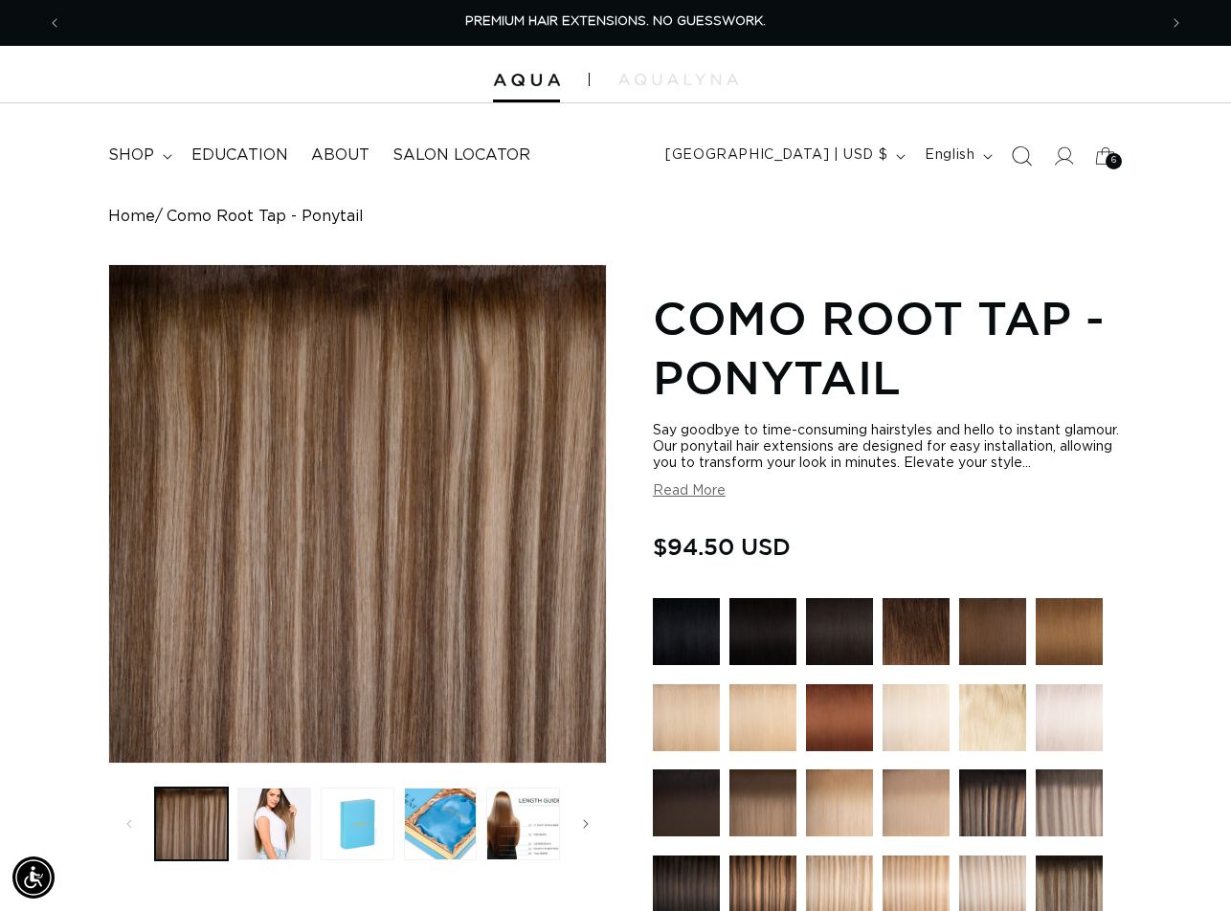
click at [1018, 157] on icon "Search" at bounding box center [1022, 156] width 20 height 20
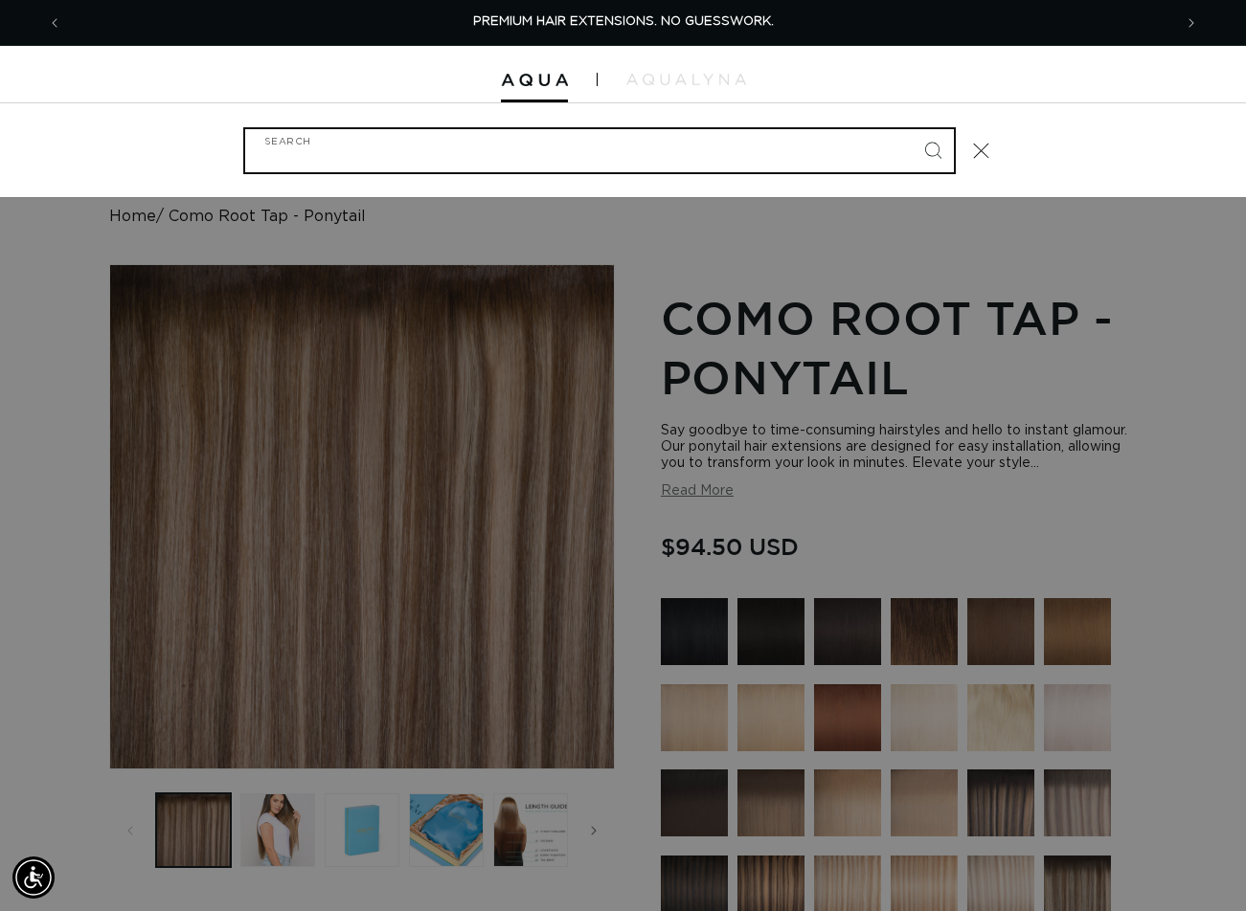
paste input "16" PONYTAIL #ERIE ROOT TAP"
type input "16" PONYTAIL #ERIE ROOT TAP"
click at [911, 129] on button "Search" at bounding box center [932, 150] width 42 height 42
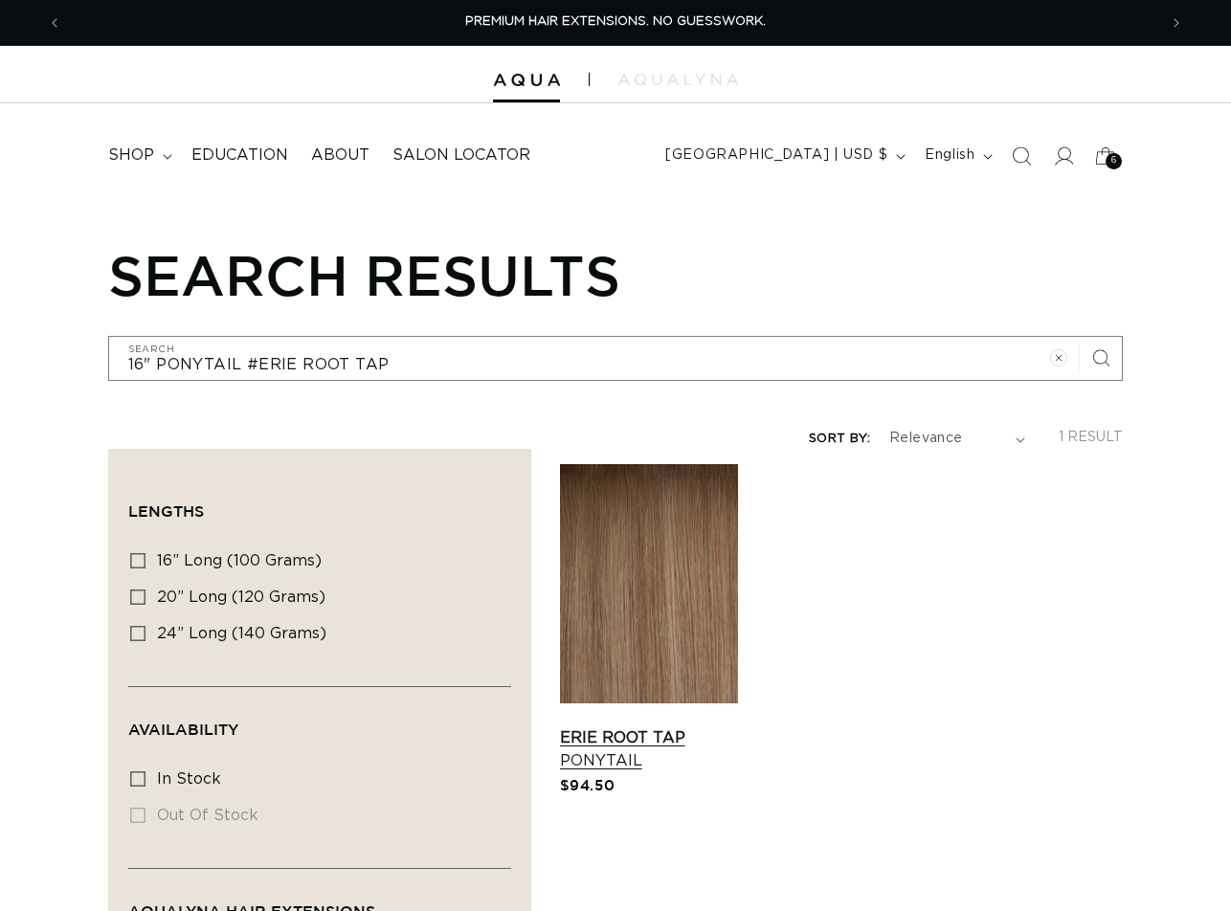
click at [666, 727] on link "Erie Root Tap Ponytail" at bounding box center [649, 750] width 178 height 46
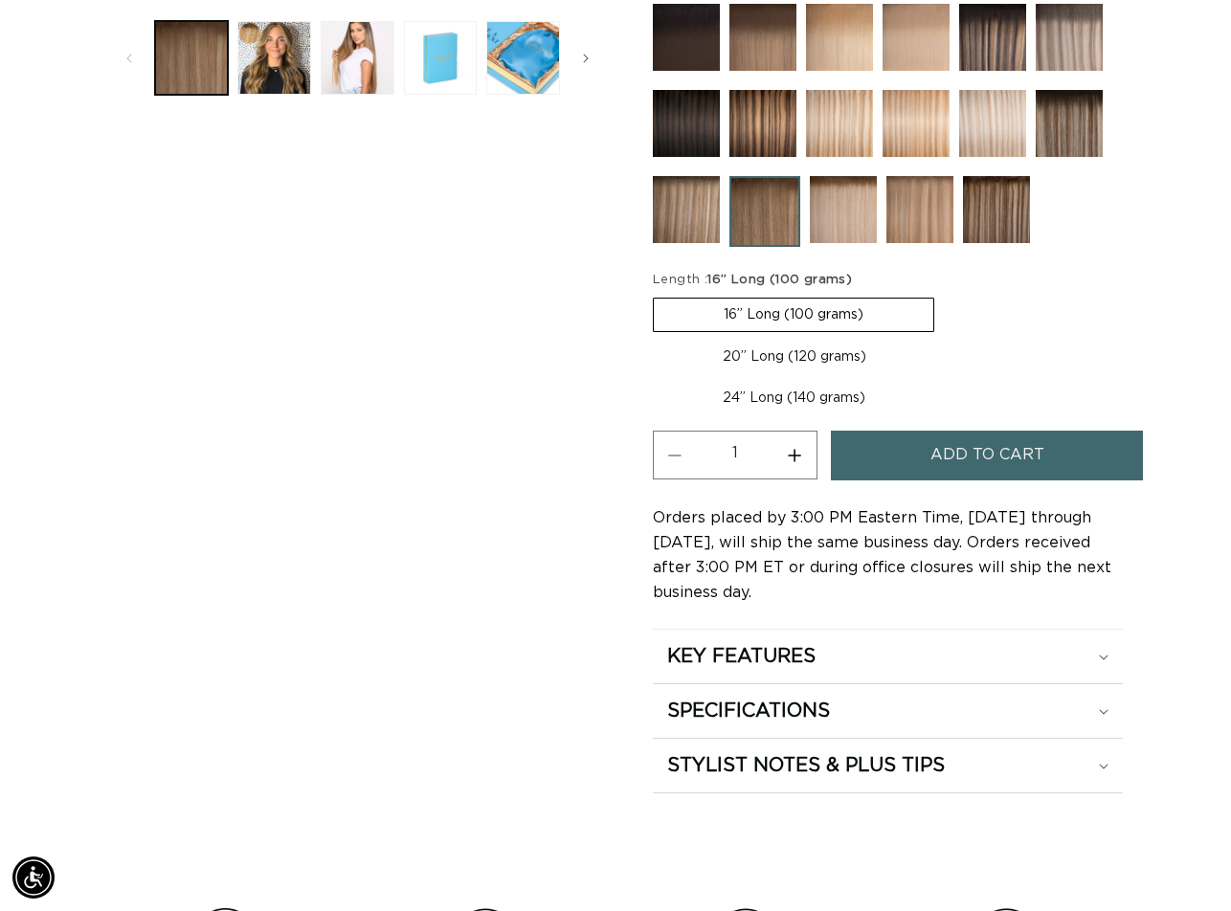
click at [933, 468] on span "Add to cart" at bounding box center [988, 455] width 114 height 49
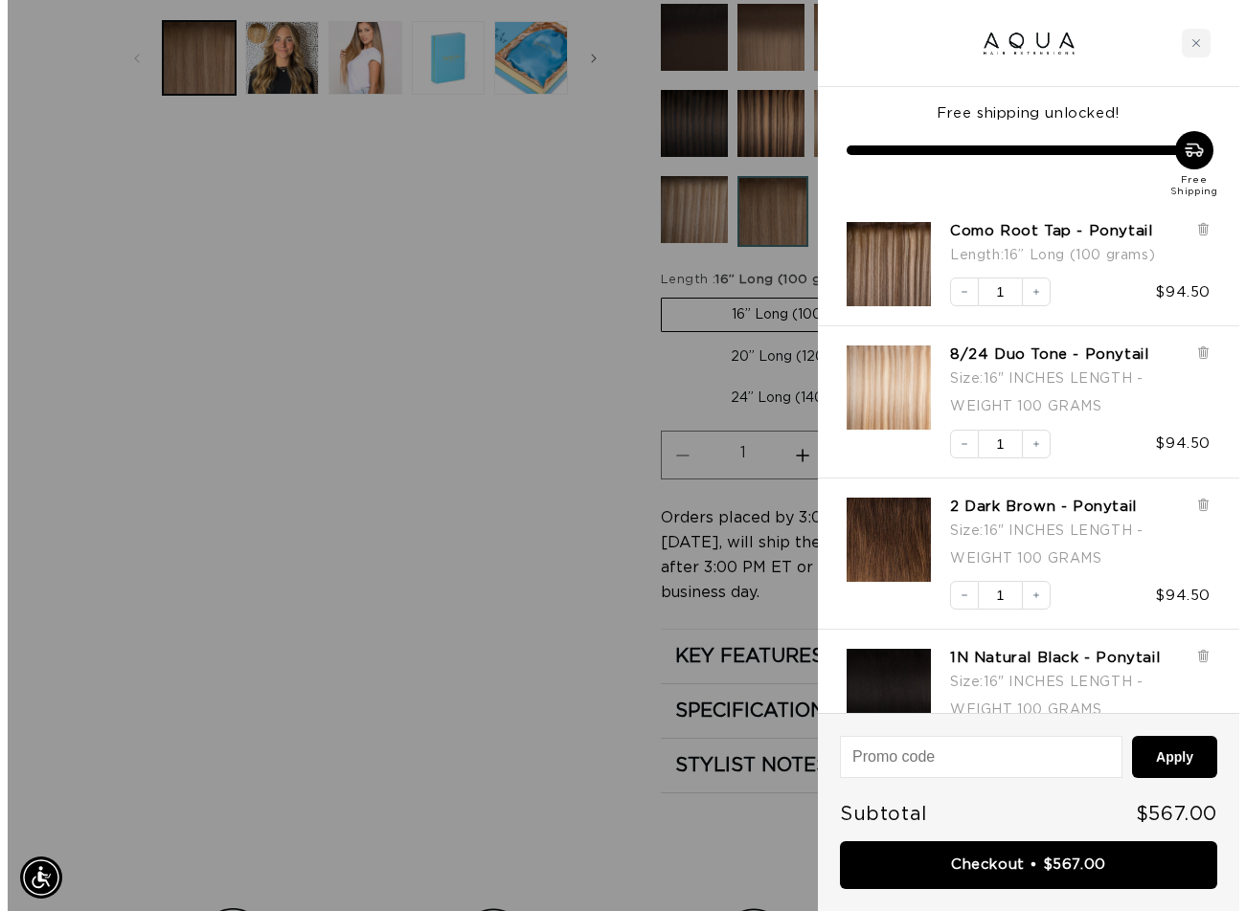
scroll to position [773, 0]
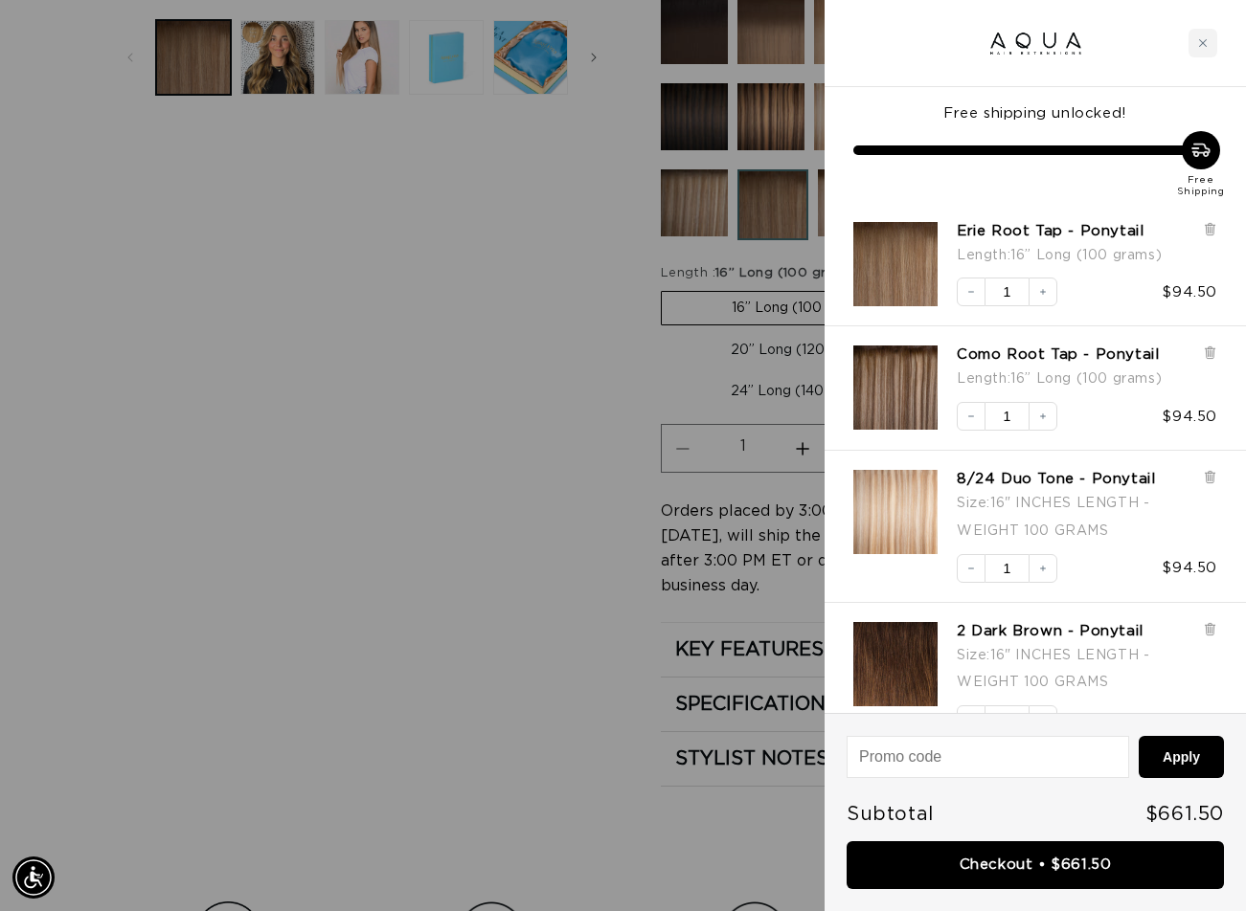
click at [584, 488] on div at bounding box center [623, 455] width 1246 height 911
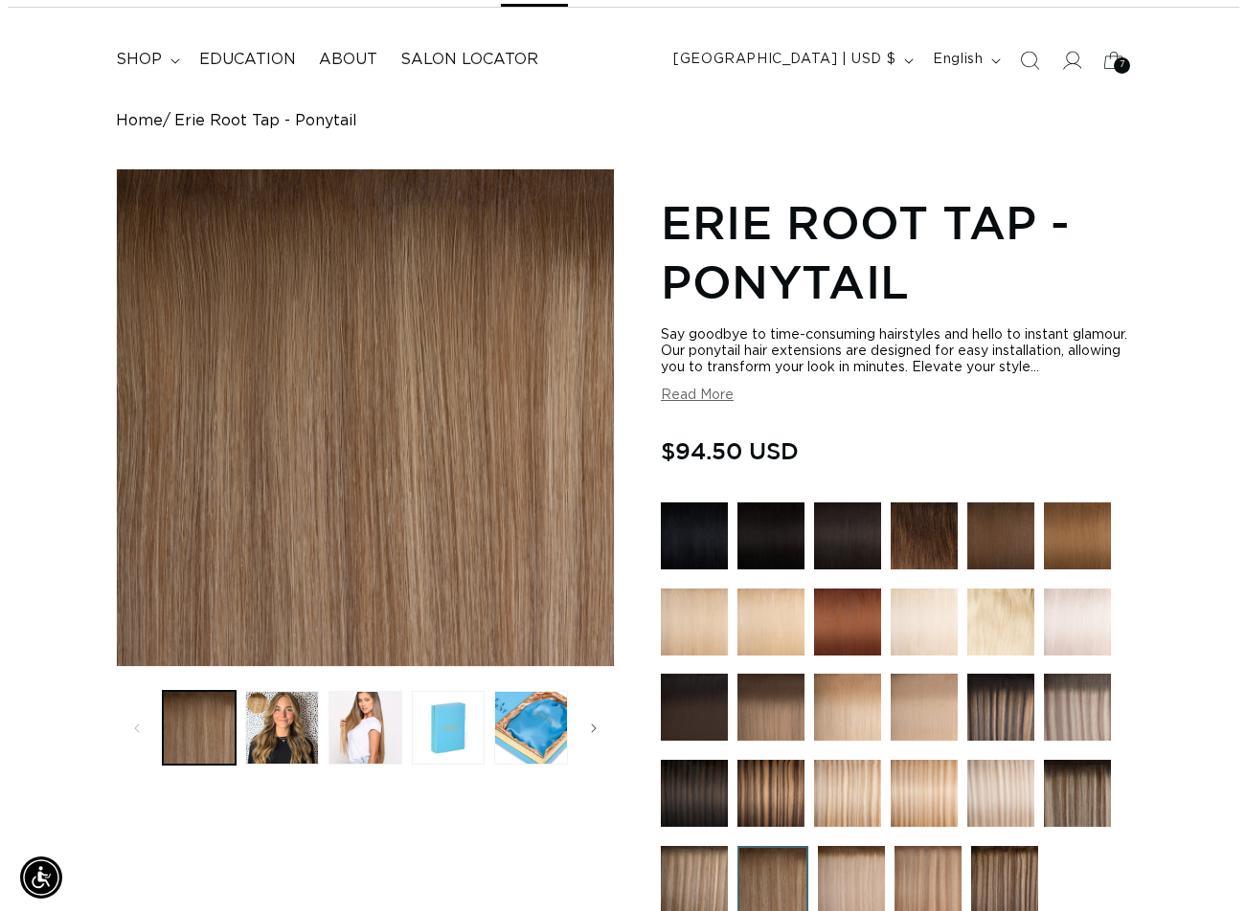
scroll to position [0, 0]
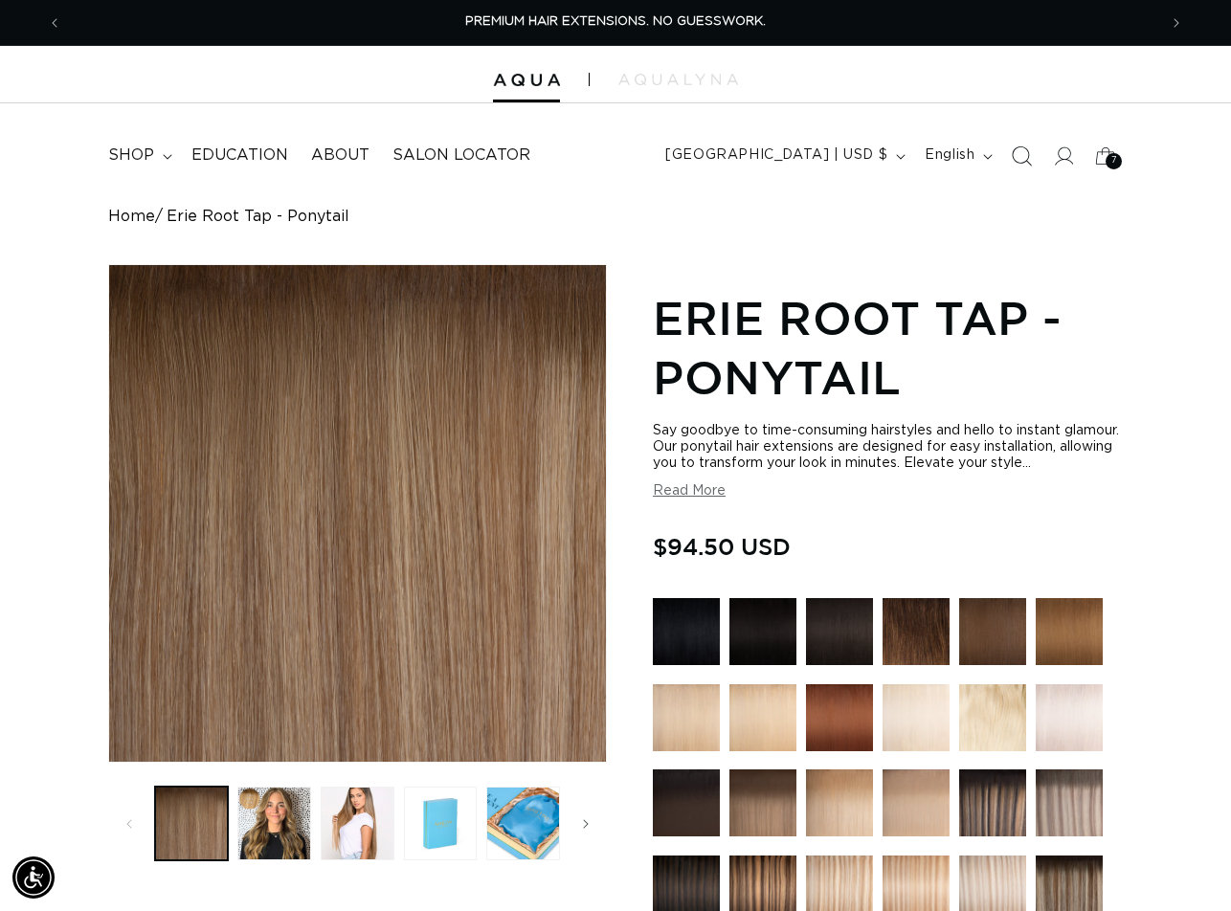
click at [1021, 159] on icon "Search" at bounding box center [1022, 156] width 20 height 20
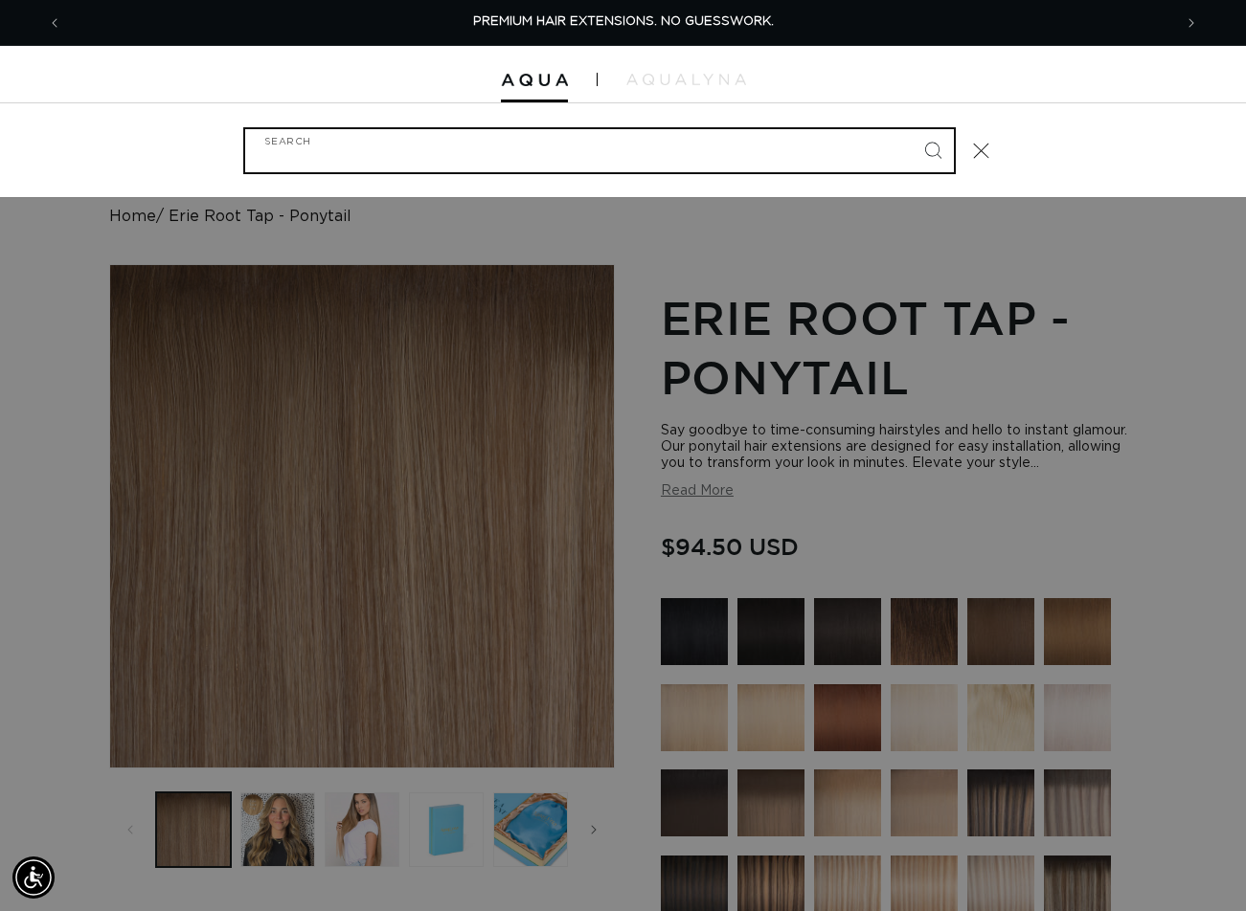
paste input "20" PONYTAIL #1B"
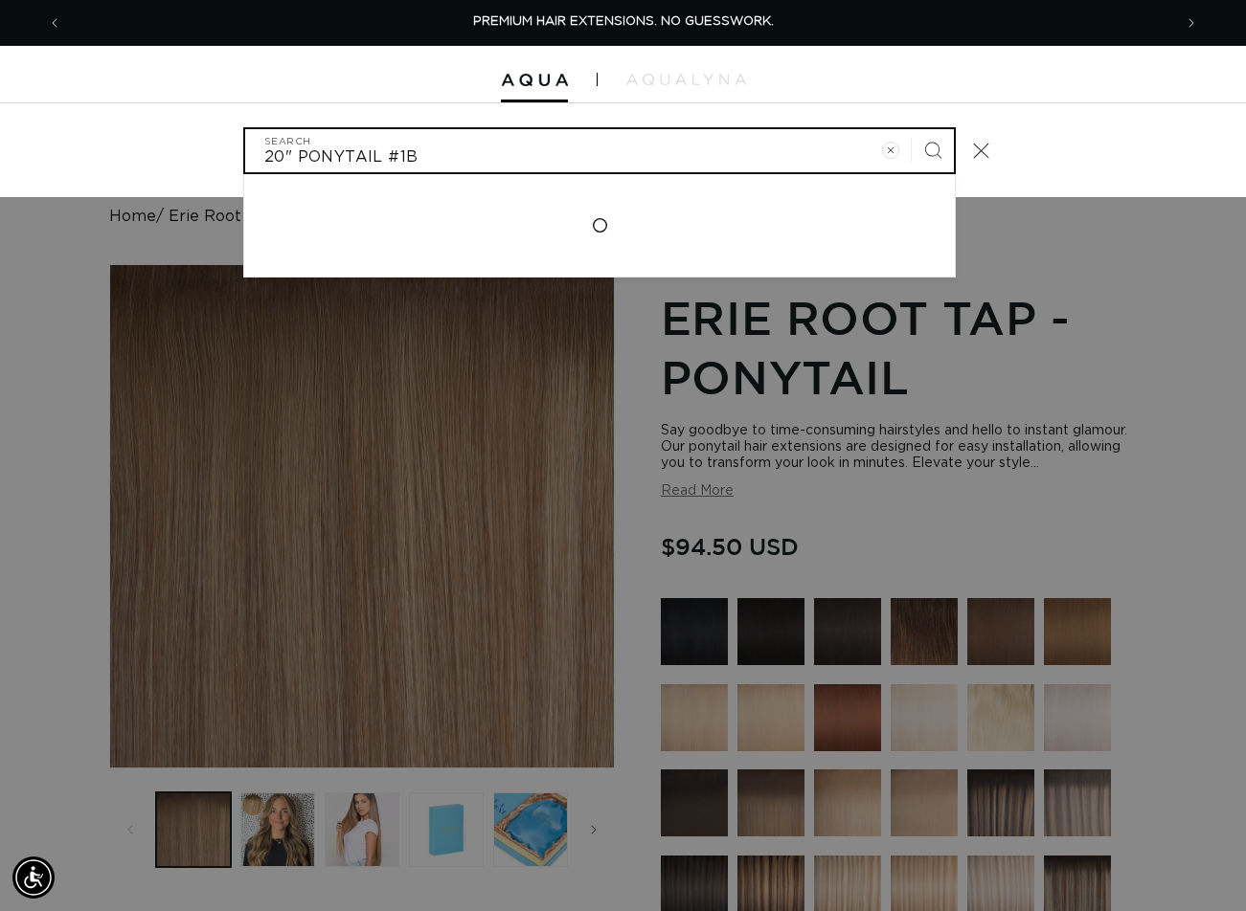
type input "20" PONYTAIL #1B"
click at [911, 129] on button "Search" at bounding box center [932, 150] width 42 height 42
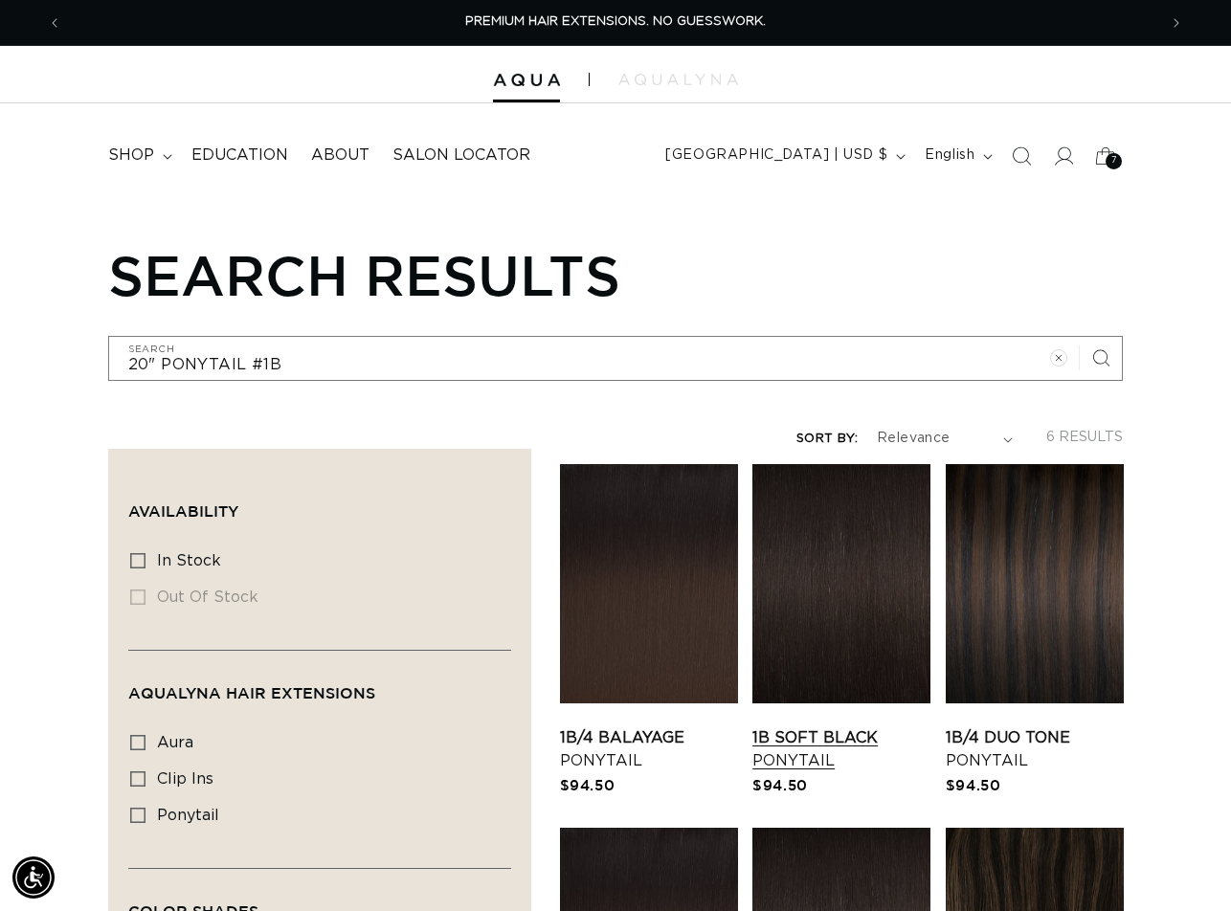
click at [802, 727] on link "1B Soft Black Ponytail" at bounding box center [841, 750] width 178 height 46
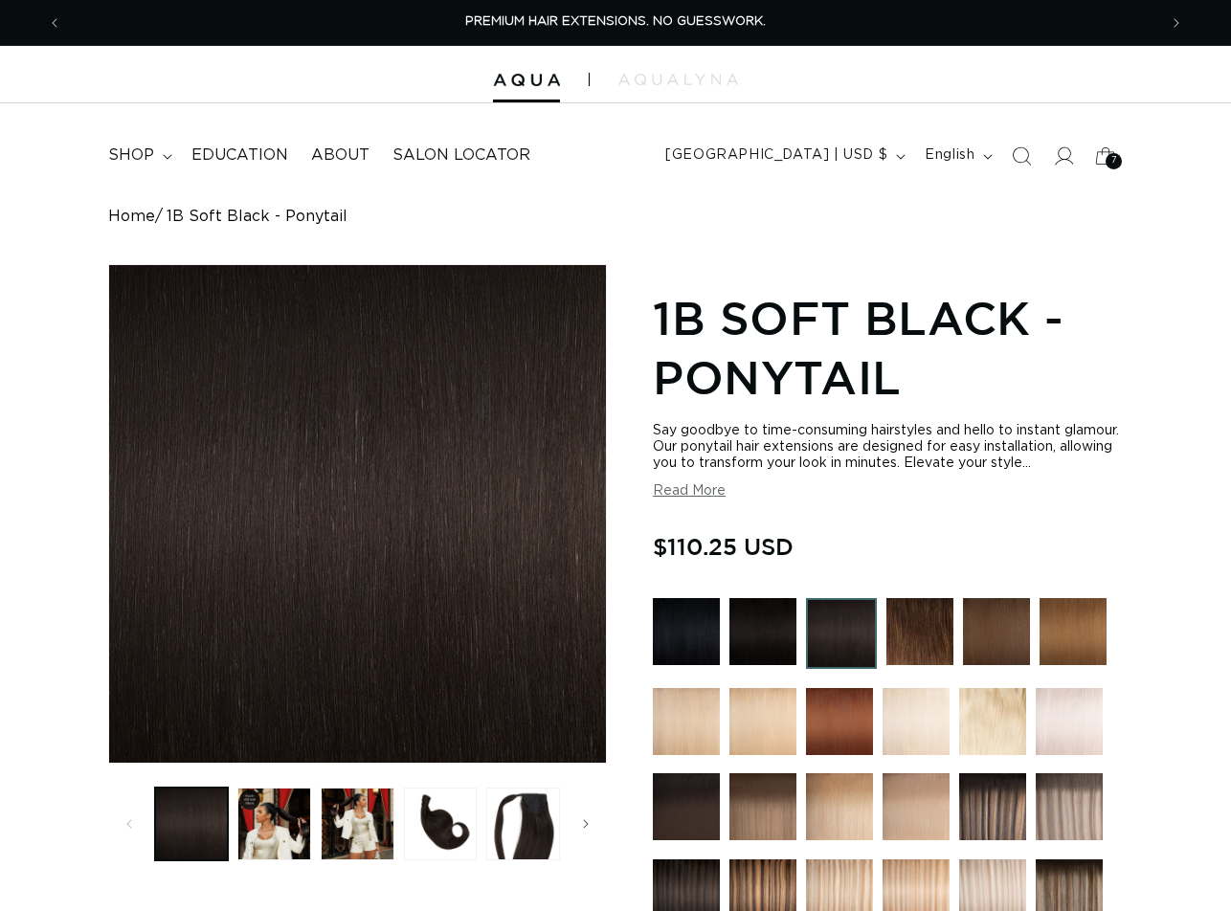
scroll to position [574, 0]
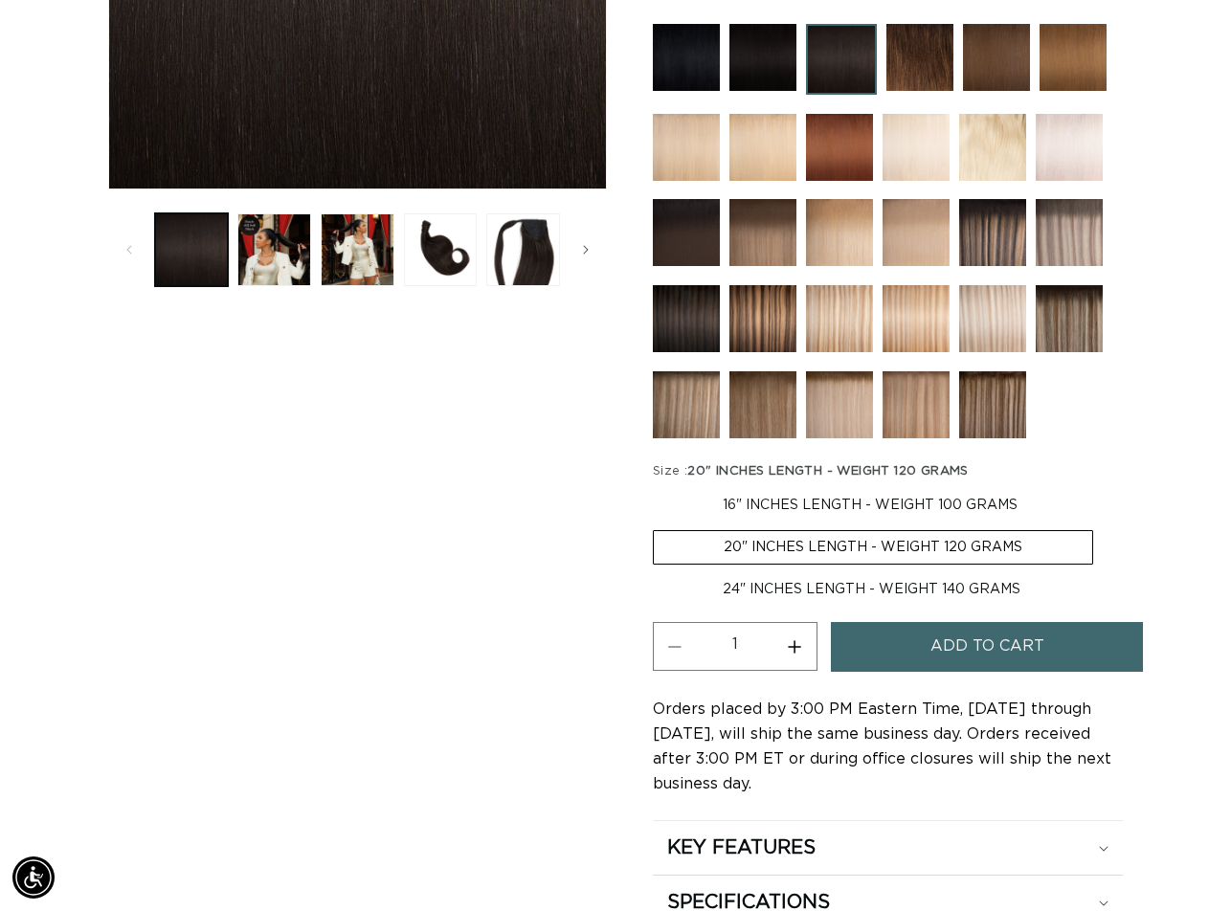
click at [926, 653] on button "Add to cart" at bounding box center [987, 646] width 312 height 49
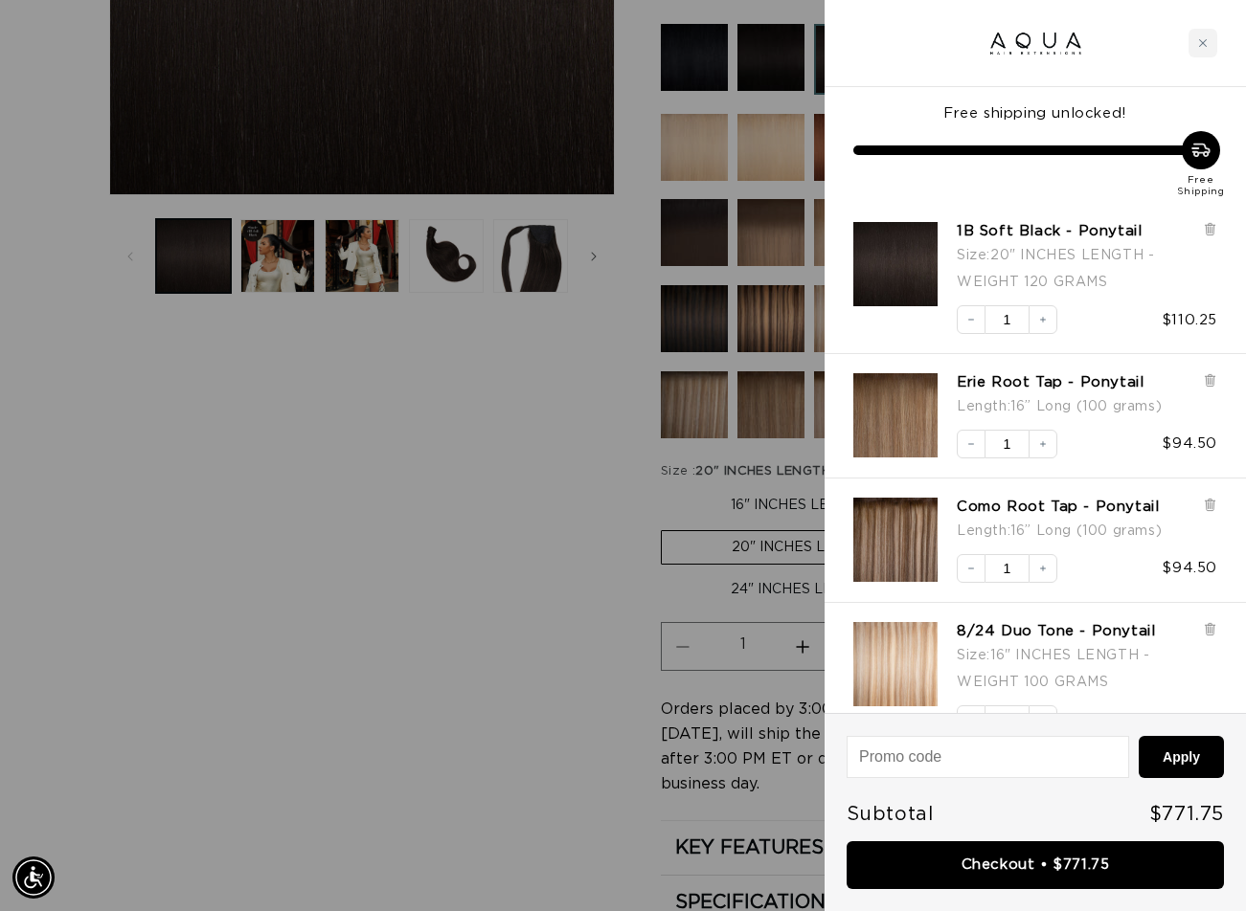
click at [474, 493] on div at bounding box center [623, 455] width 1246 height 911
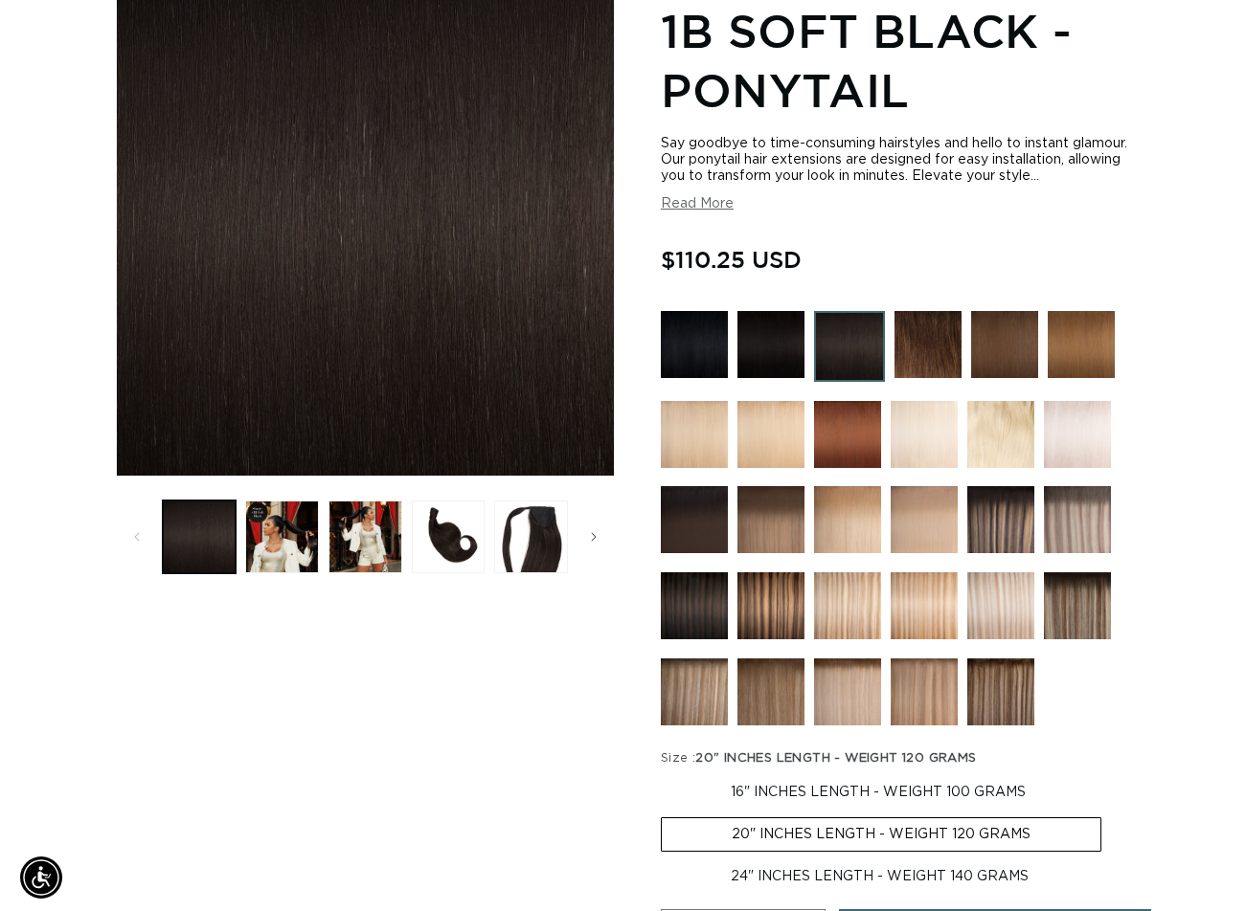
scroll to position [0, 0]
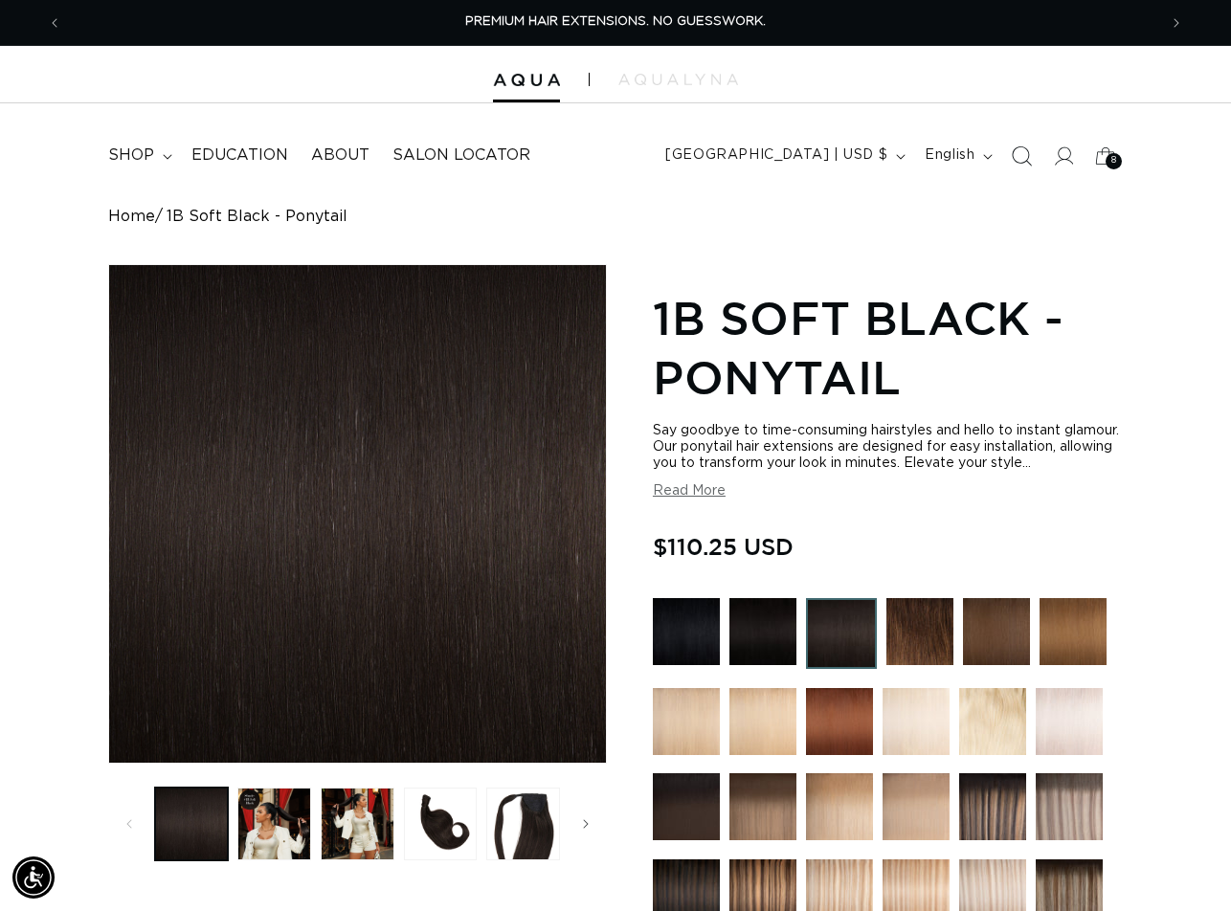
click at [1021, 150] on icon "Search" at bounding box center [1022, 156] width 20 height 20
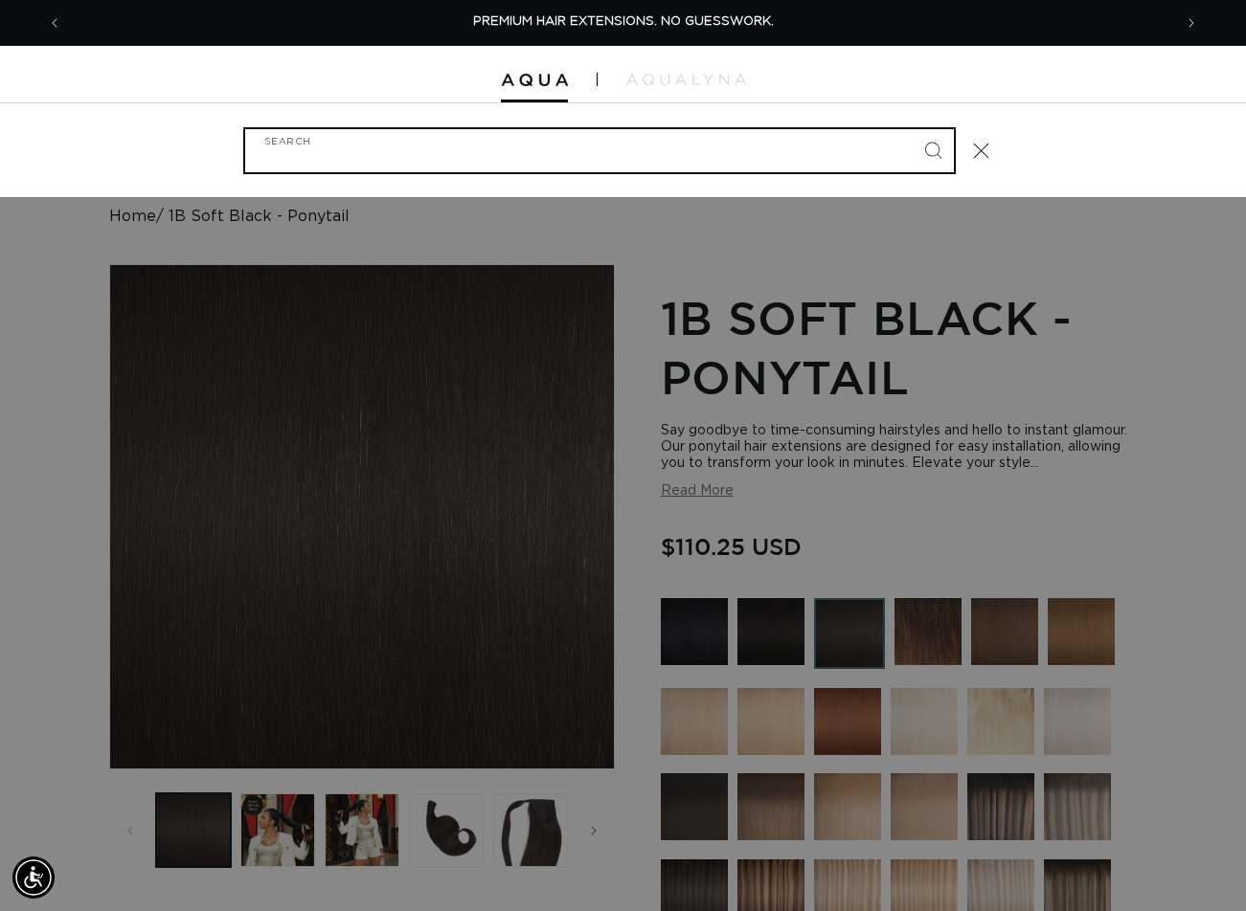
paste input "20" PONYTAIL #1B/4 DUO TONE"
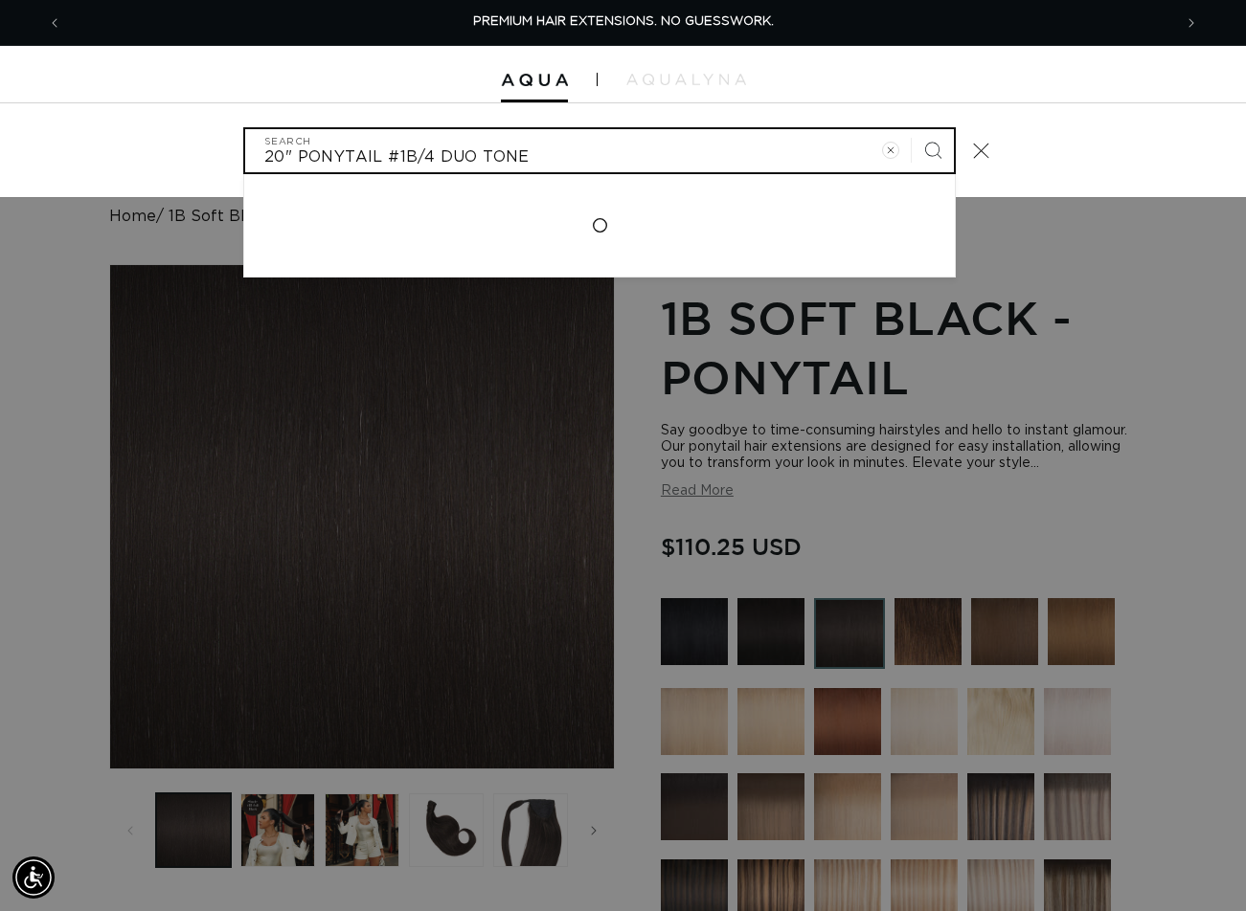
type input "20" PONYTAIL #1B/4 DUO TONE"
click at [911, 129] on button "Search" at bounding box center [932, 150] width 42 height 42
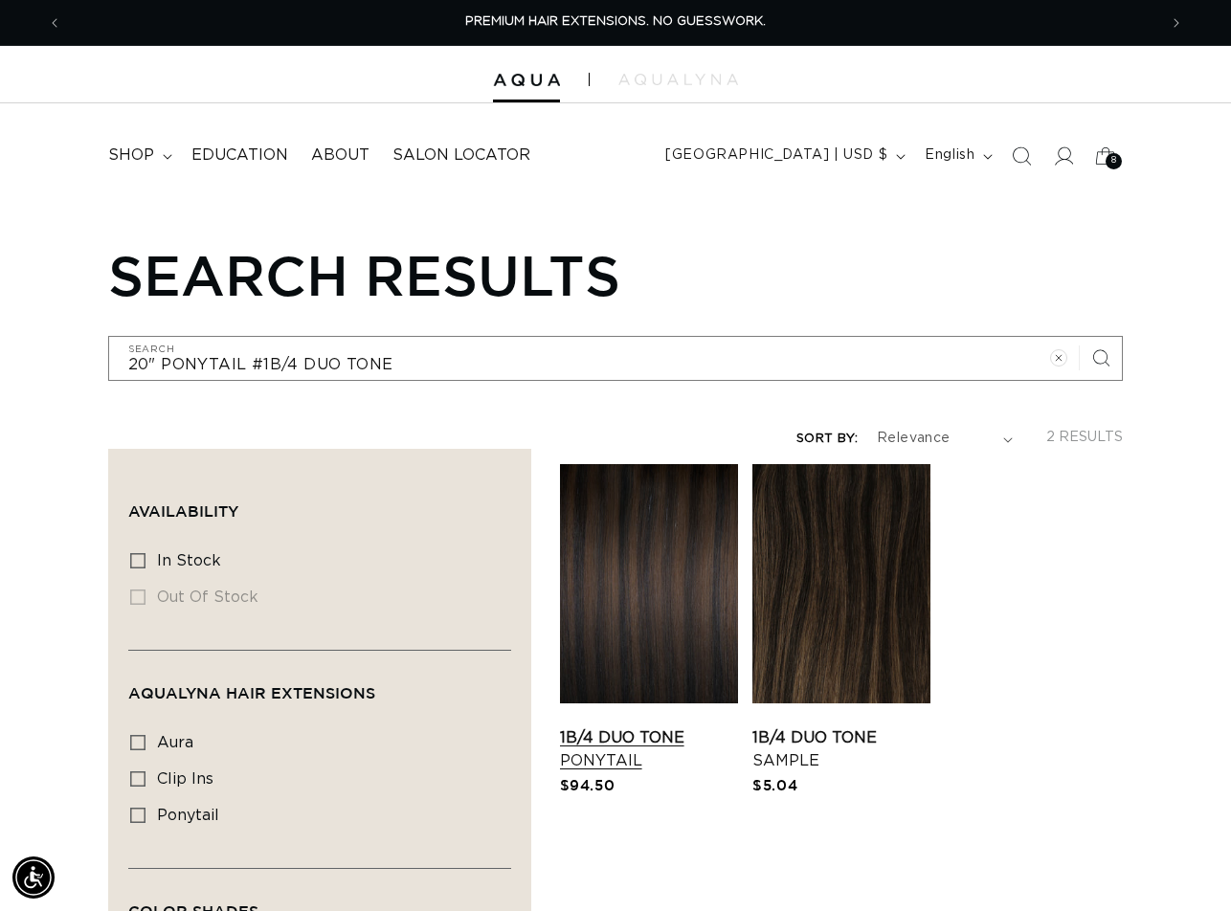
click at [645, 727] on link "1B/4 Duo Tone Ponytail" at bounding box center [649, 750] width 178 height 46
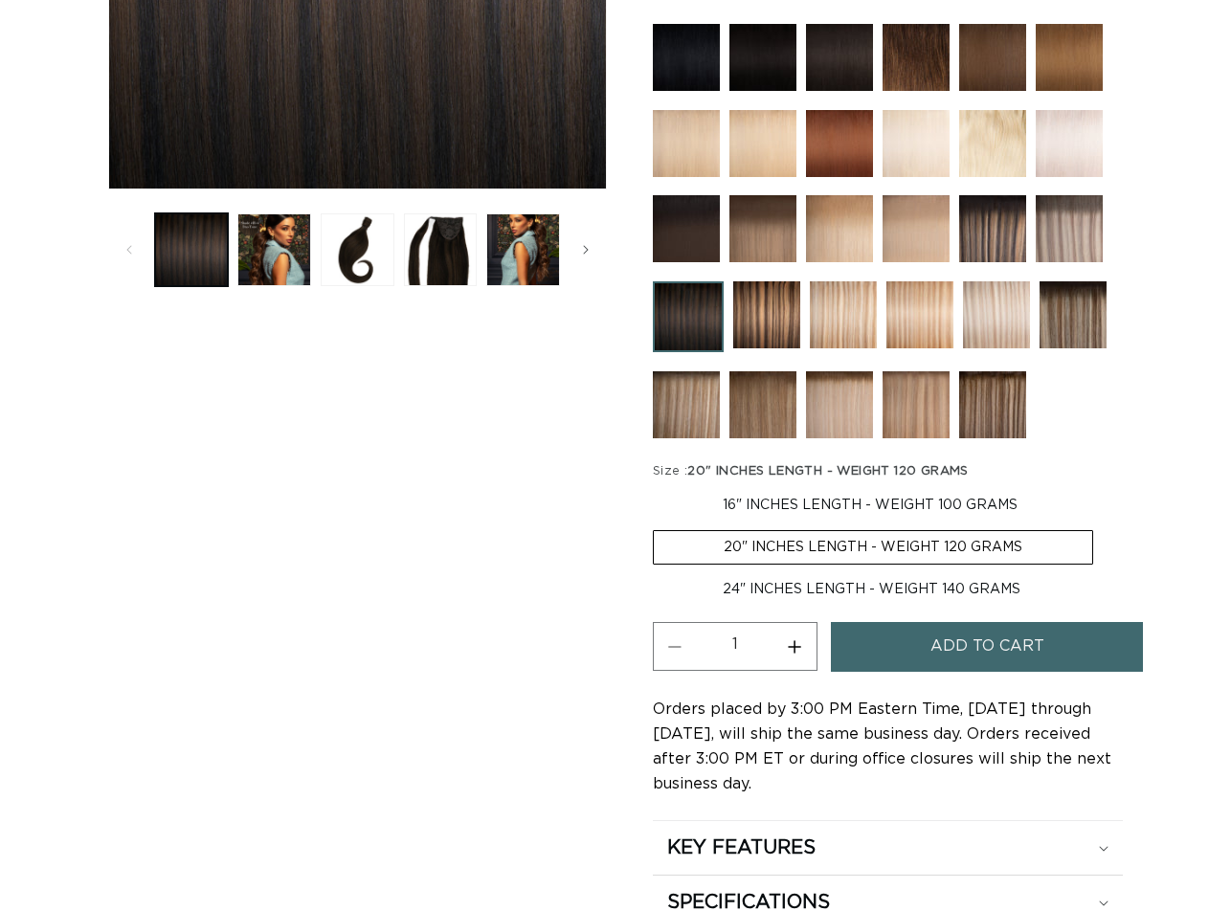
click at [957, 665] on span "Add to cart" at bounding box center [988, 646] width 114 height 49
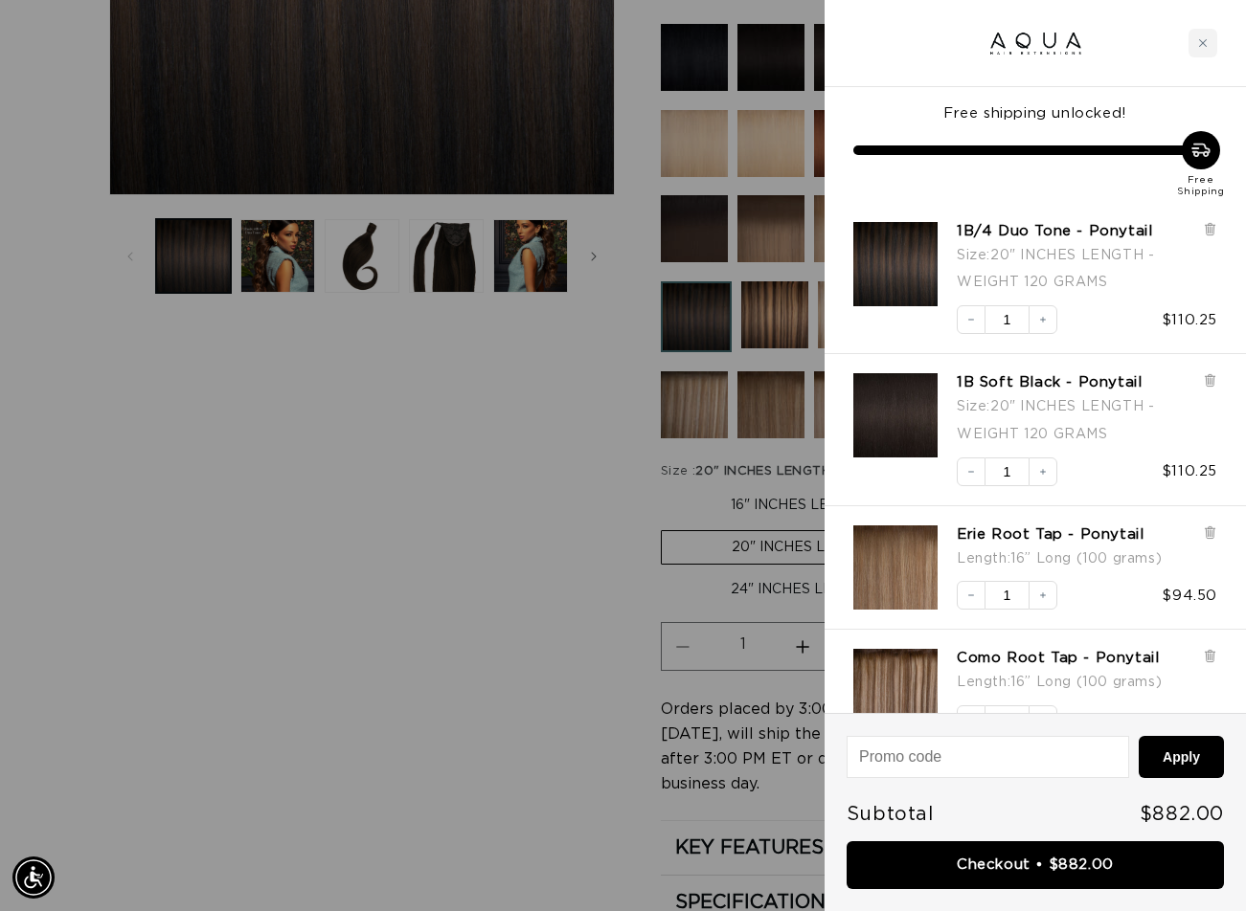
click at [578, 617] on div at bounding box center [623, 455] width 1246 height 911
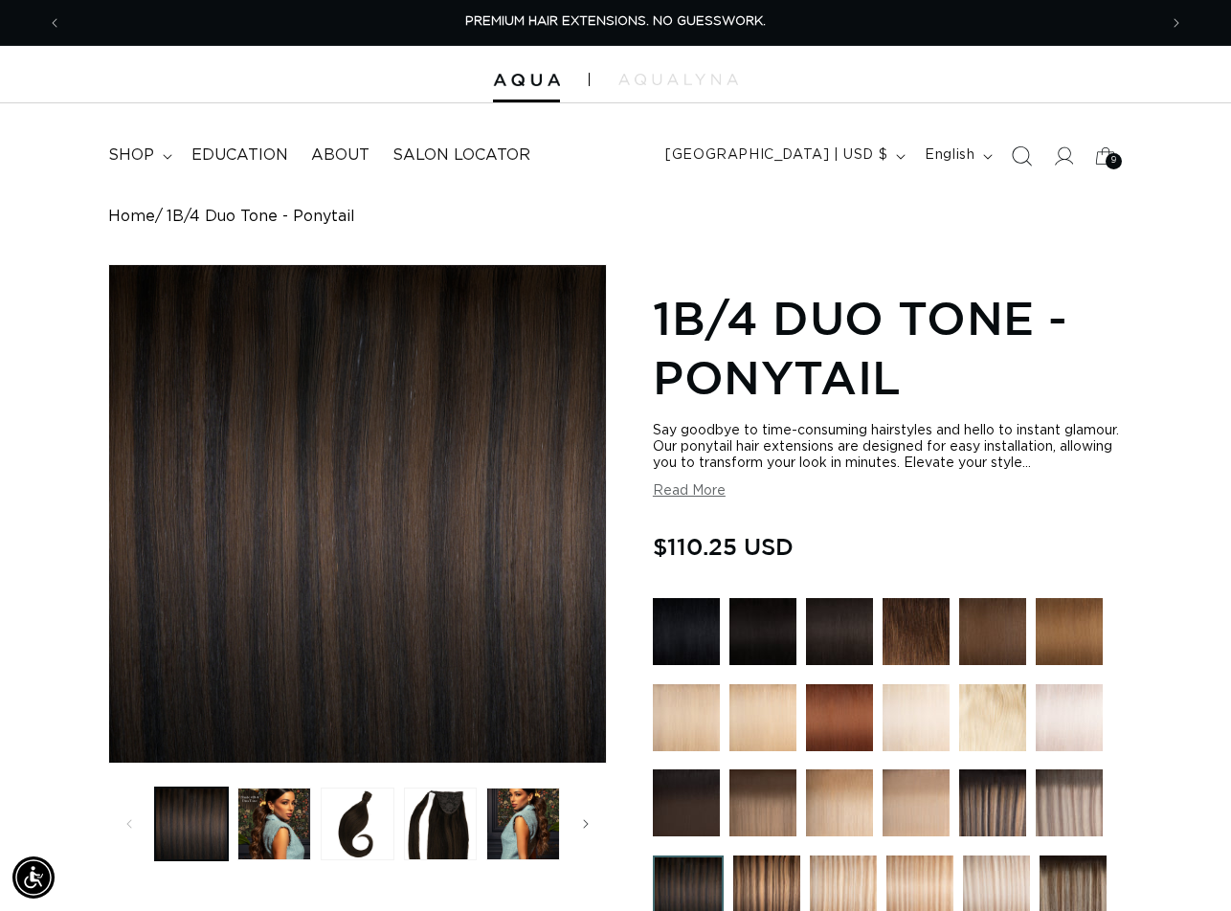
click at [1023, 159] on icon "Search" at bounding box center [1022, 156] width 20 height 20
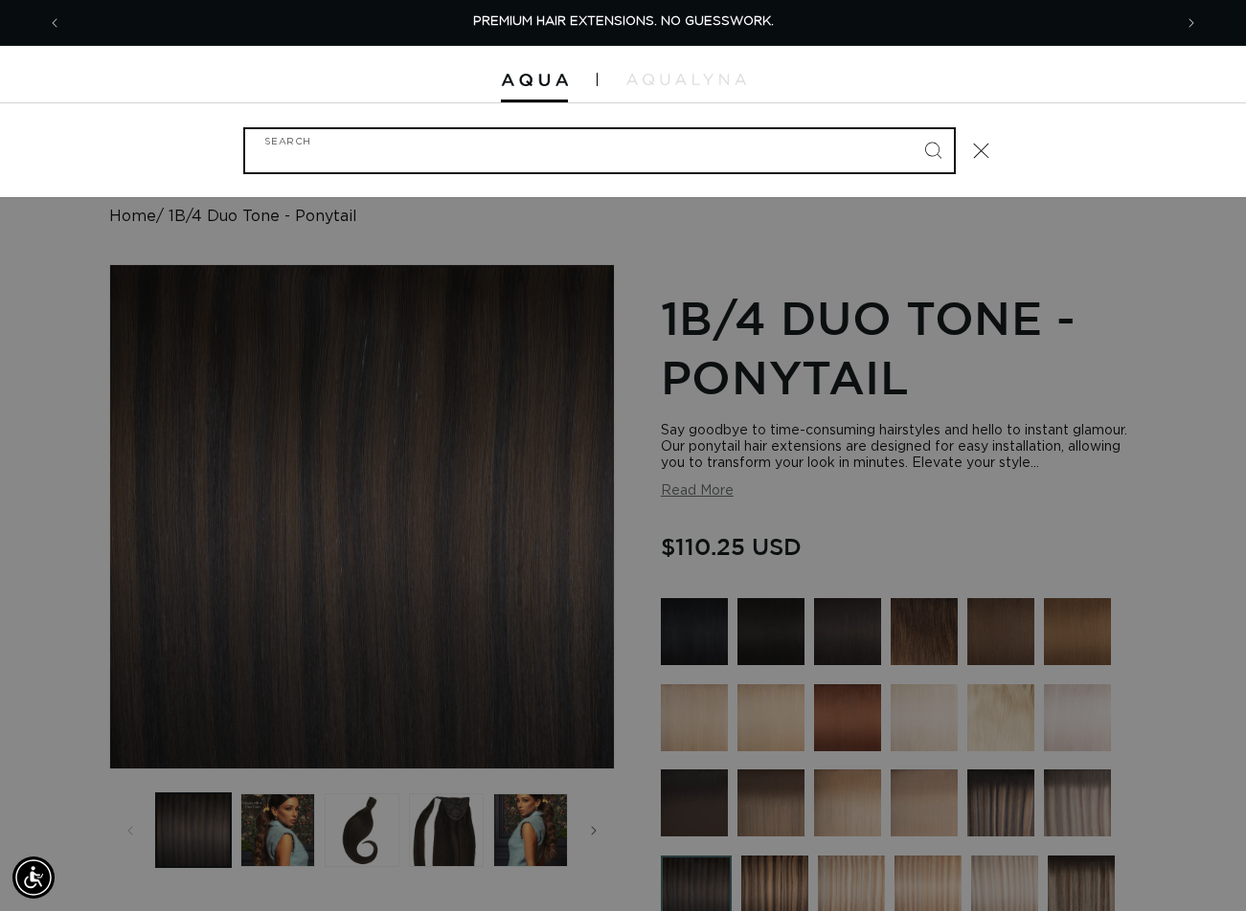
paste input "20" PONYTAIL #1N"
type input "20" PONYTAIL #1N"
click at [911, 129] on button "Search" at bounding box center [932, 150] width 42 height 42
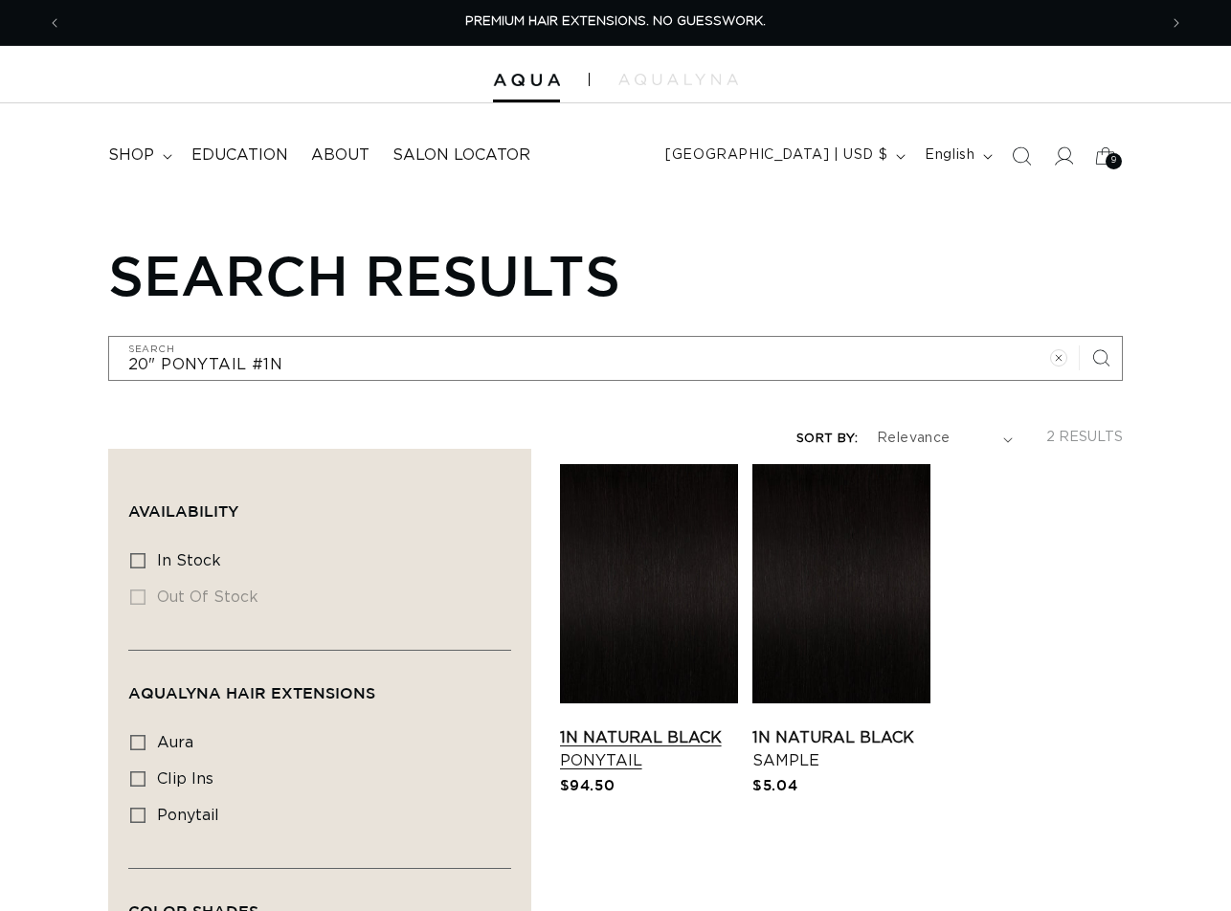
click at [662, 727] on link "1N Natural Black Ponytail" at bounding box center [649, 750] width 178 height 46
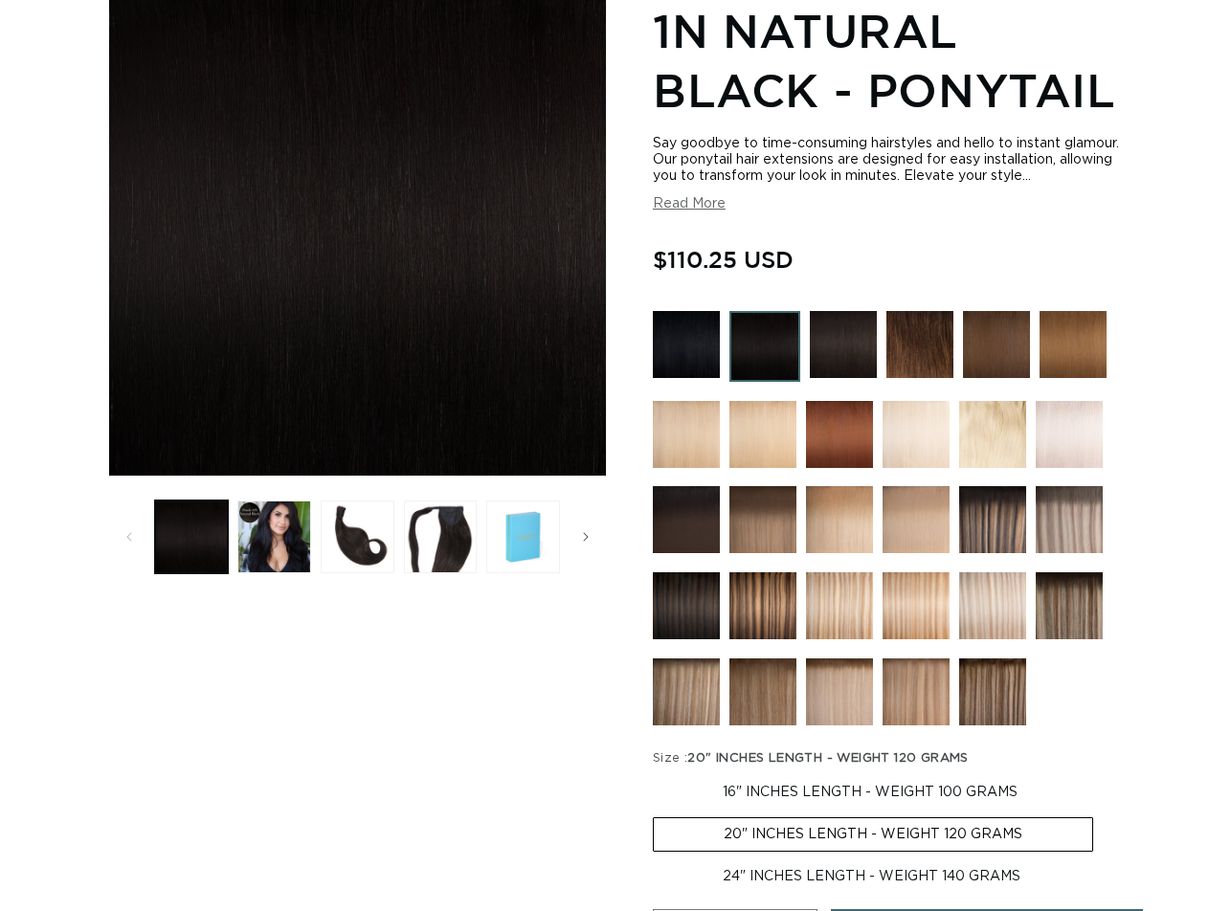
scroll to position [574, 0]
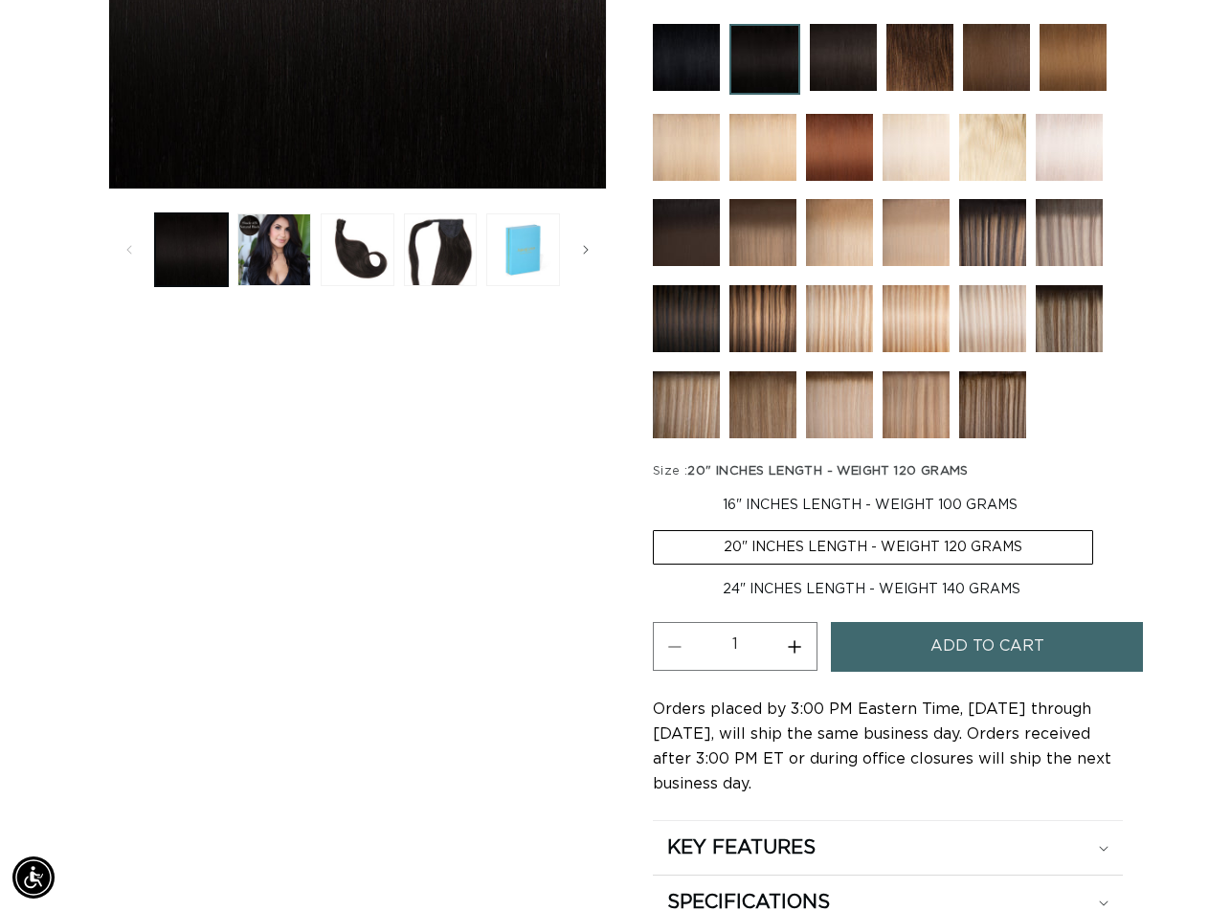
click at [985, 659] on span "Add to cart" at bounding box center [988, 646] width 114 height 49
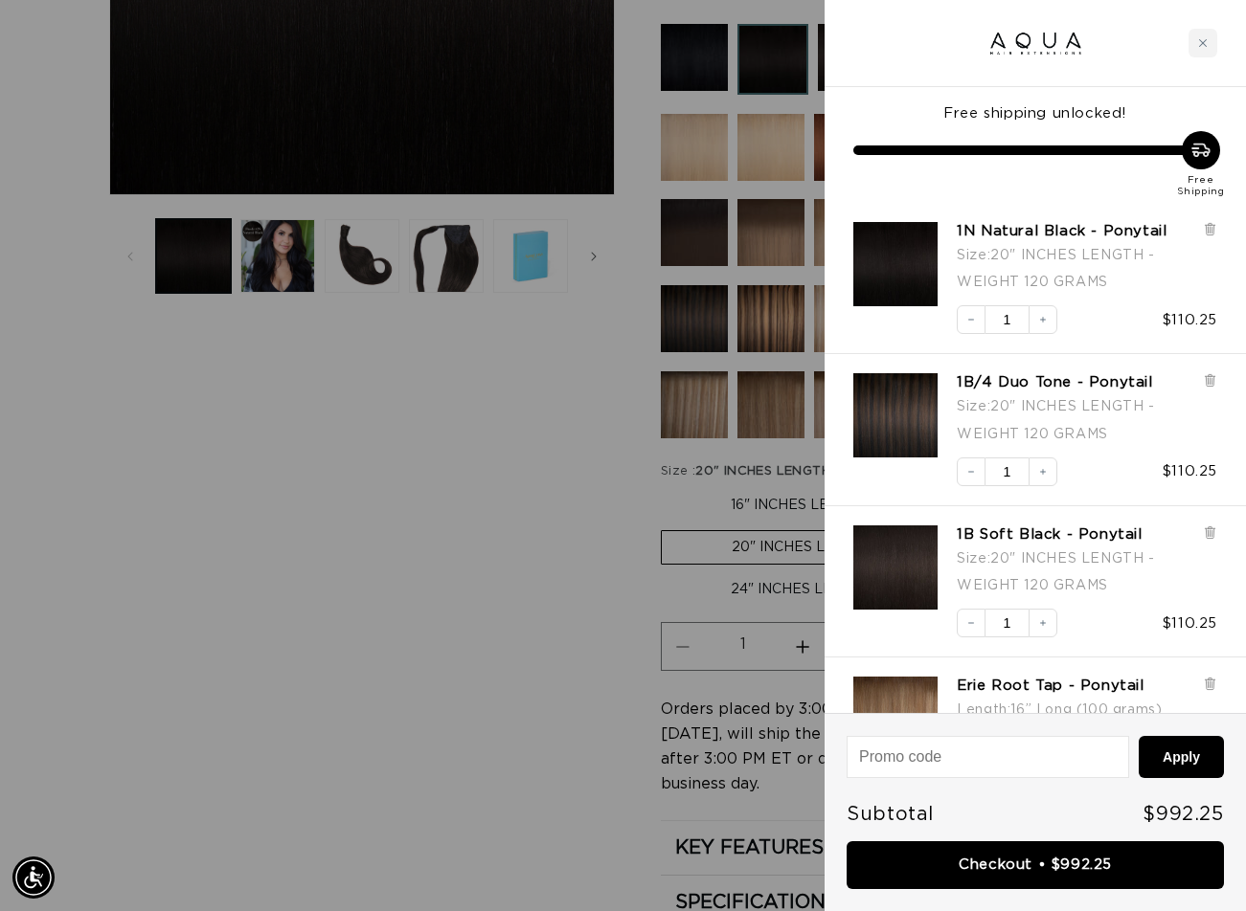
click at [587, 661] on div at bounding box center [623, 455] width 1246 height 911
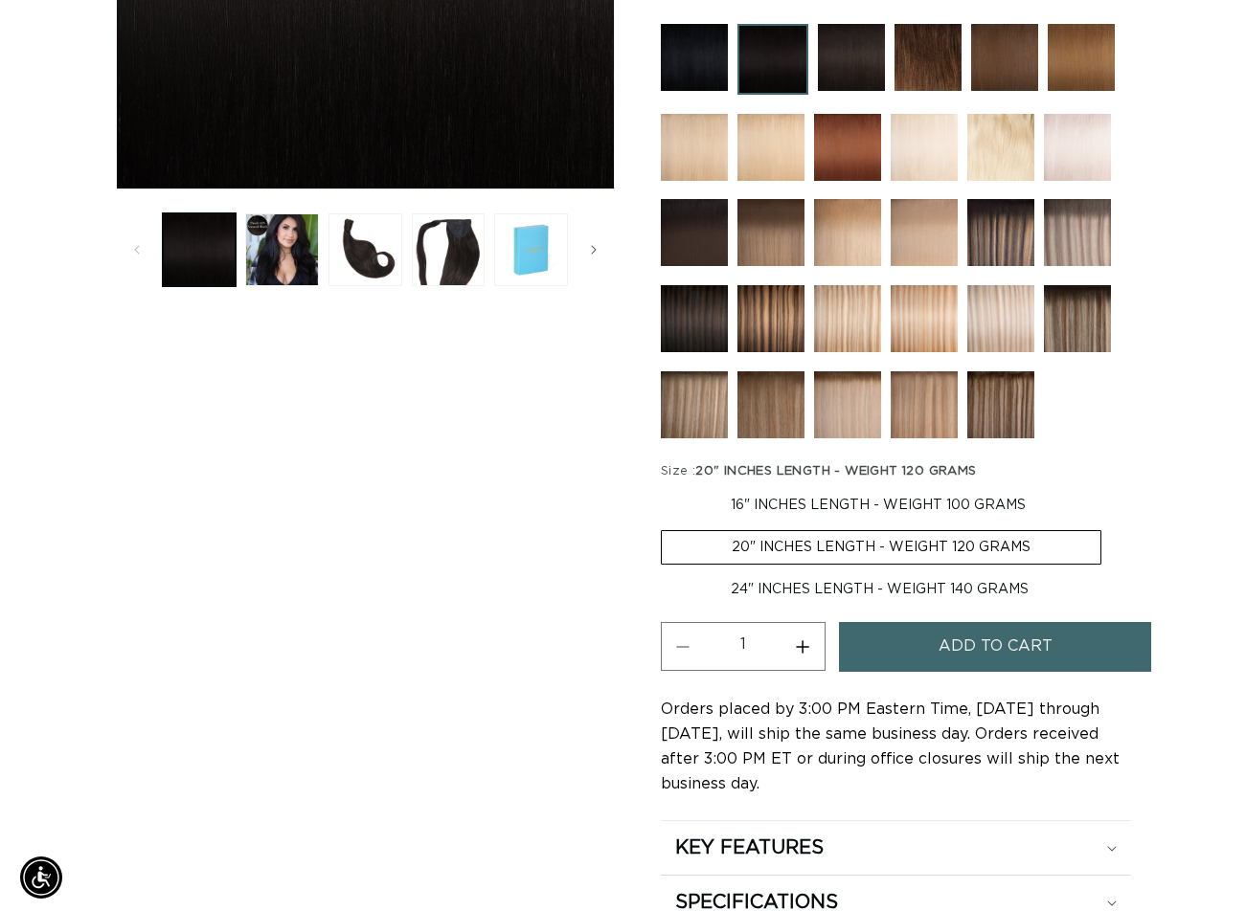
scroll to position [0, 0]
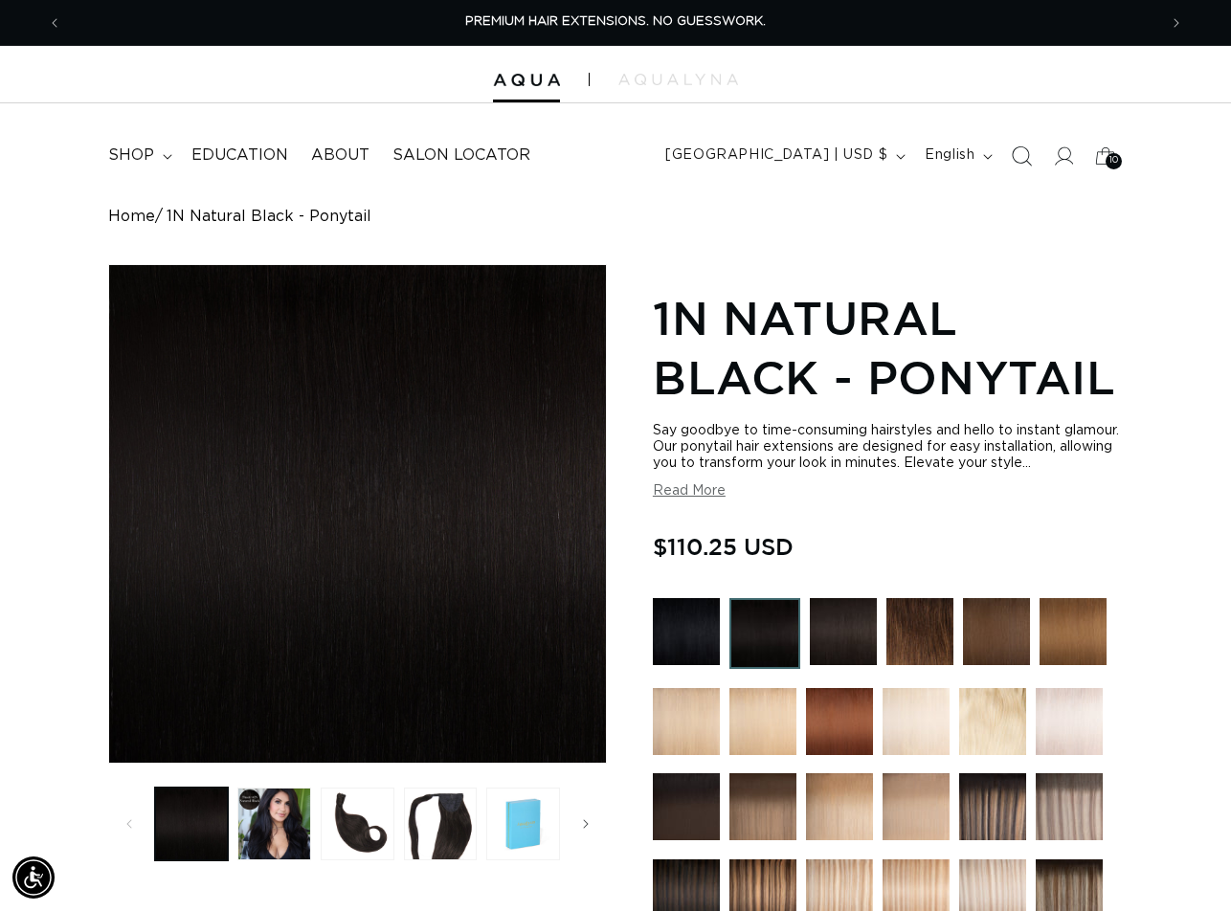
click at [1024, 160] on icon "Search" at bounding box center [1022, 156] width 20 height 20
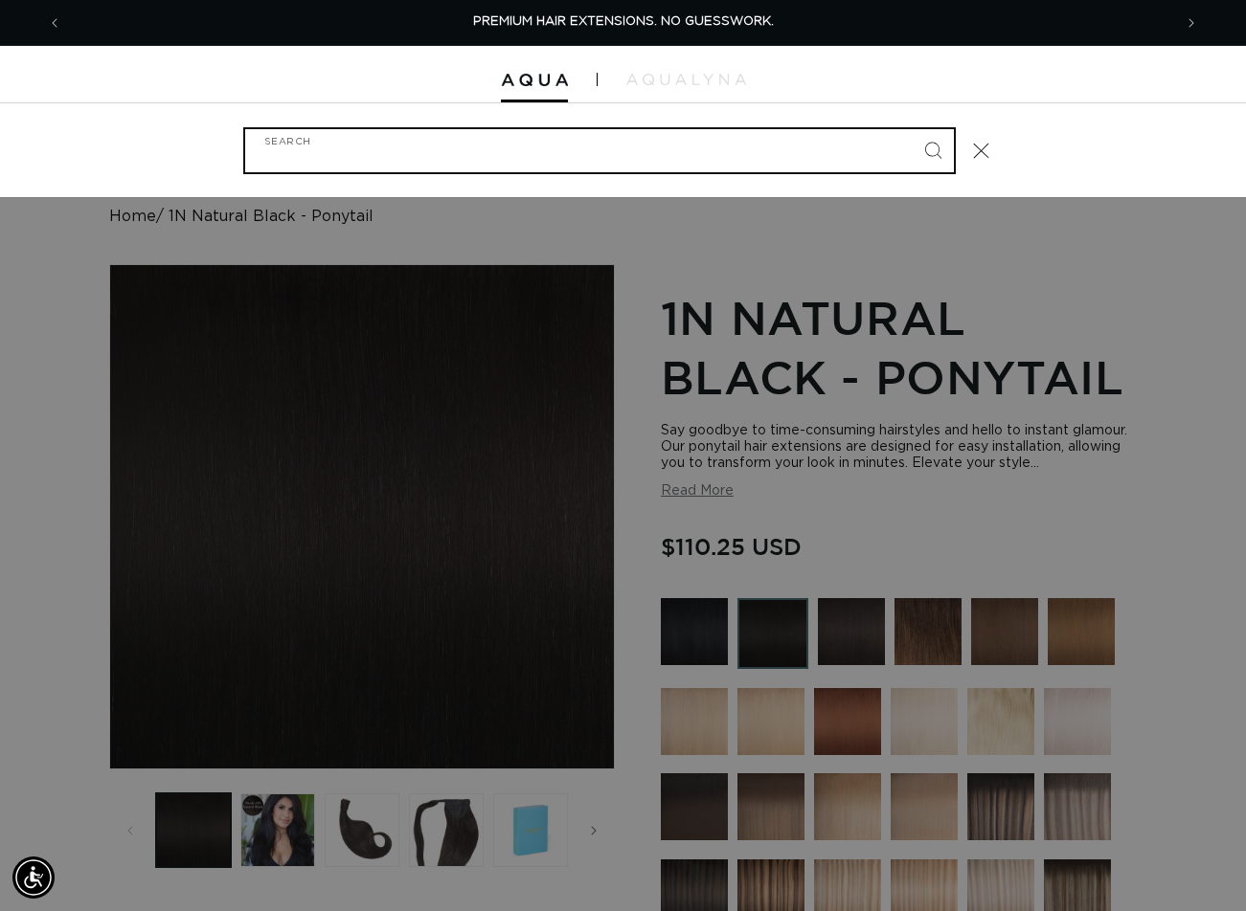
paste input "20" PONYTAIL #2"
type input "20" PONYTAIL #2"
click at [911, 129] on button "Search" at bounding box center [932, 150] width 42 height 42
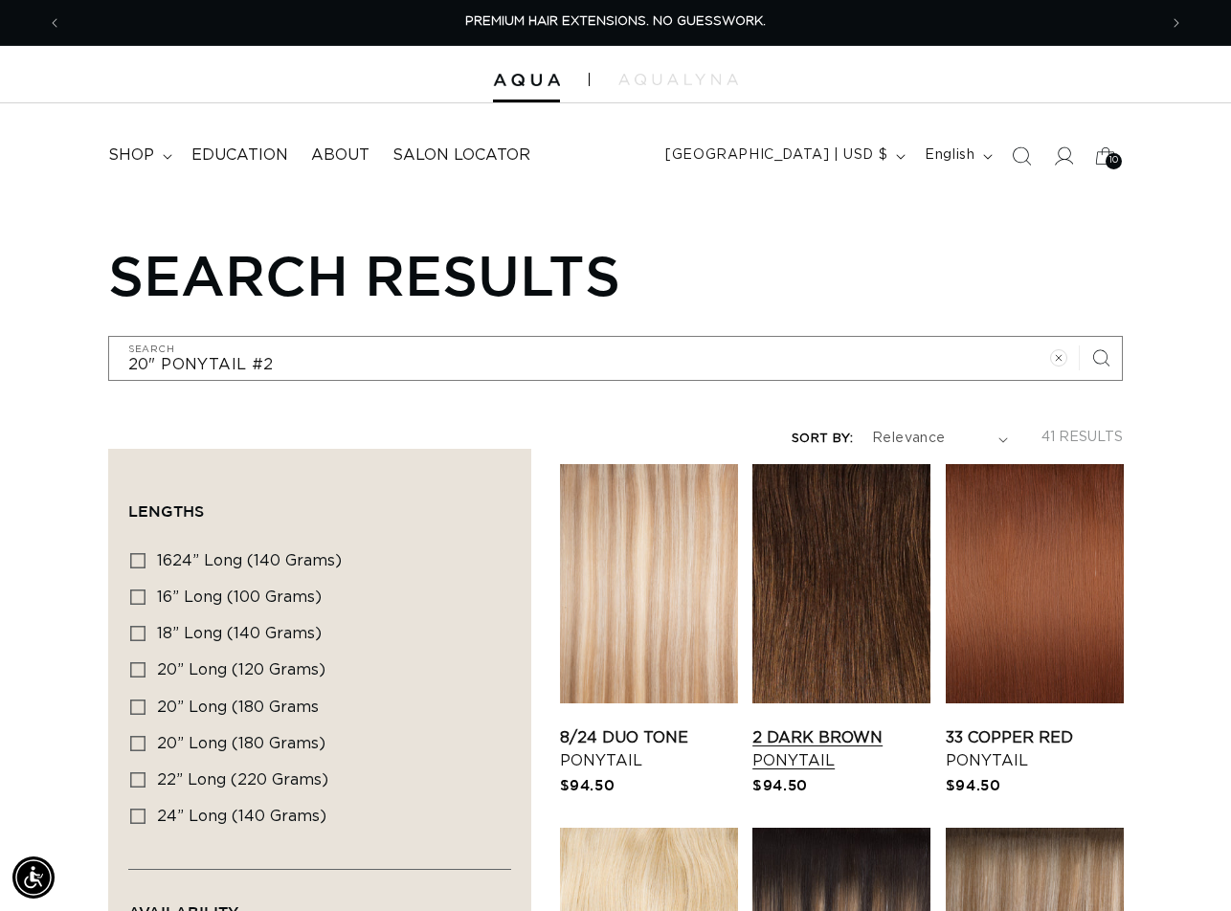
click at [836, 727] on link "2 Dark Brown Ponytail" at bounding box center [841, 750] width 178 height 46
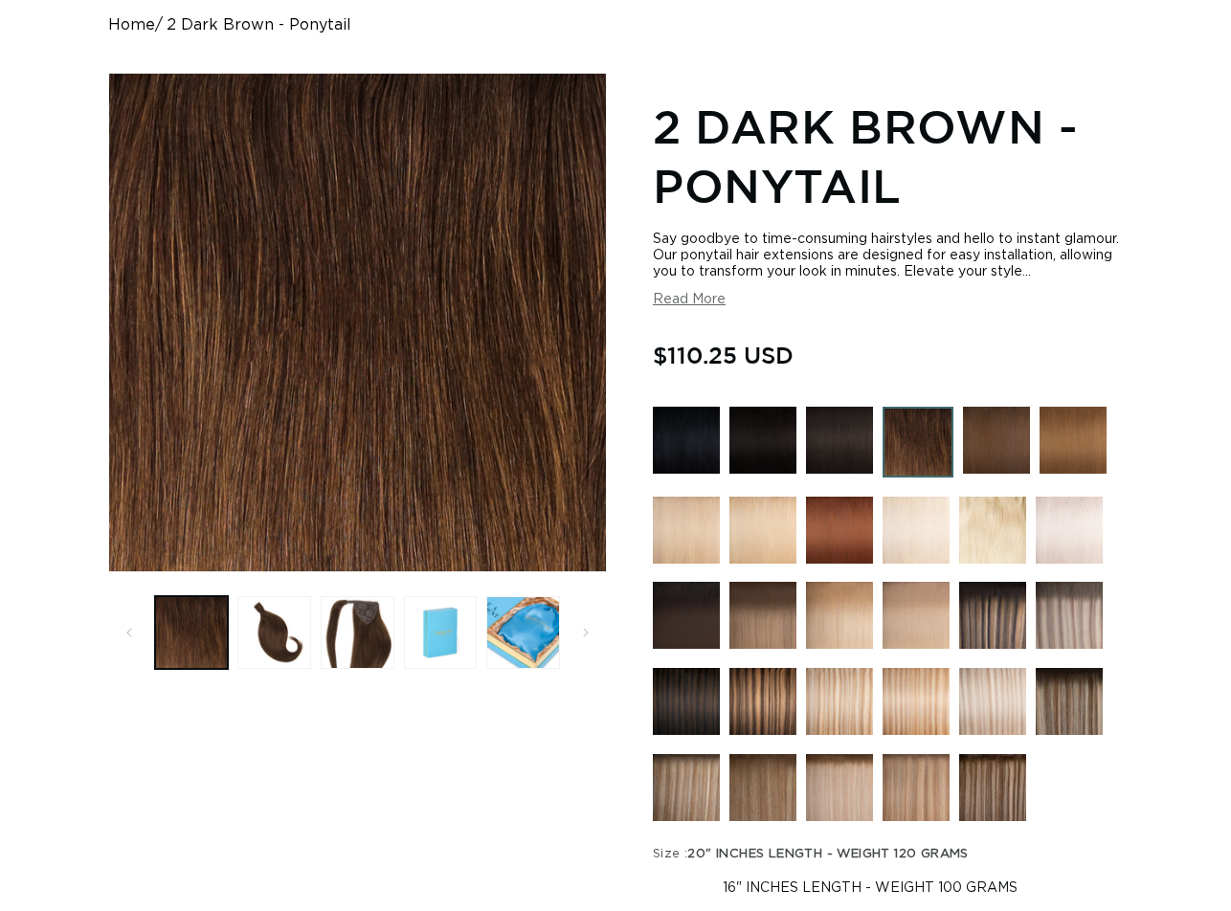
scroll to position [574, 0]
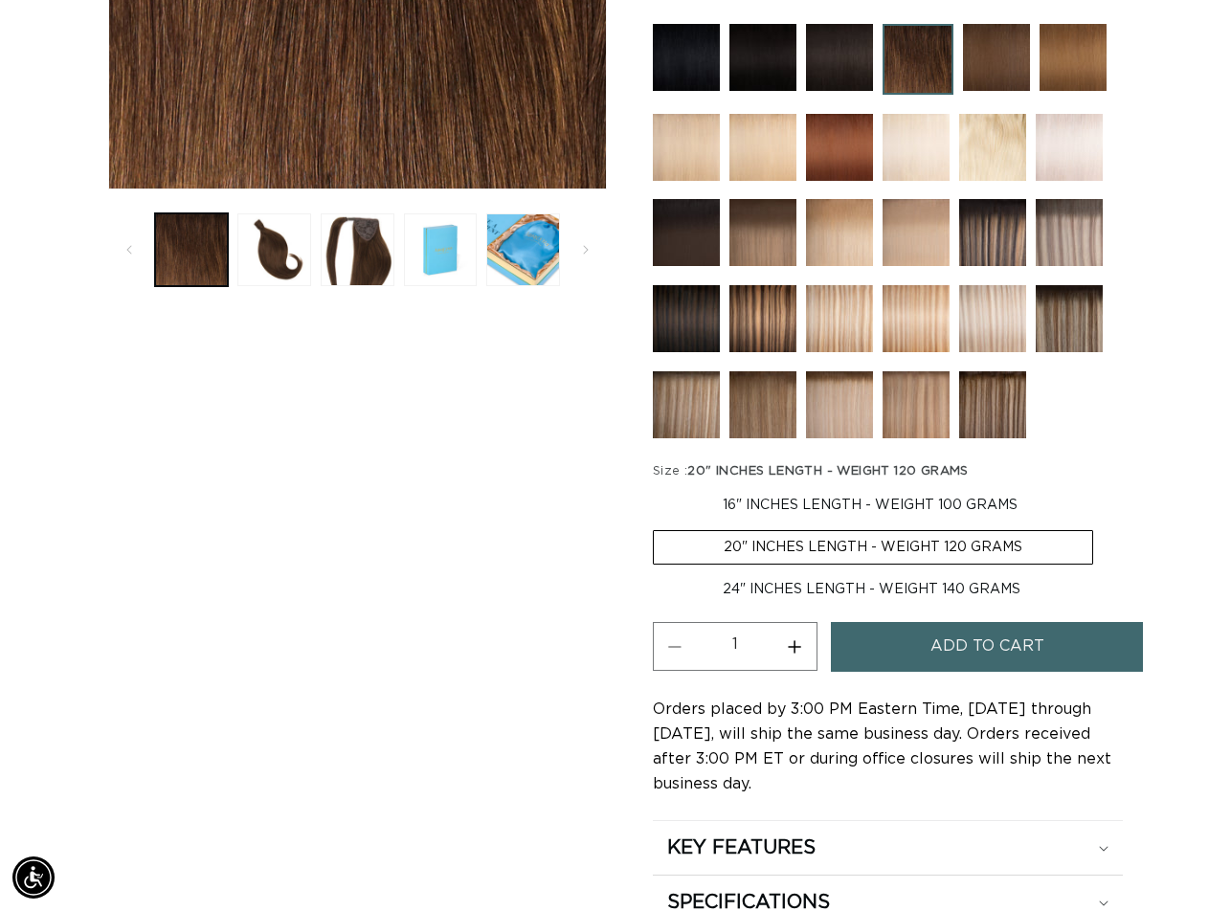
click at [992, 667] on span "Add to cart" at bounding box center [988, 646] width 114 height 49
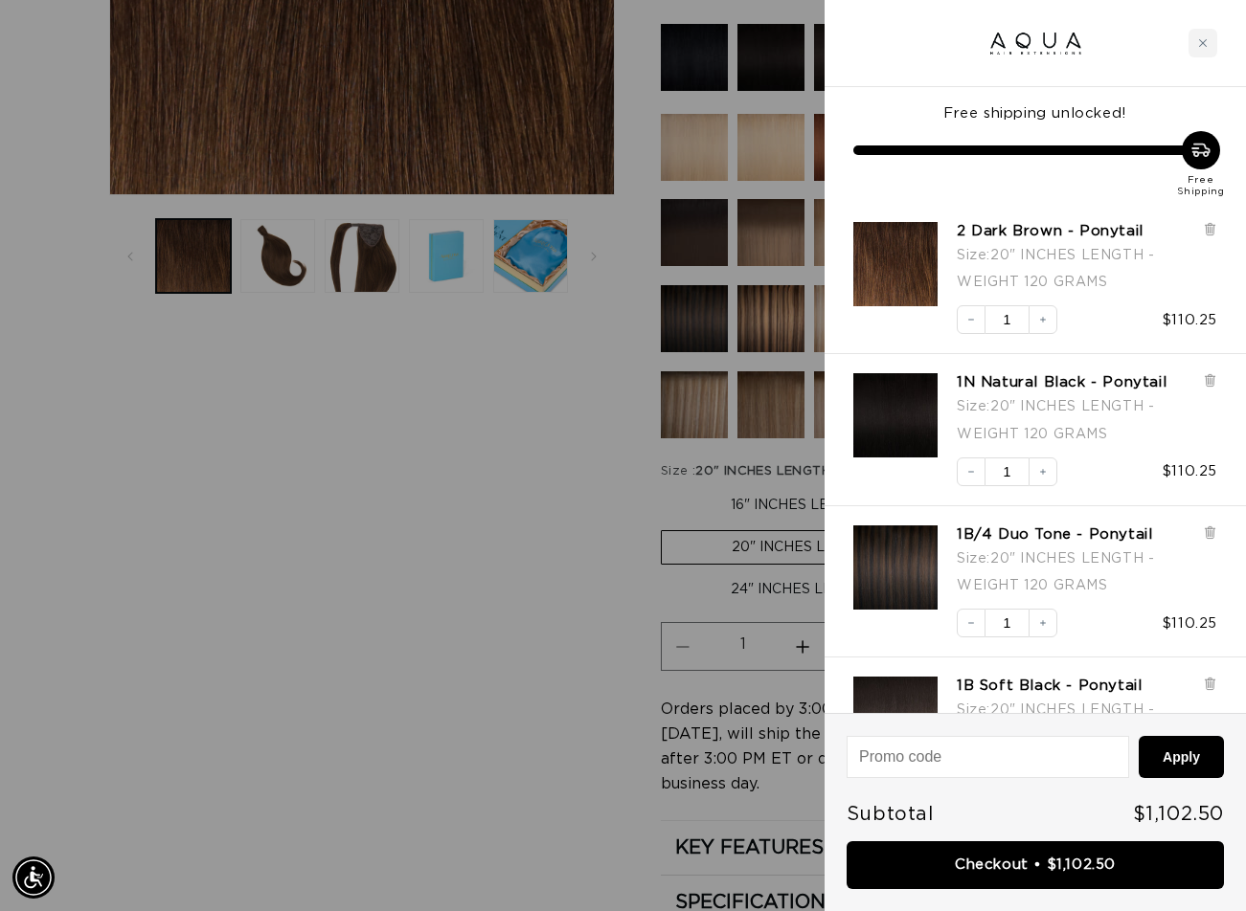
click at [535, 662] on div at bounding box center [623, 455] width 1246 height 911
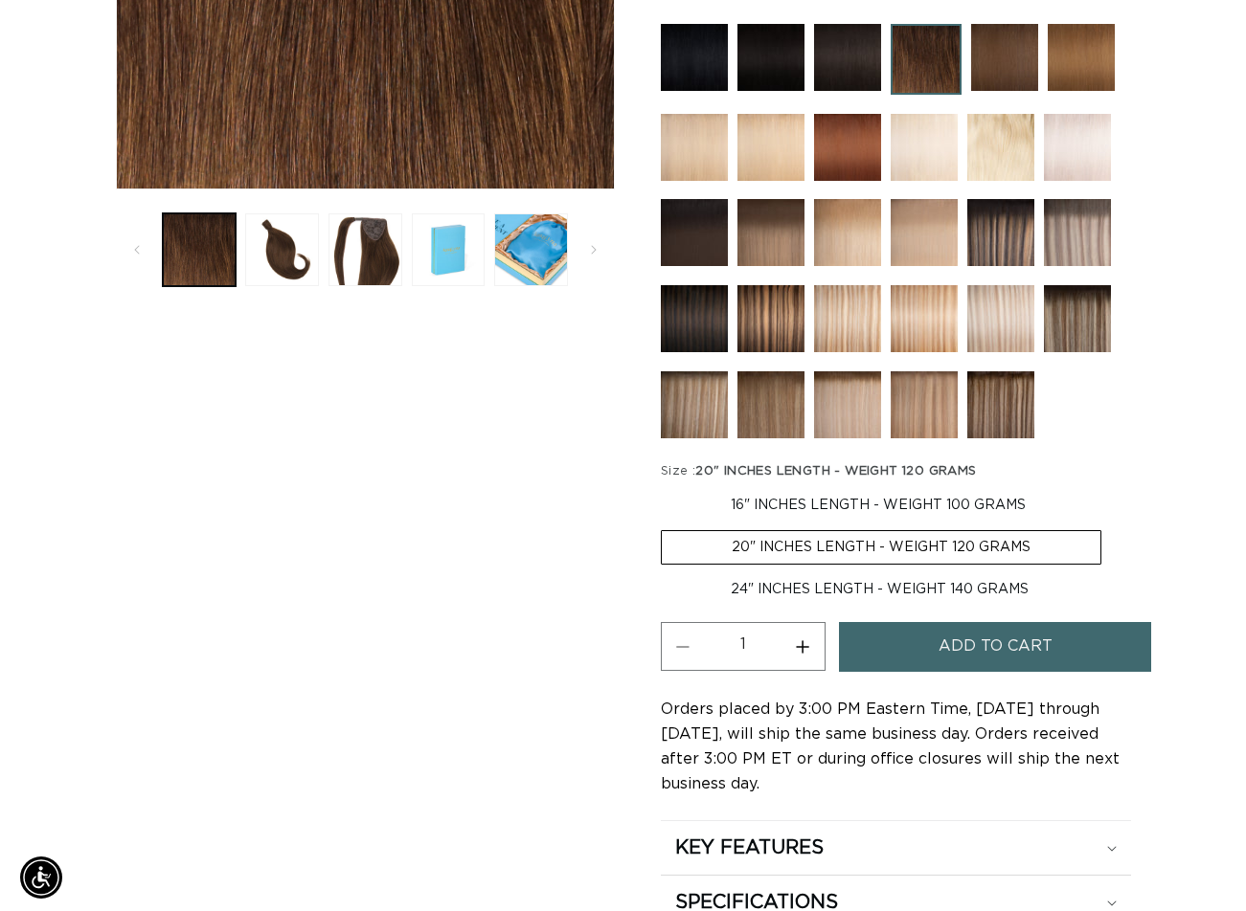
scroll to position [0, 0]
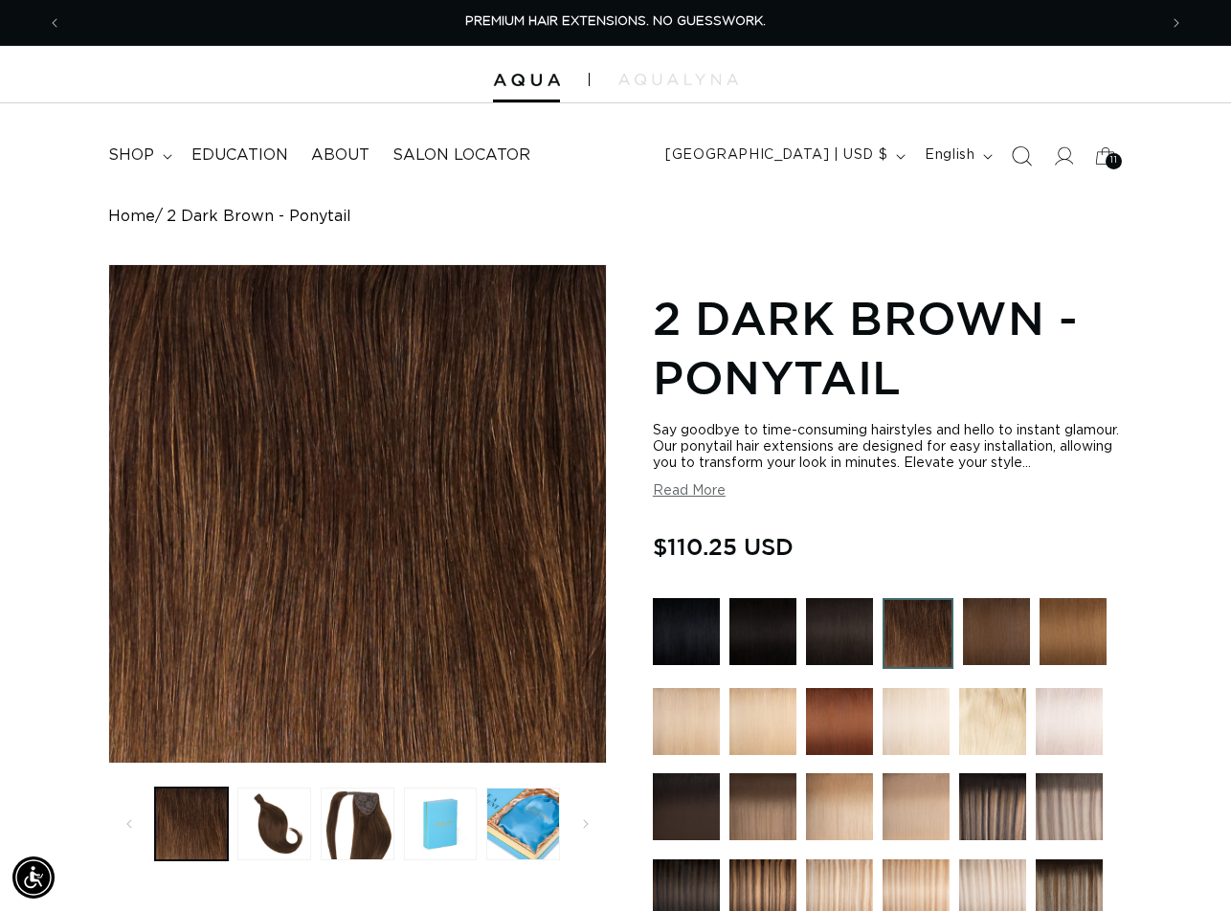
click at [1014, 156] on icon "Search" at bounding box center [1022, 156] width 20 height 20
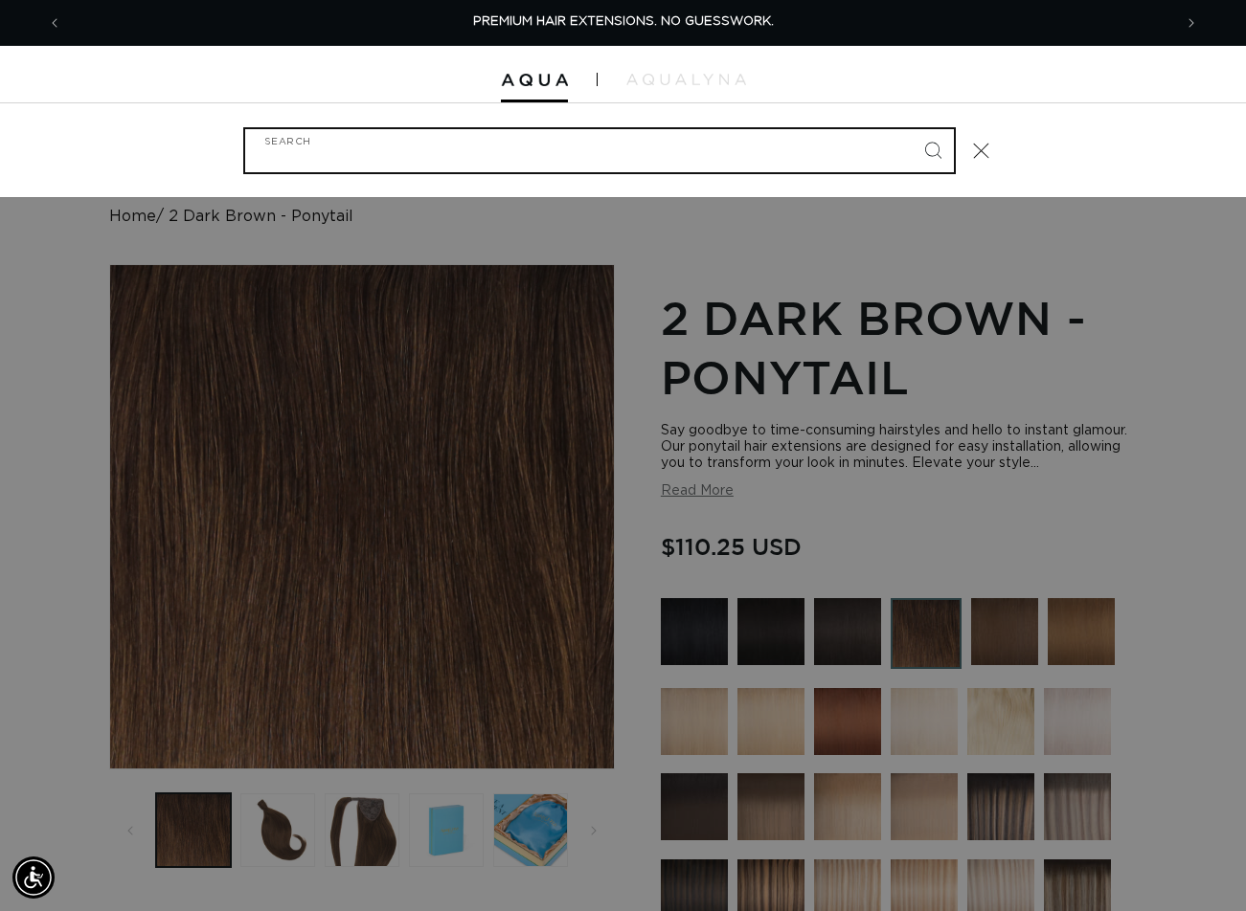
paste input "20" PONYTAIL #60"
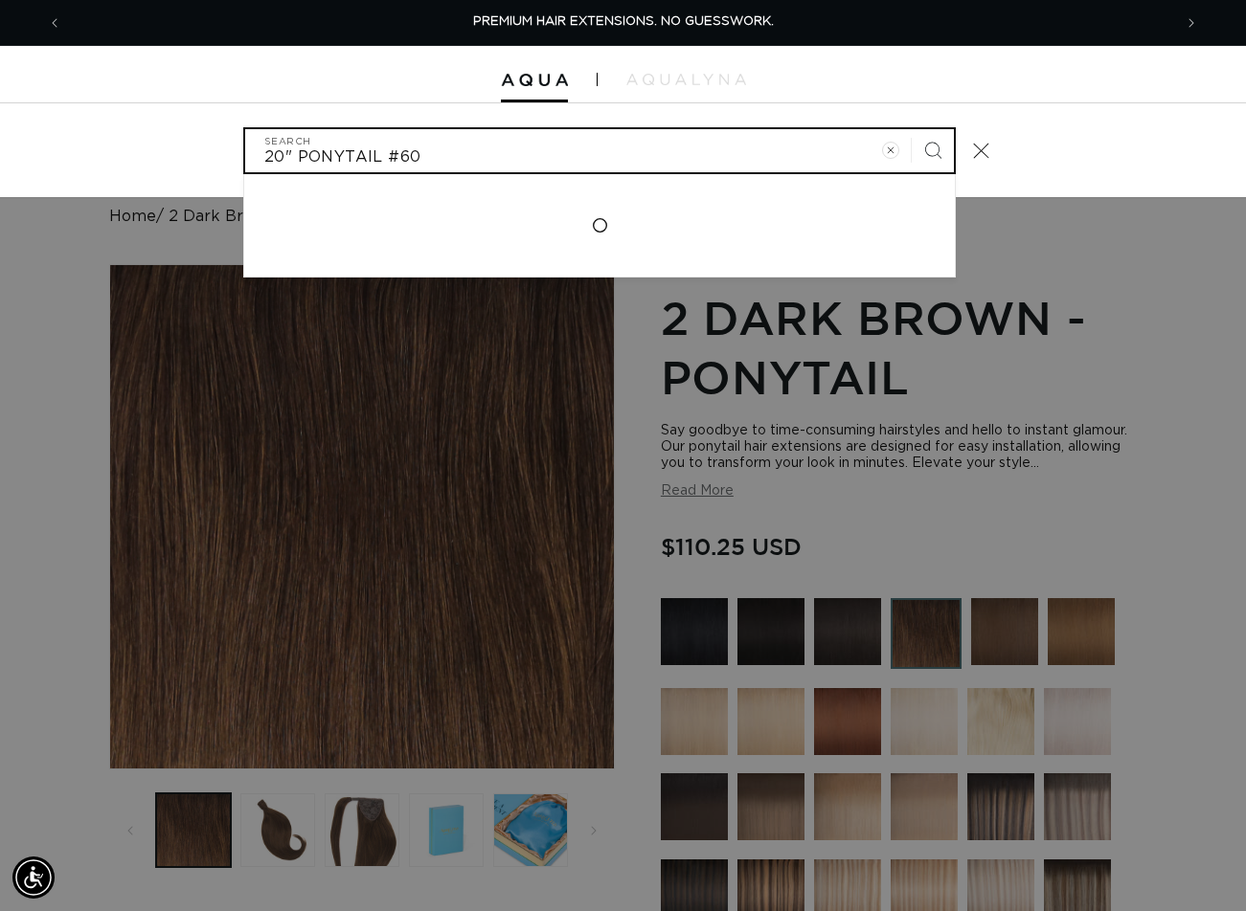
type input "20" PONYTAIL #60"
click at [911, 129] on button "Search" at bounding box center [932, 150] width 42 height 42
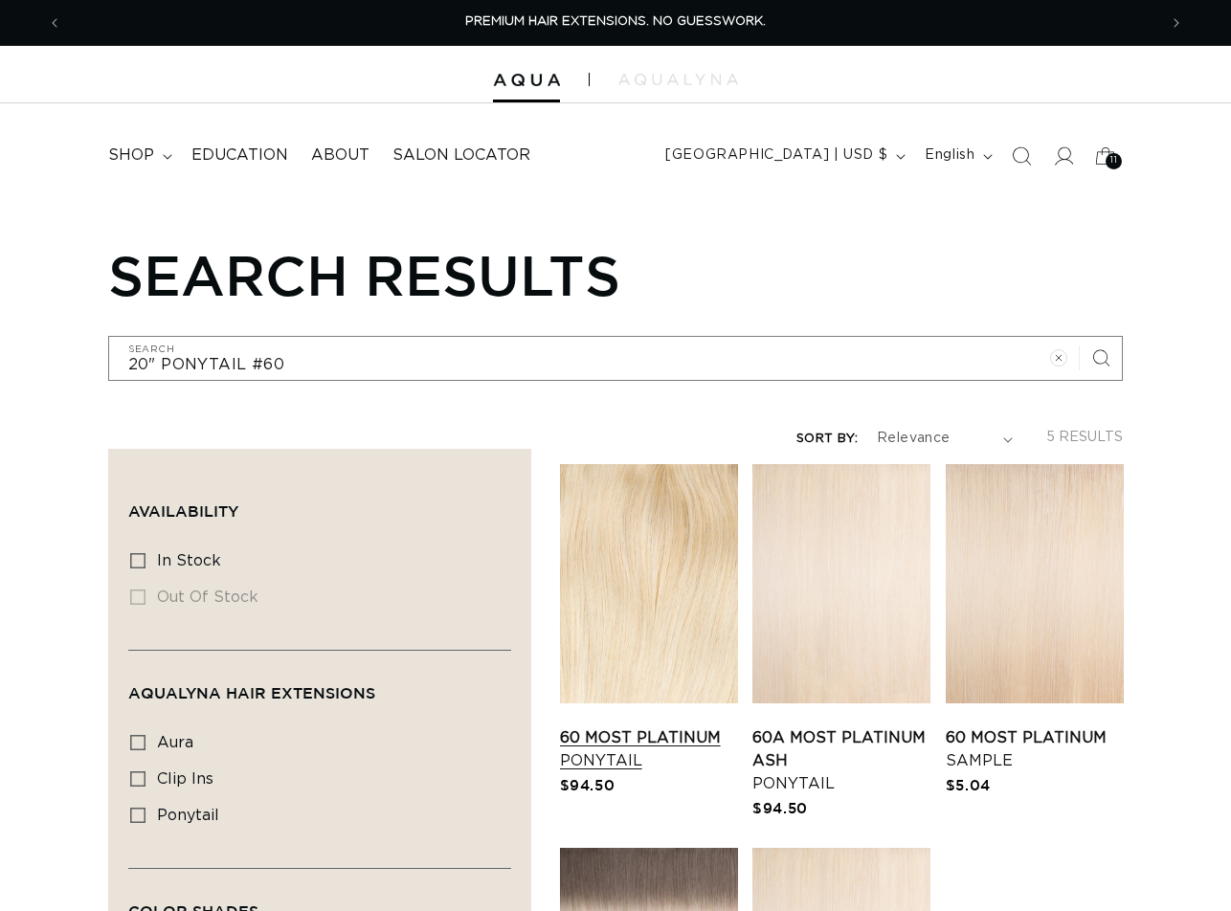
click at [675, 727] on link "60 Most Platinum Ponytail" at bounding box center [649, 750] width 178 height 46
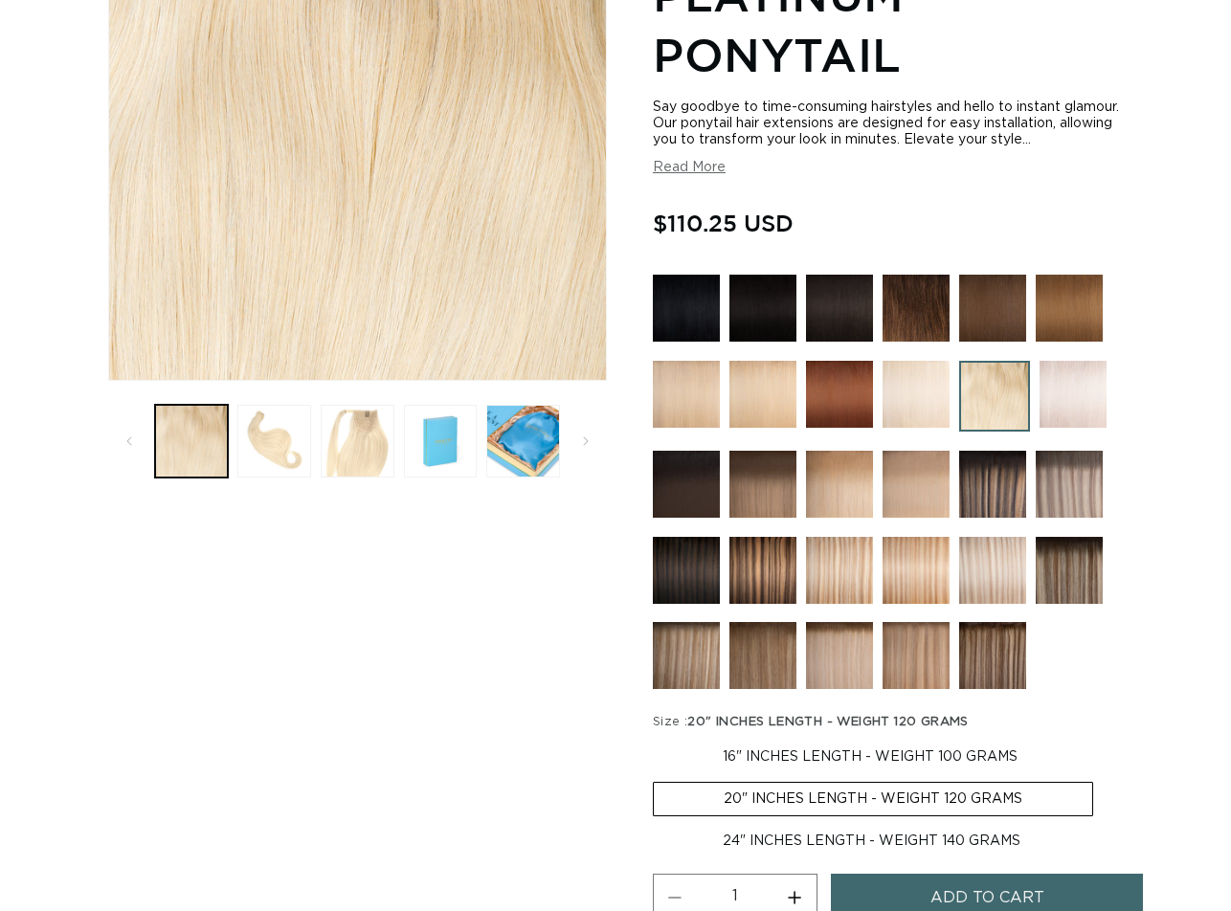
scroll to position [479, 0]
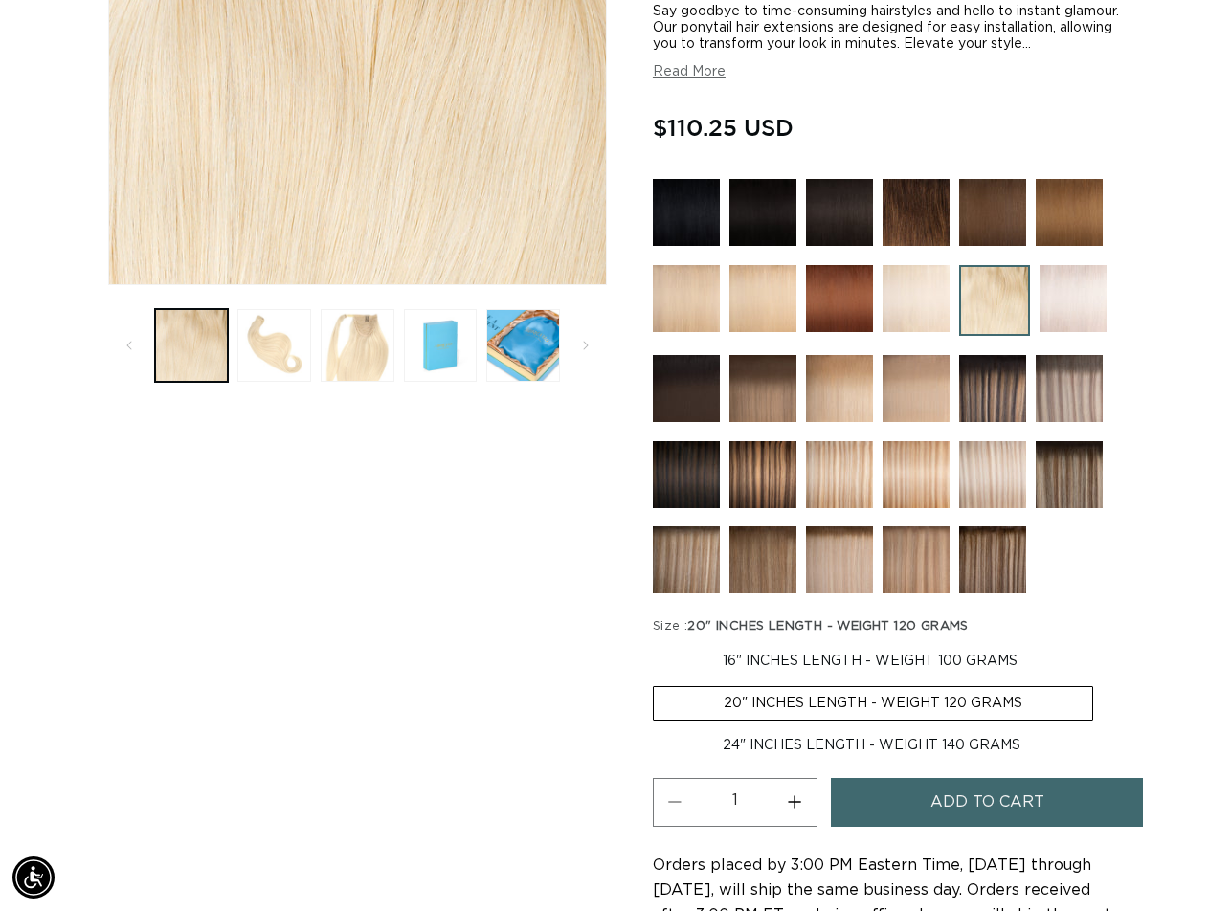
click at [961, 823] on span "Add to cart" at bounding box center [988, 802] width 114 height 49
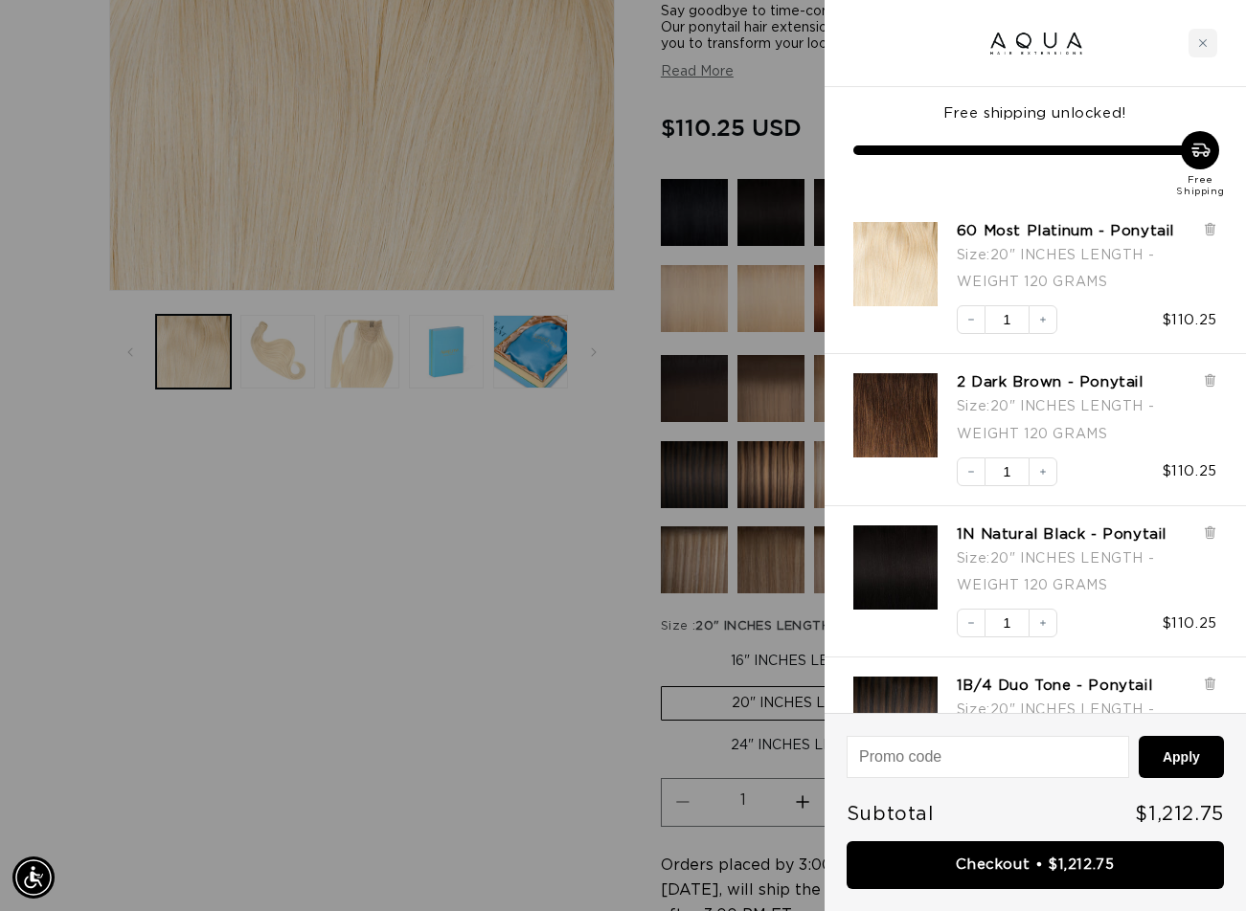
click at [576, 627] on div at bounding box center [623, 455] width 1246 height 911
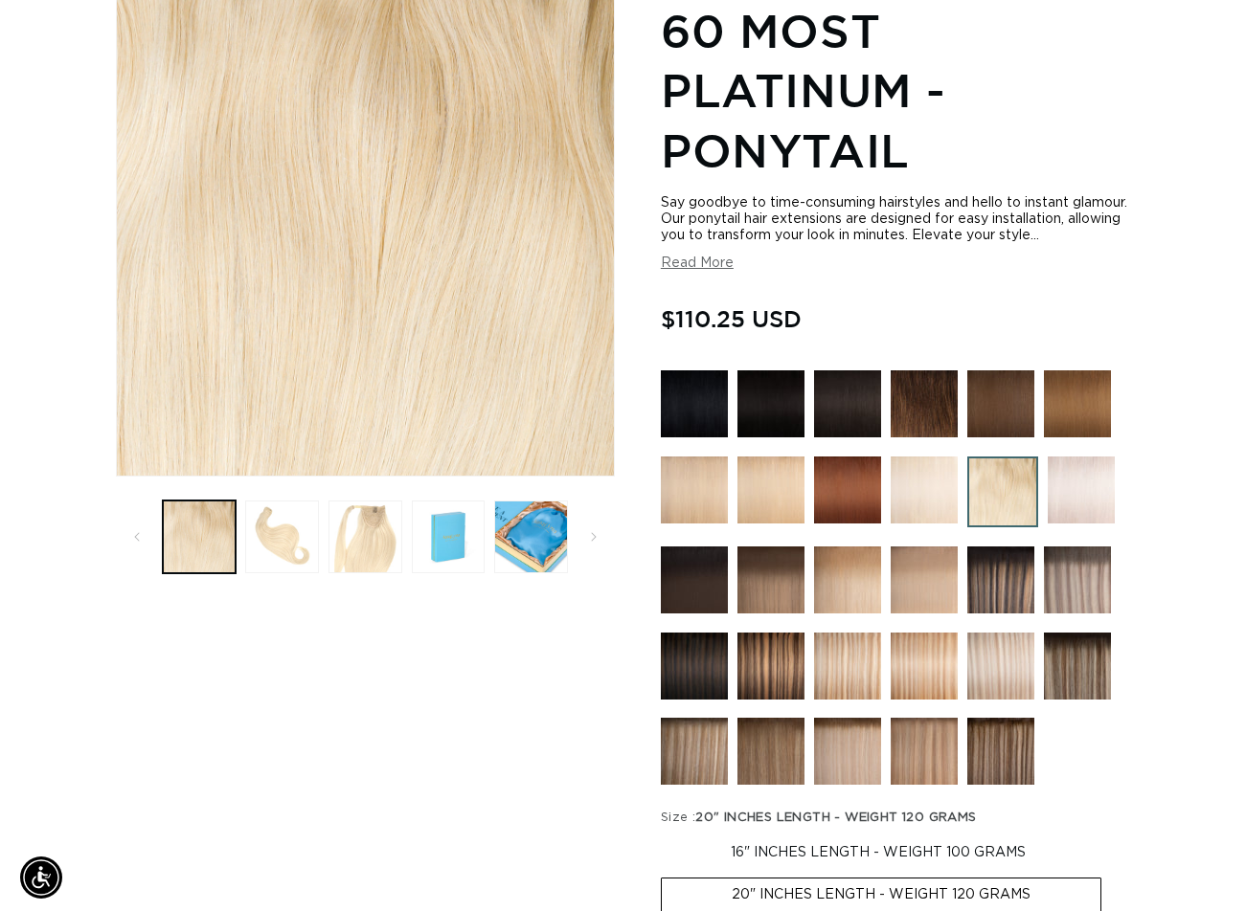
scroll to position [0, 0]
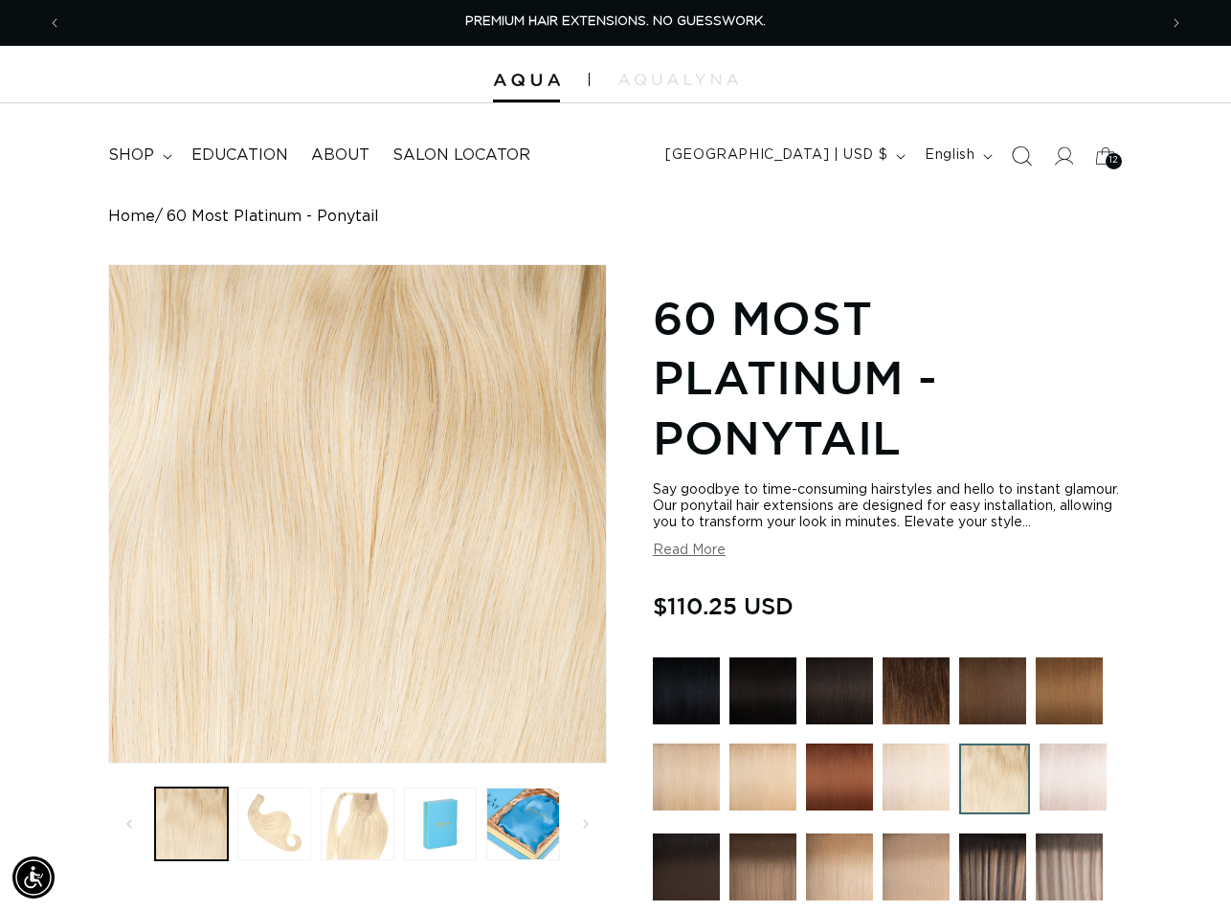
click at [1023, 159] on icon "Search" at bounding box center [1022, 156] width 20 height 20
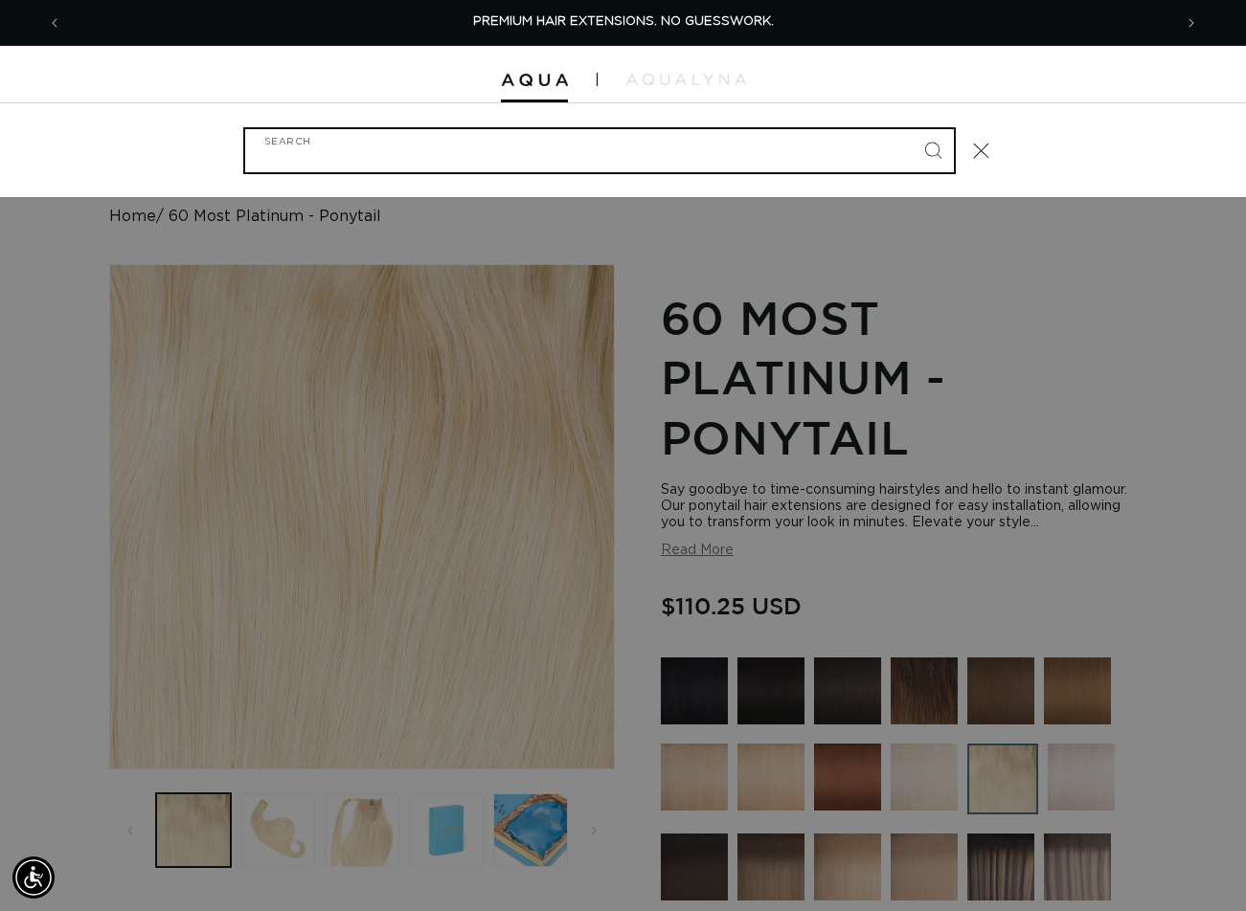
paste input "20" PONYTAIL #8/24 DUO TONE"
type input "20" PONYTAIL #8/24 DUO TONE"
click at [911, 129] on button "Search" at bounding box center [932, 150] width 42 height 42
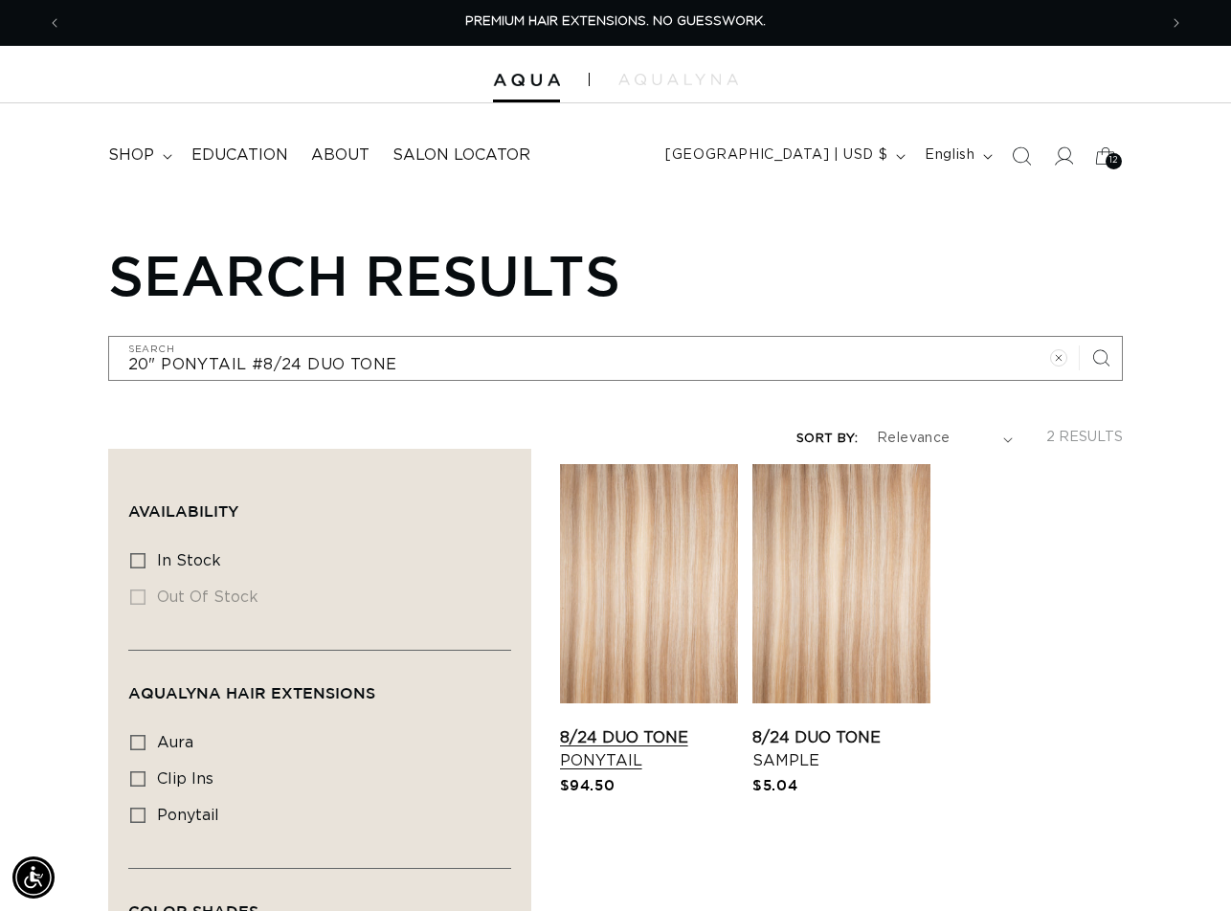
click at [587, 727] on link "8/24 Duo Tone Ponytail" at bounding box center [649, 750] width 178 height 46
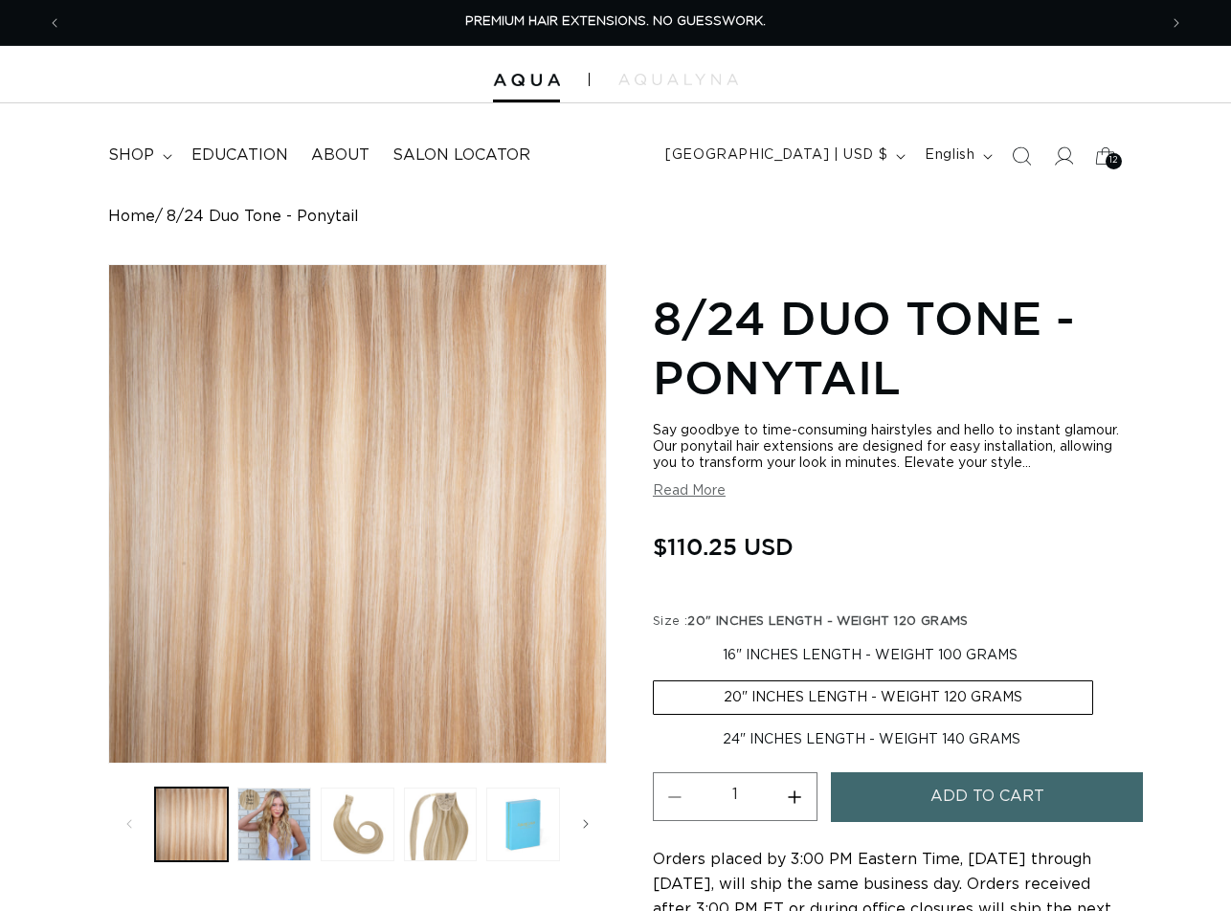
click at [934, 821] on span "Add to cart" at bounding box center [988, 797] width 114 height 49
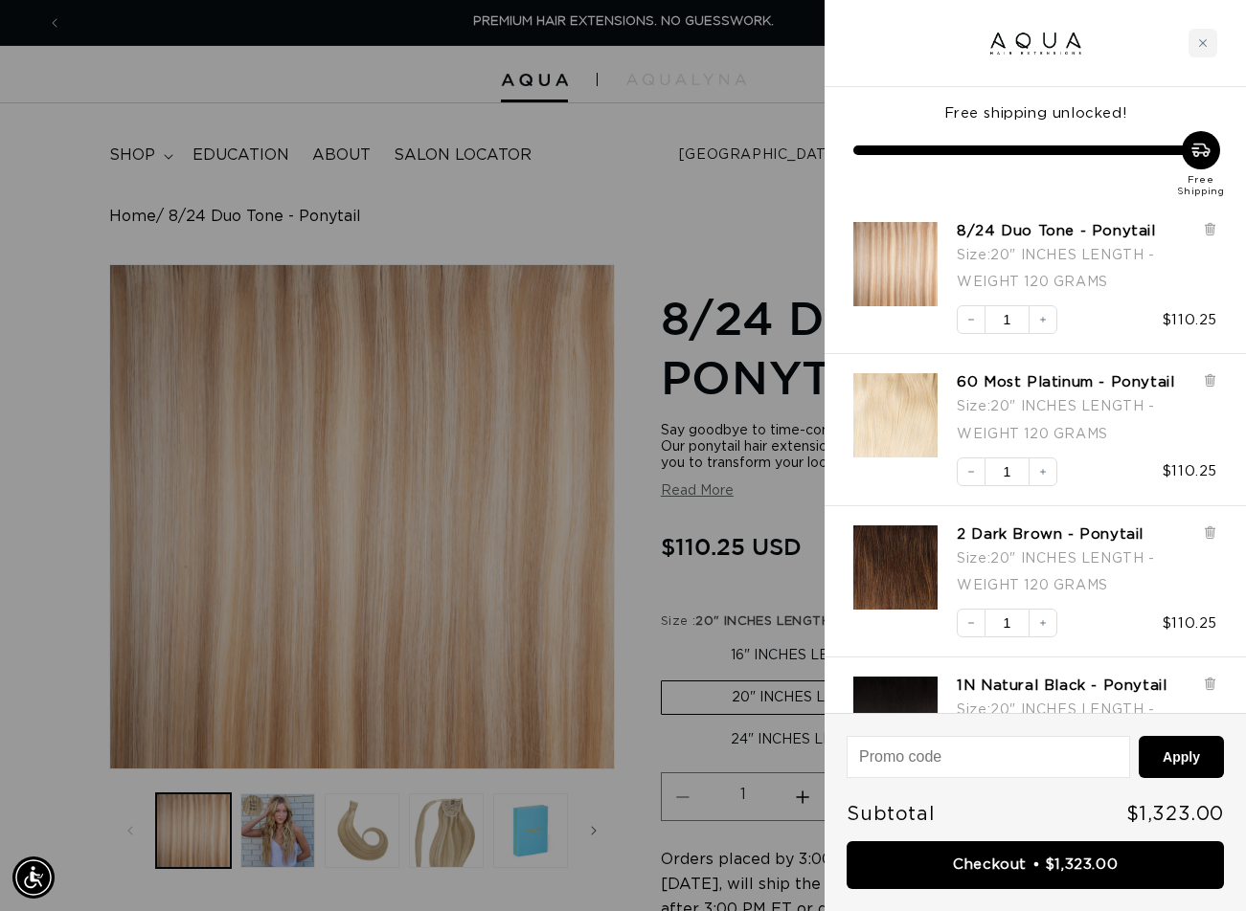
click at [670, 223] on div at bounding box center [623, 455] width 1246 height 911
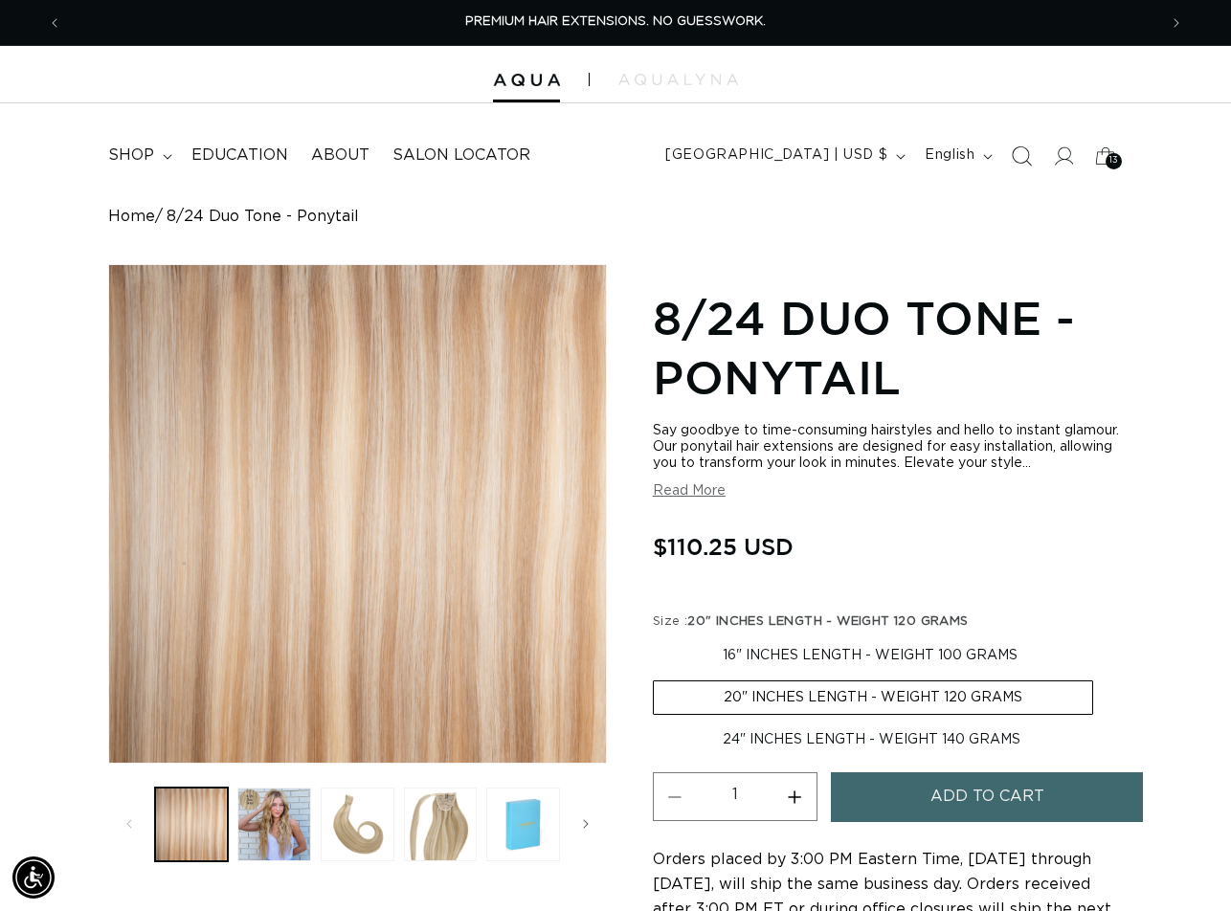
click at [1029, 153] on icon "Search" at bounding box center [1022, 156] width 20 height 20
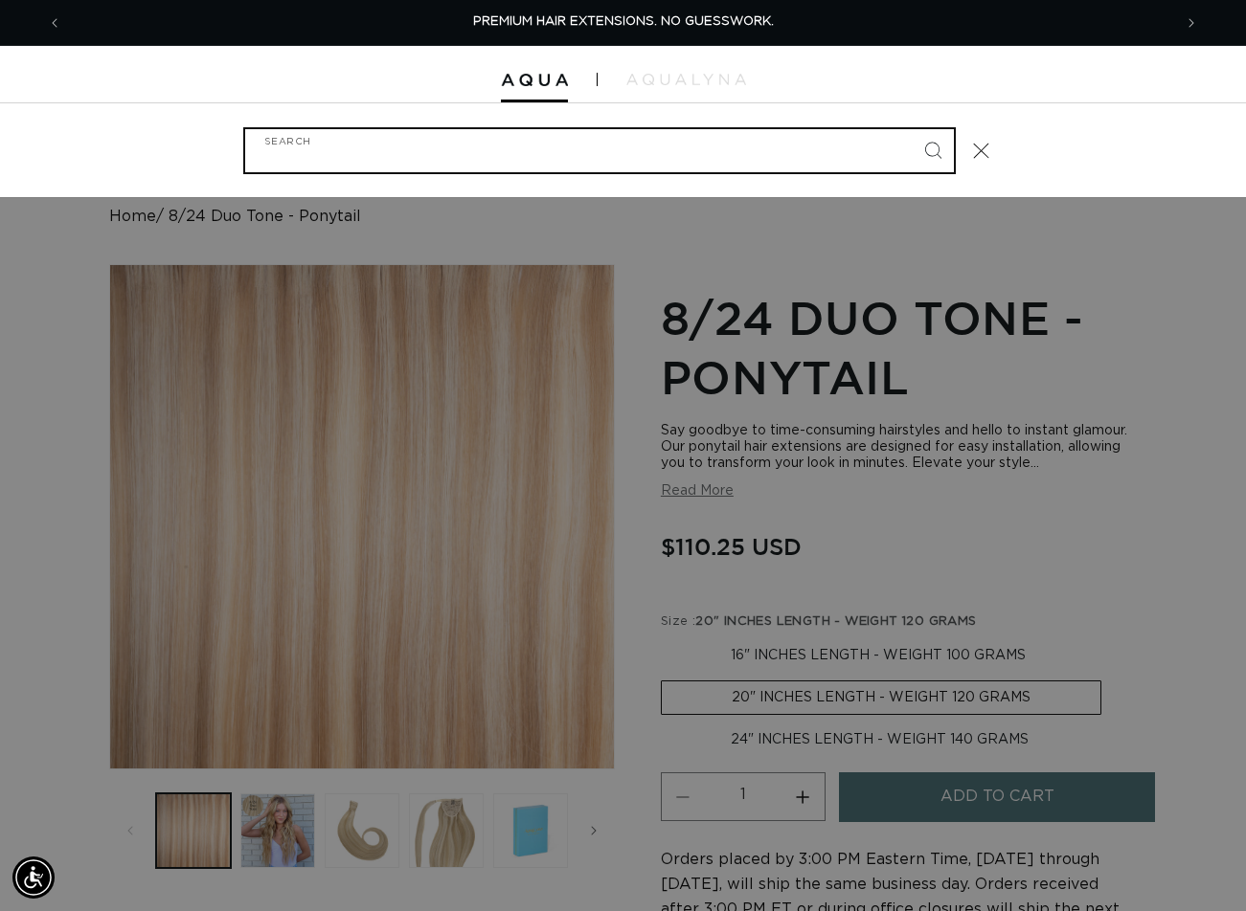
paste input "20" PONYTAIL #COMO ROOT TAP"
type input "20" PONYTAIL #COMO ROOT TAP"
click at [911, 129] on button "Search" at bounding box center [932, 150] width 42 height 42
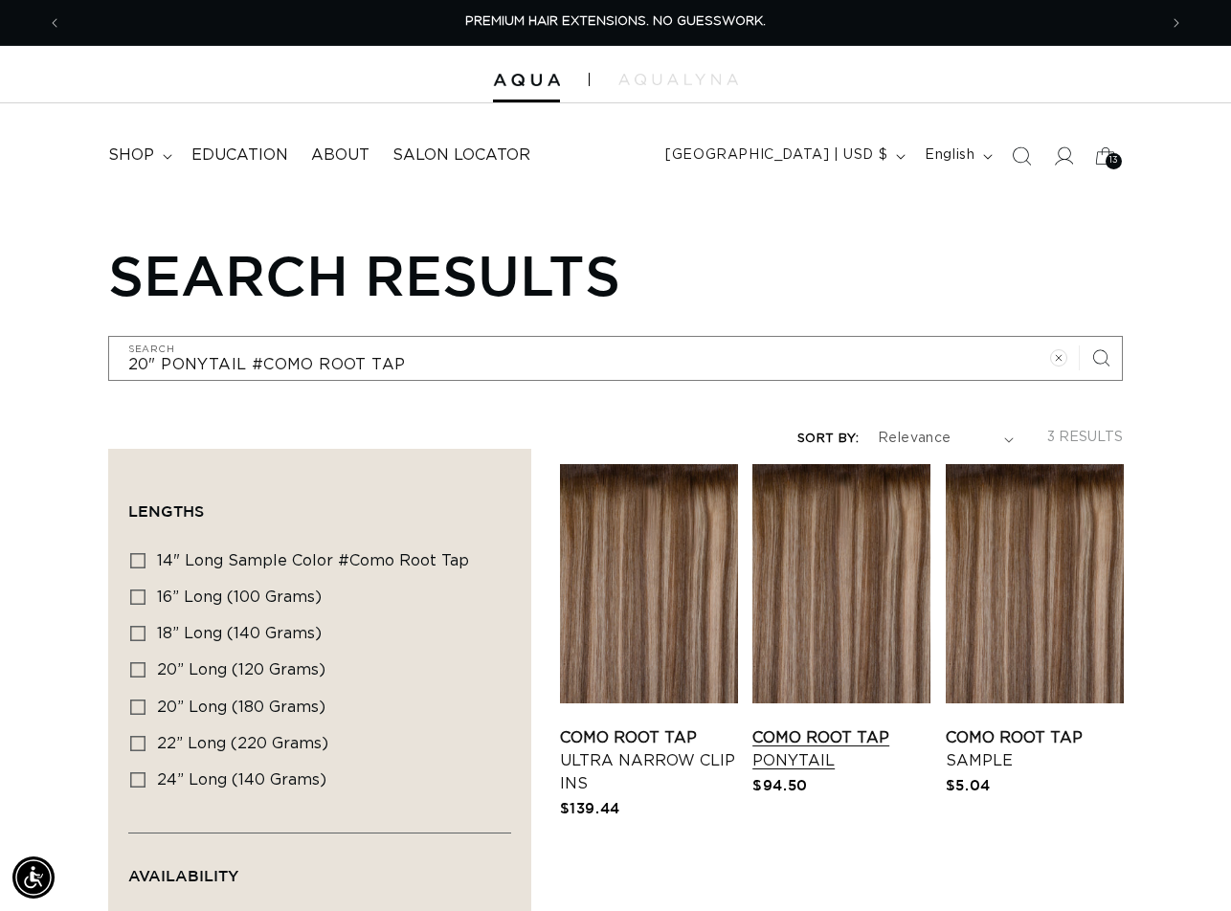
click at [792, 727] on link "Como Root Tap Ponytail" at bounding box center [841, 750] width 178 height 46
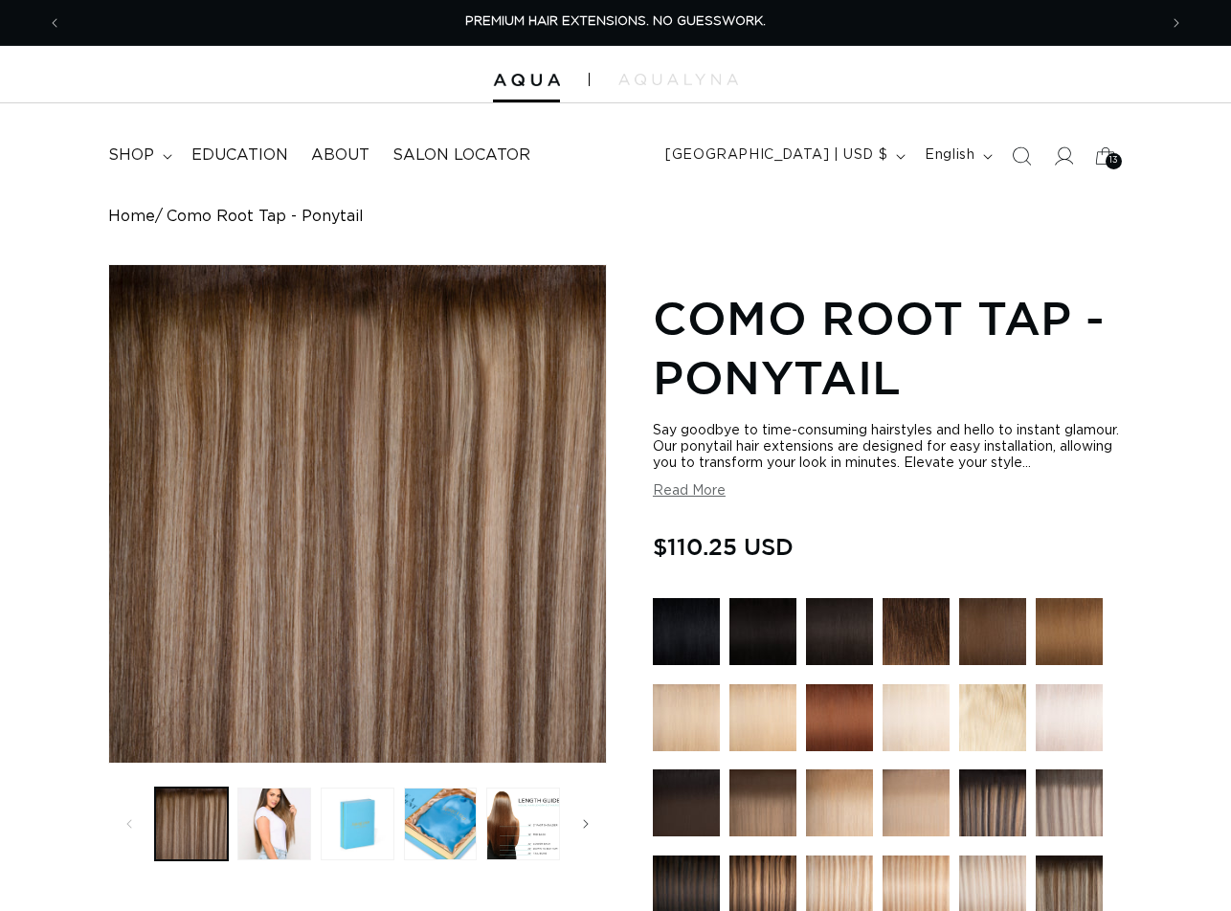
scroll to position [574, 0]
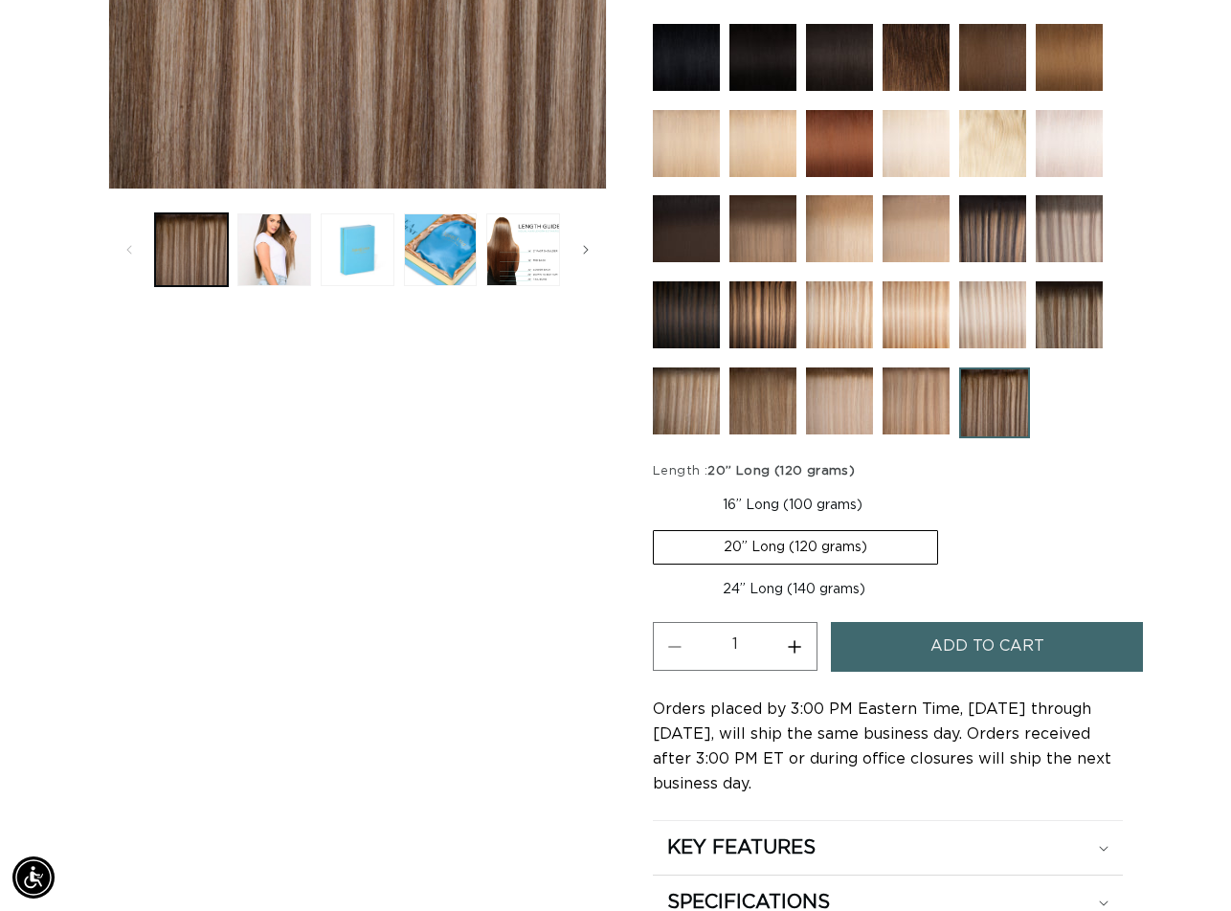
click at [984, 668] on span "Add to cart" at bounding box center [988, 646] width 114 height 49
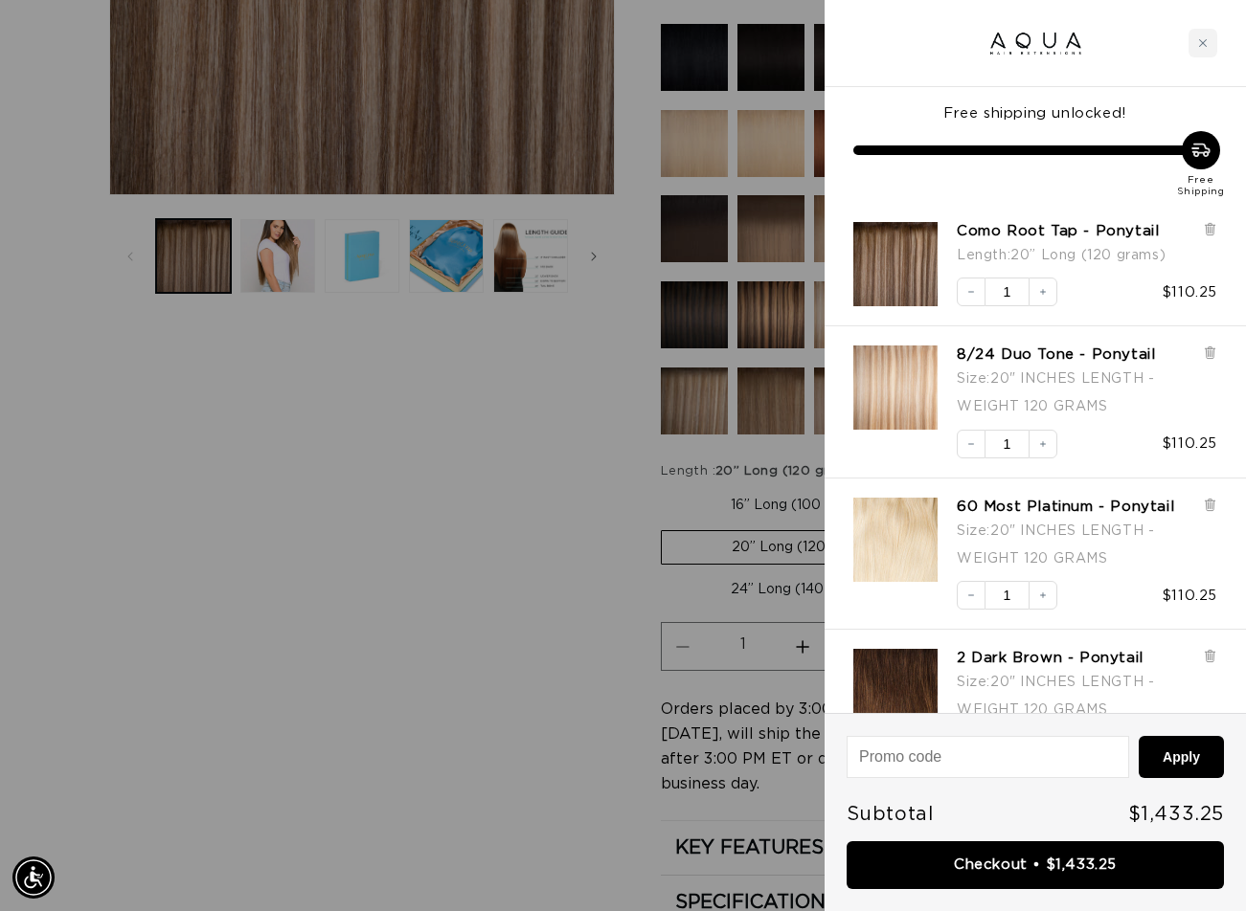
click at [510, 665] on div at bounding box center [623, 455] width 1246 height 911
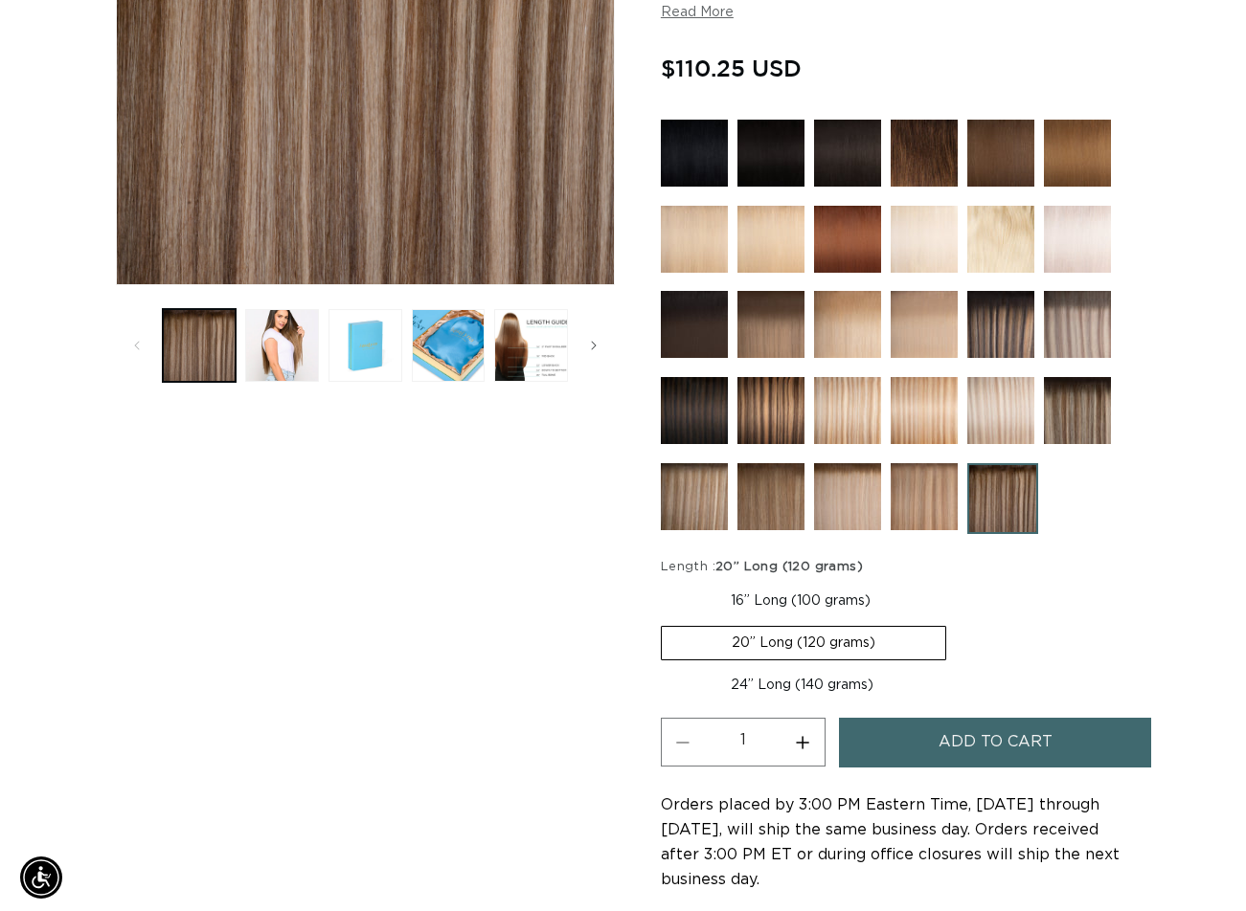
scroll to position [0, 0]
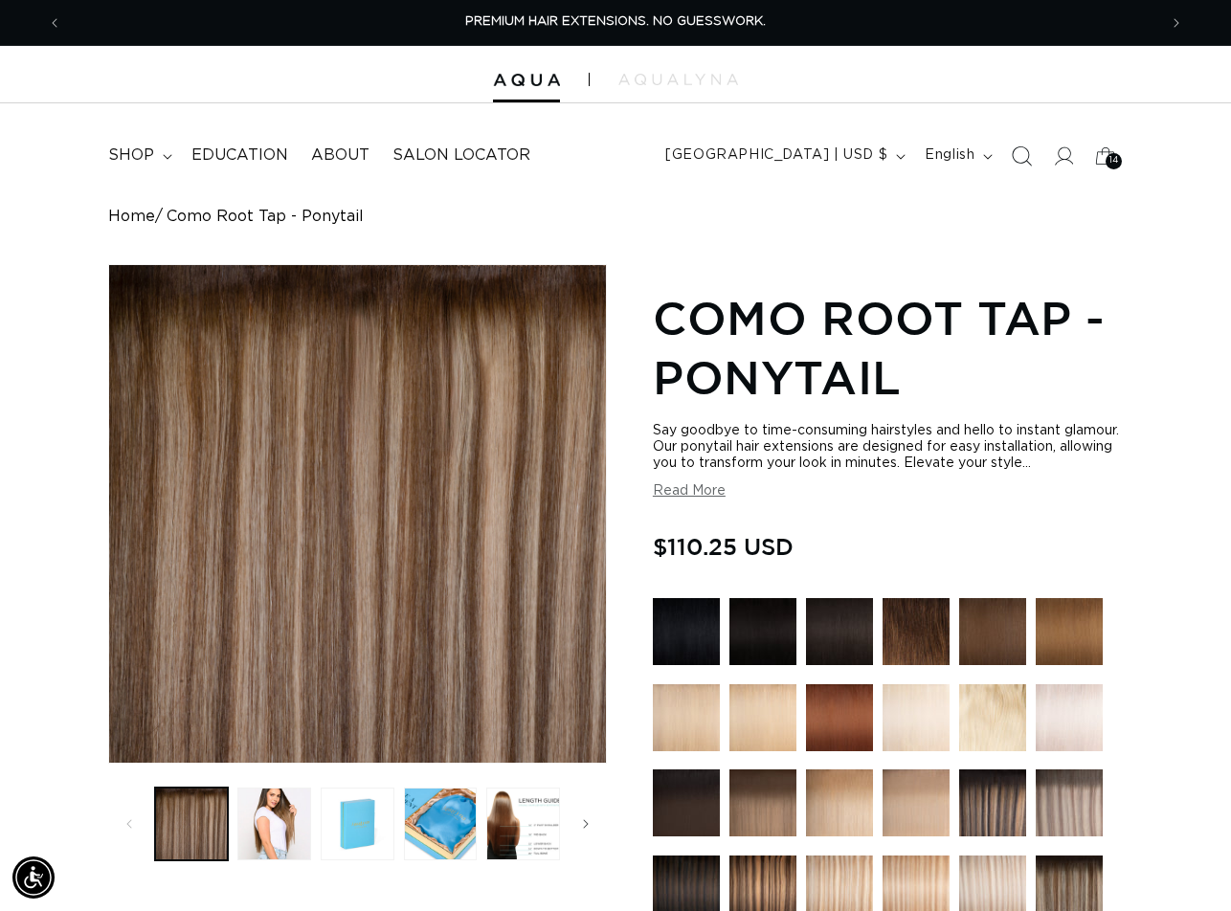
click at [1018, 155] on icon "Search" at bounding box center [1022, 156] width 20 height 20
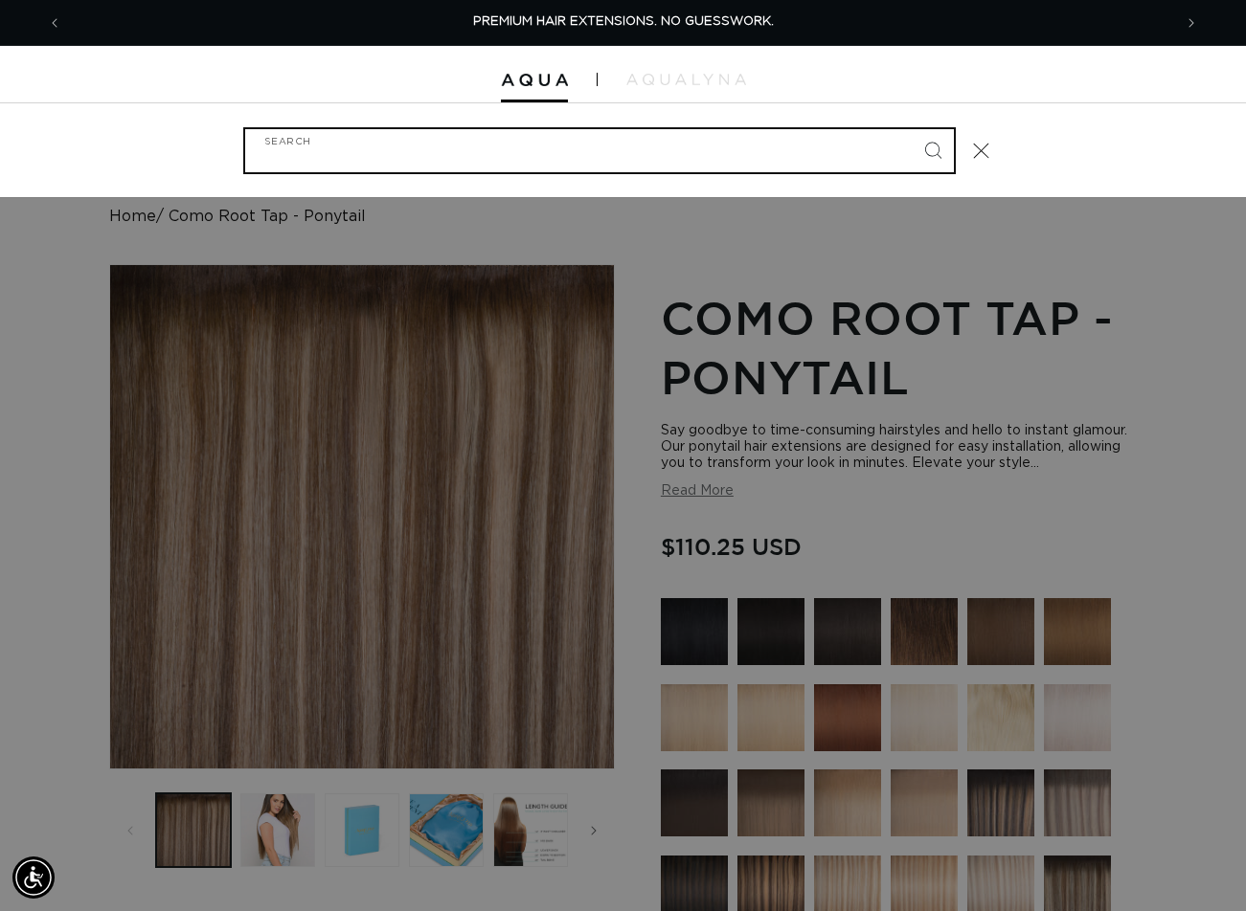
paste input "20" PONYTAIL #ERIE ROOT TAP"
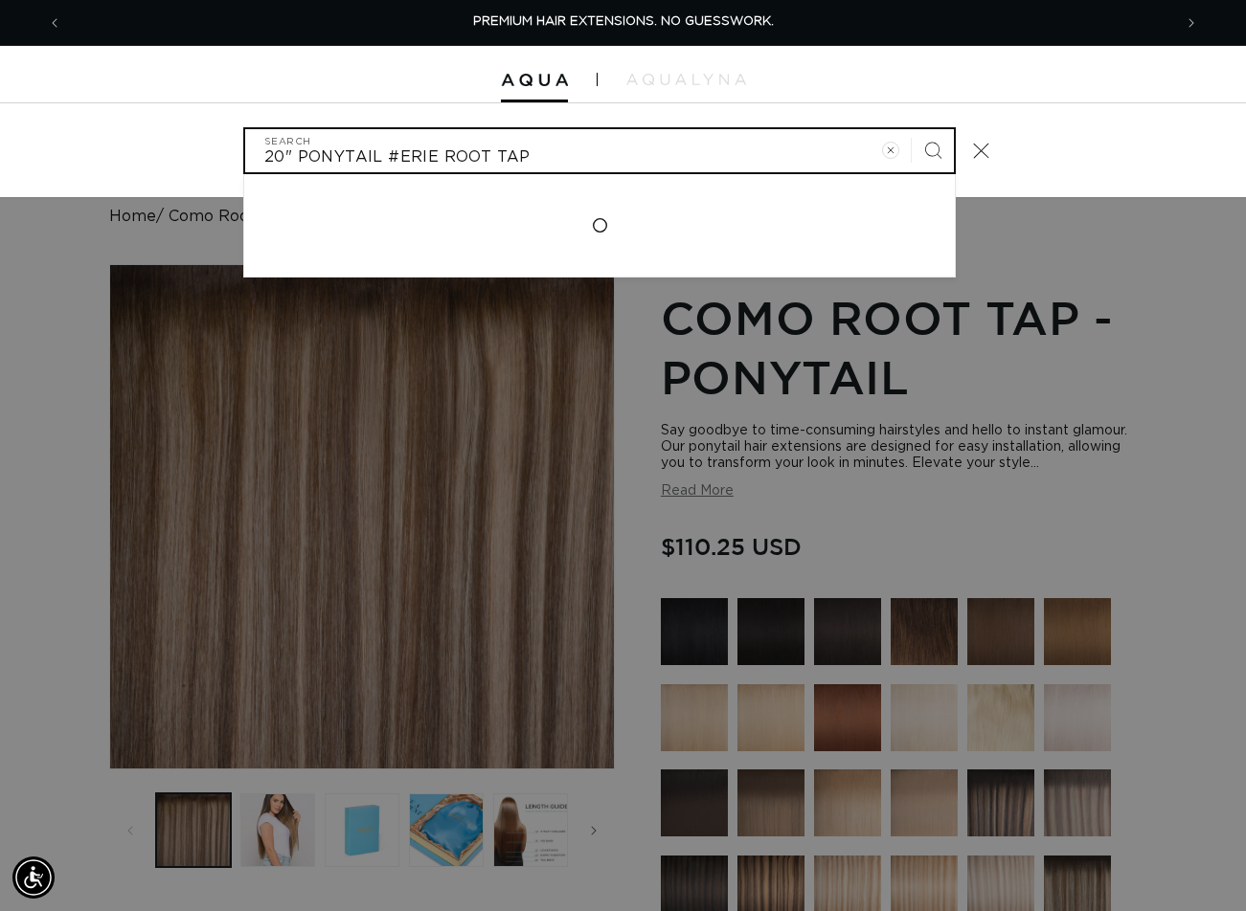
type input "20" PONYTAIL #ERIE ROOT TAP"
click at [911, 129] on button "Search" at bounding box center [932, 150] width 42 height 42
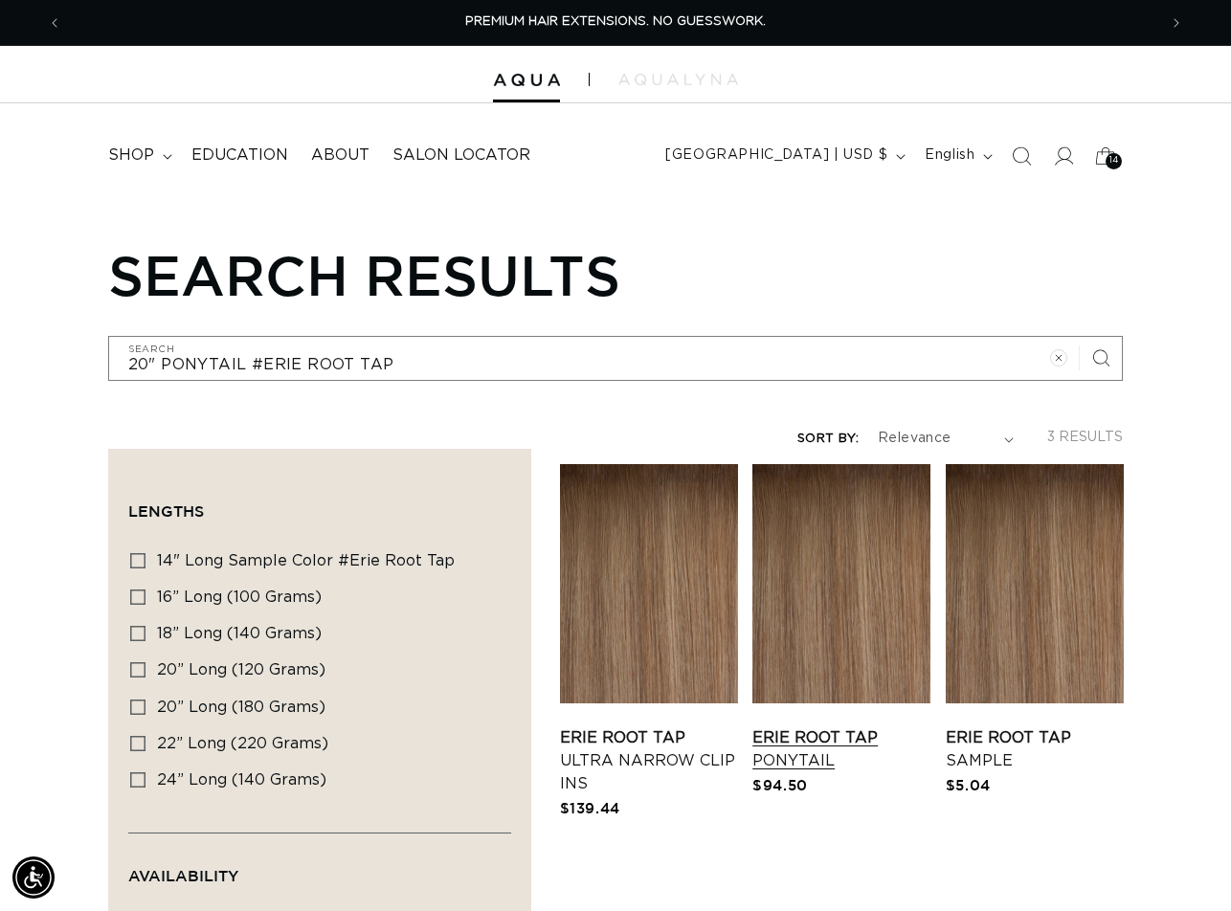
click at [855, 727] on link "Erie Root Tap Ponytail" at bounding box center [841, 750] width 178 height 46
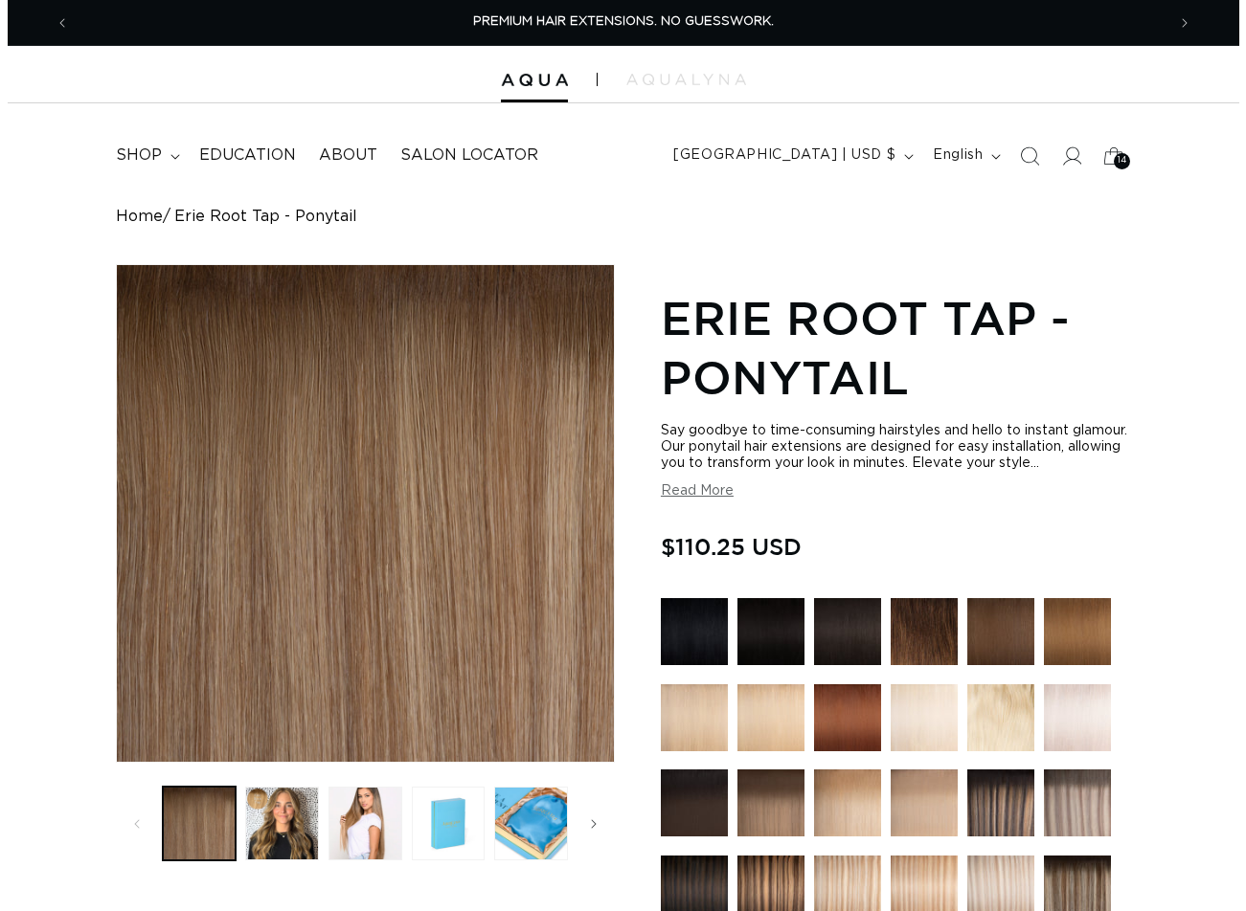
scroll to position [670, 0]
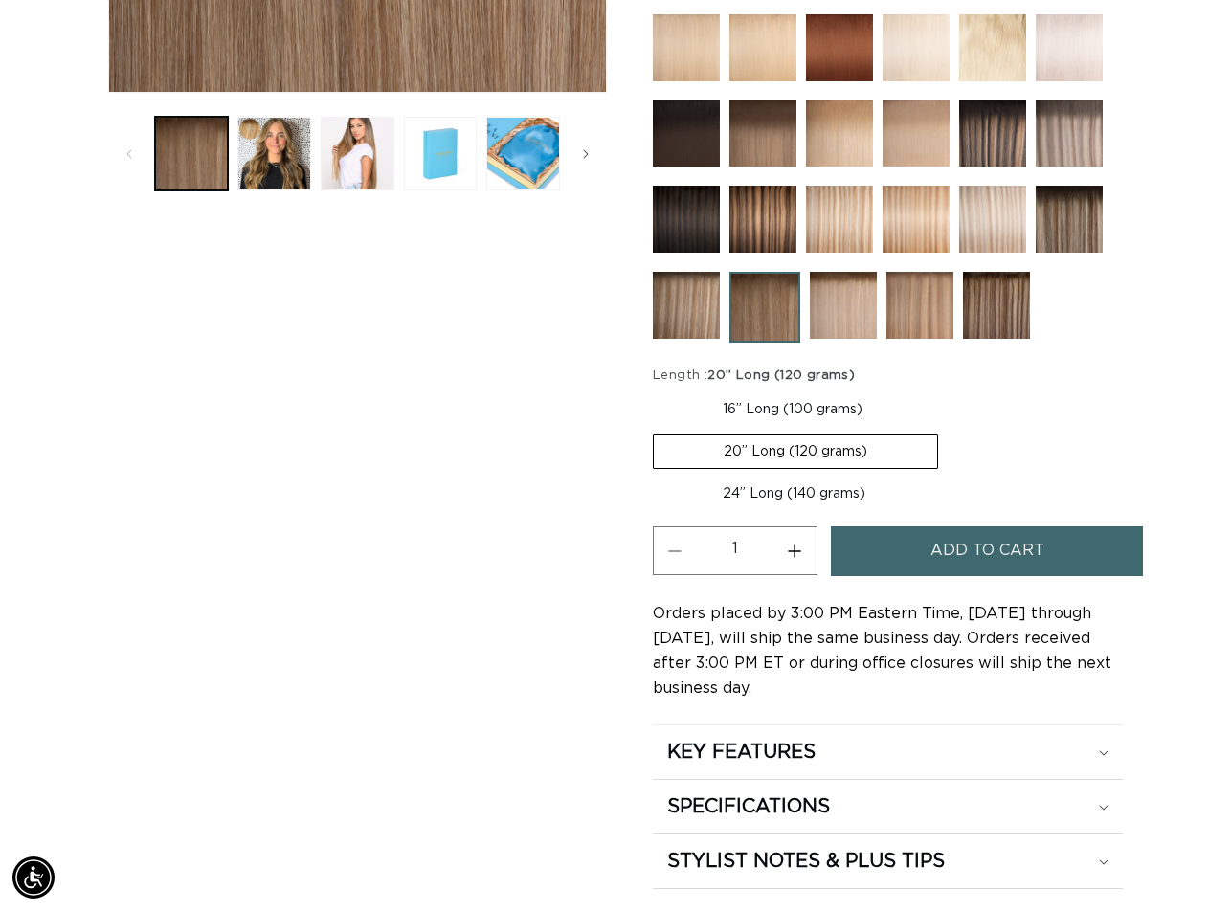
click at [975, 572] on span "Add to cart" at bounding box center [988, 551] width 114 height 49
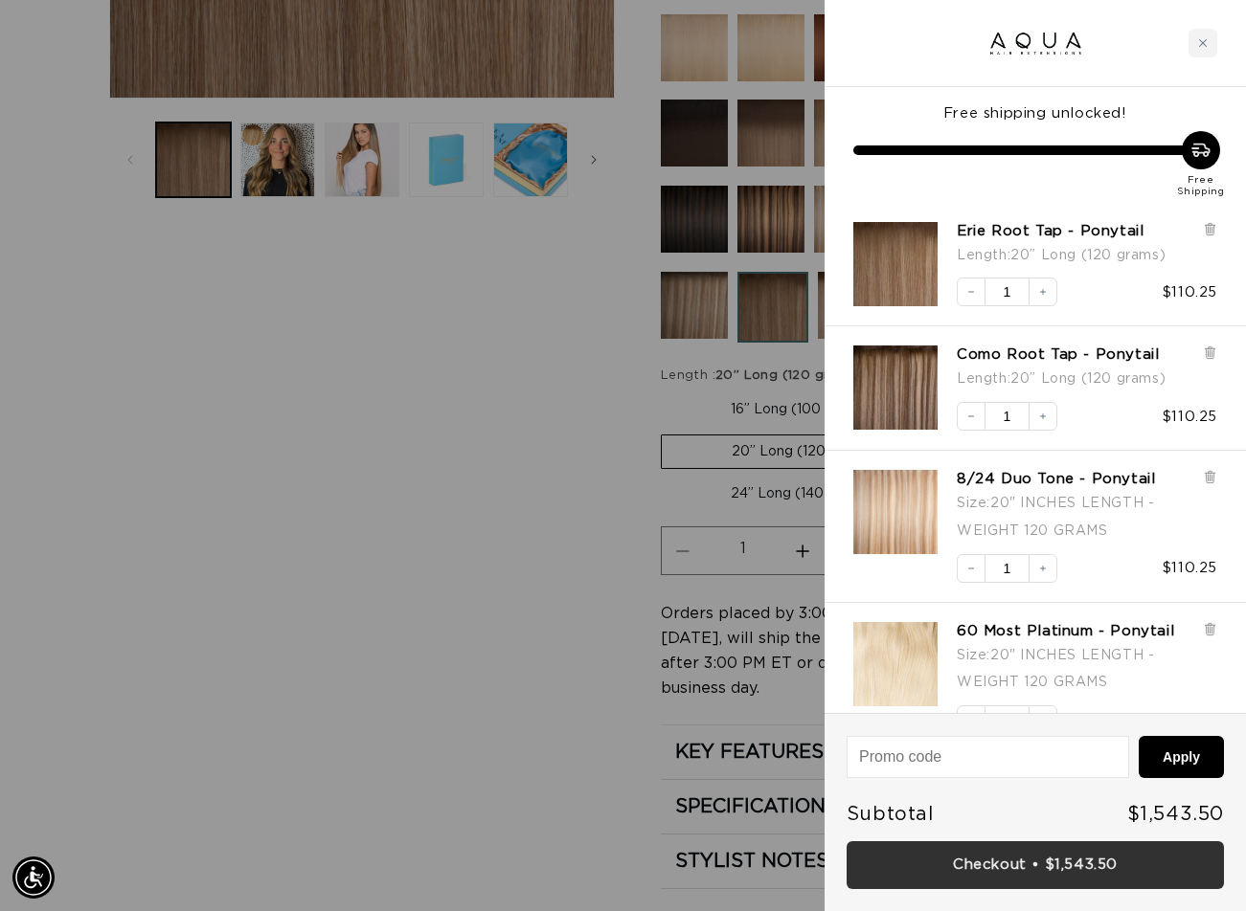
click at [994, 858] on link "Checkout • $1,543.50" at bounding box center [1034, 866] width 377 height 49
